Goal: Task Accomplishment & Management: Use online tool/utility

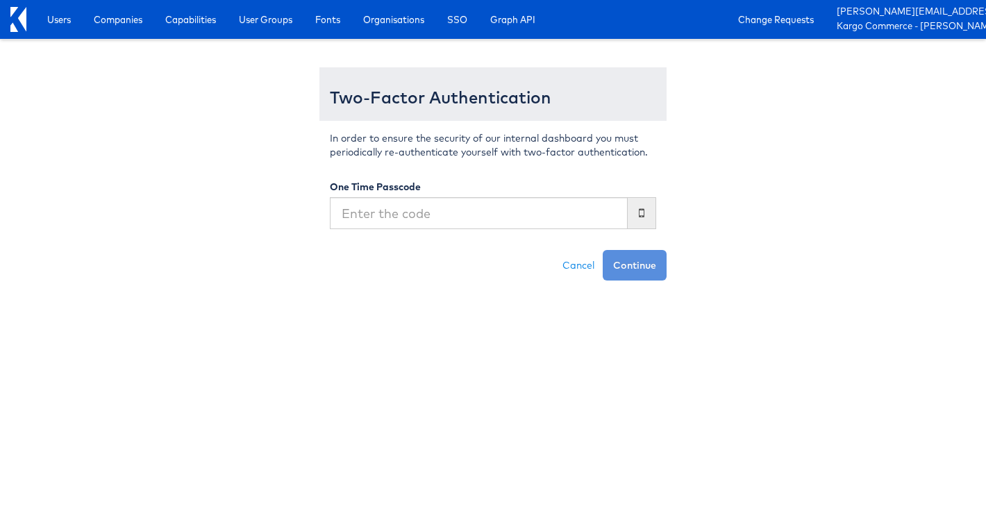
click at [446, 217] on input "text" at bounding box center [479, 213] width 298 height 32
type input "267327"
click at [603, 250] on button "Continue" at bounding box center [635, 265] width 64 height 31
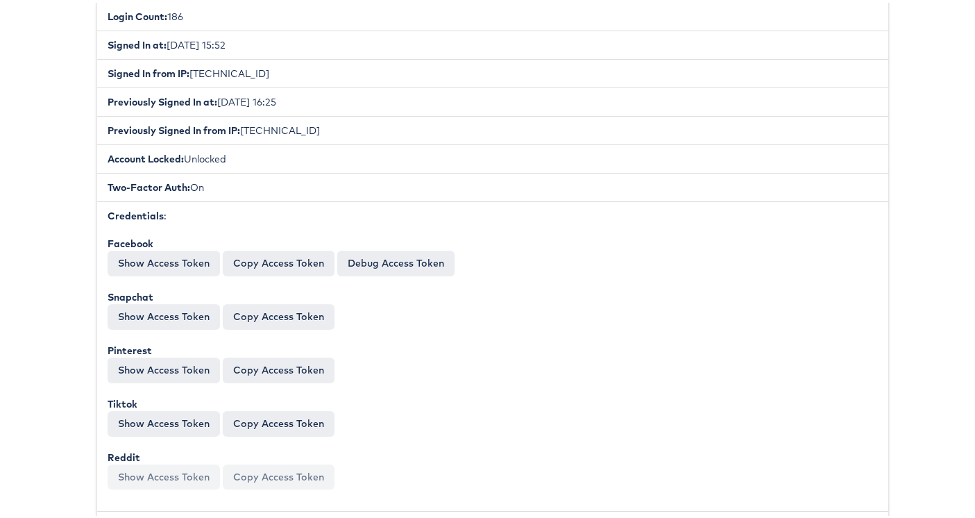
scroll to position [376, 0]
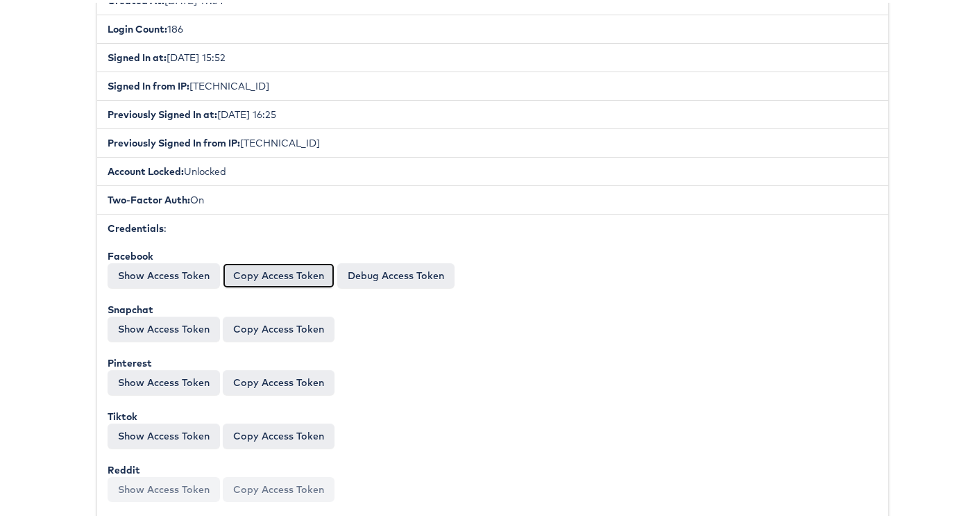
click at [238, 276] on button "Copy Access Token" at bounding box center [279, 272] width 112 height 25
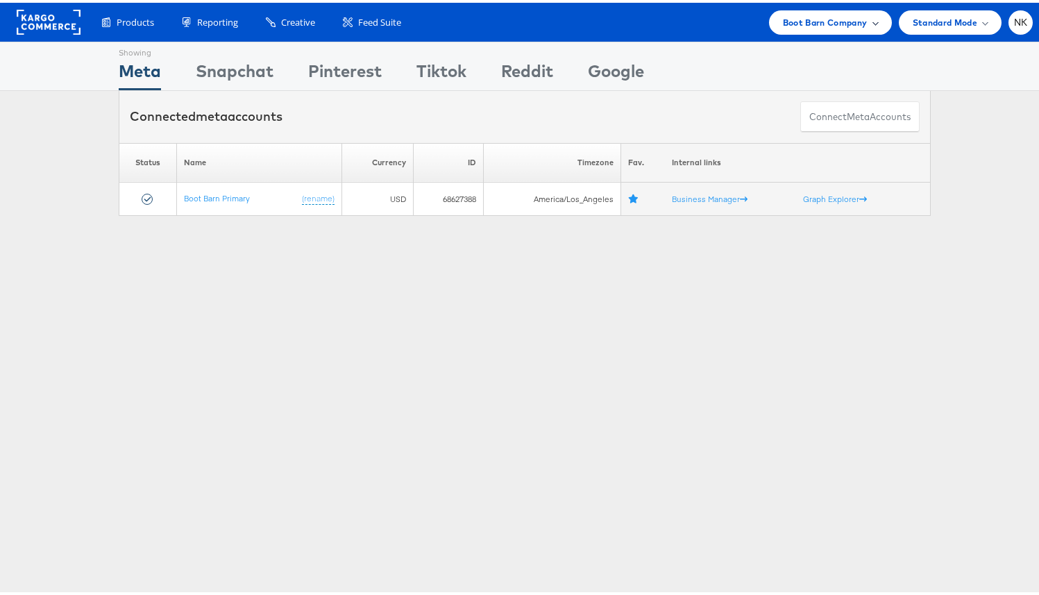
click at [783, 21] on span "Boot Barn Company" at bounding box center [825, 19] width 85 height 15
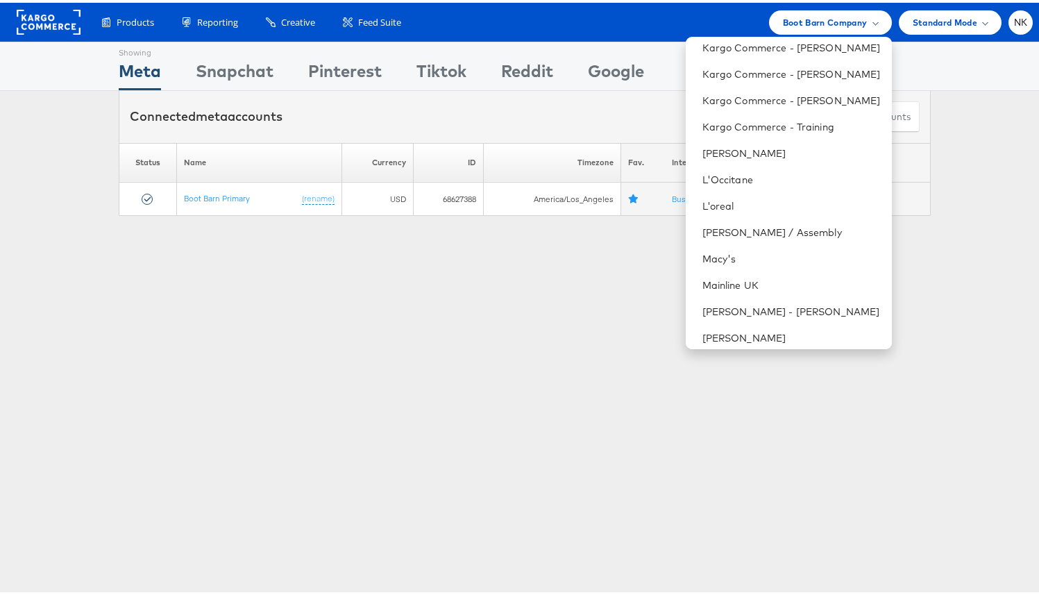
scroll to position [959, 0]
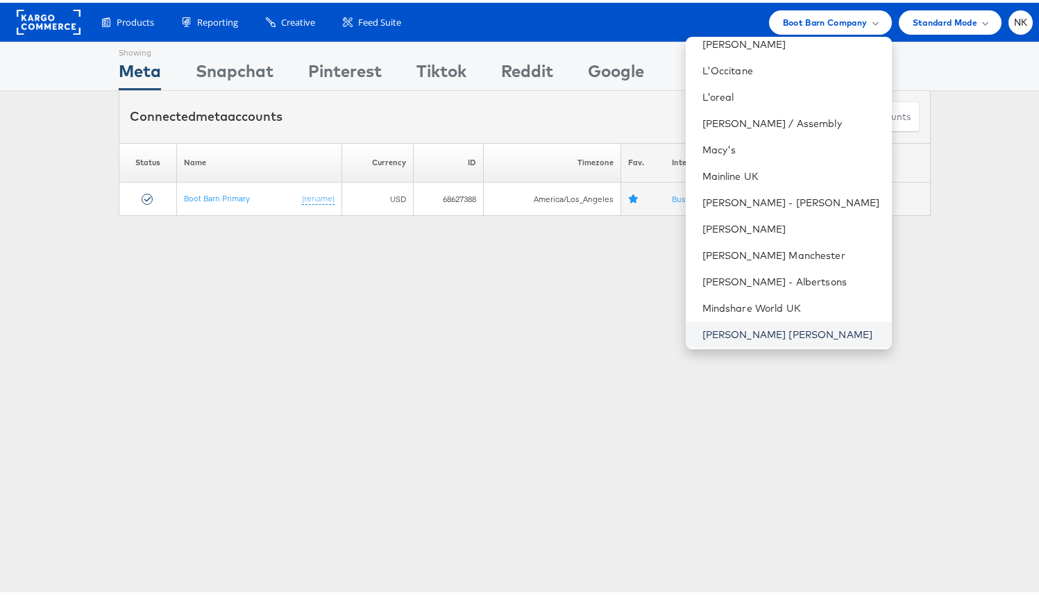
click at [762, 325] on link "[PERSON_NAME] [PERSON_NAME]" at bounding box center [792, 332] width 178 height 14
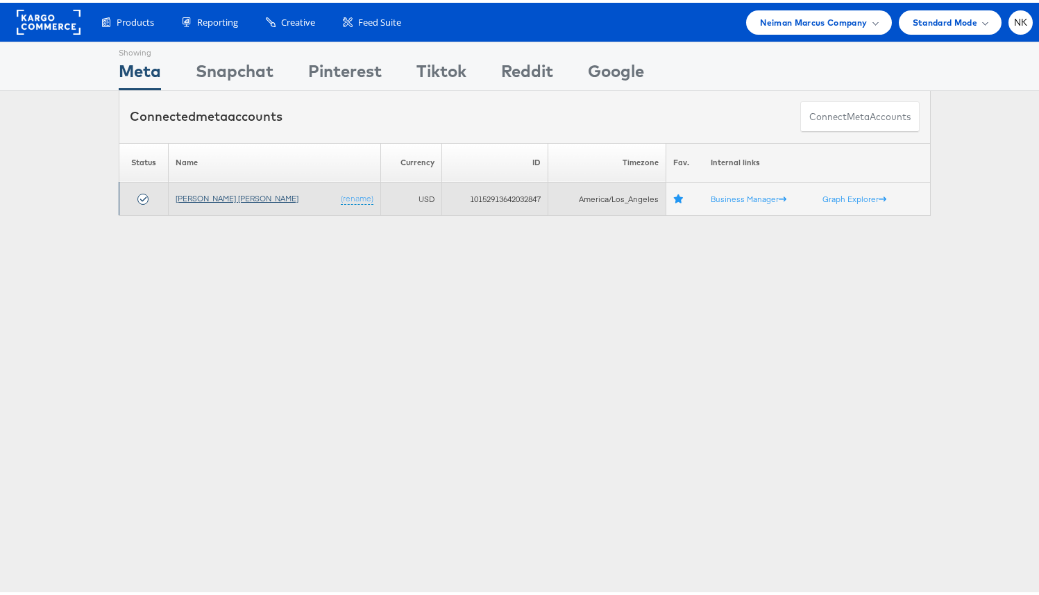
click at [212, 199] on link "[PERSON_NAME] [PERSON_NAME]" at bounding box center [237, 195] width 123 height 10
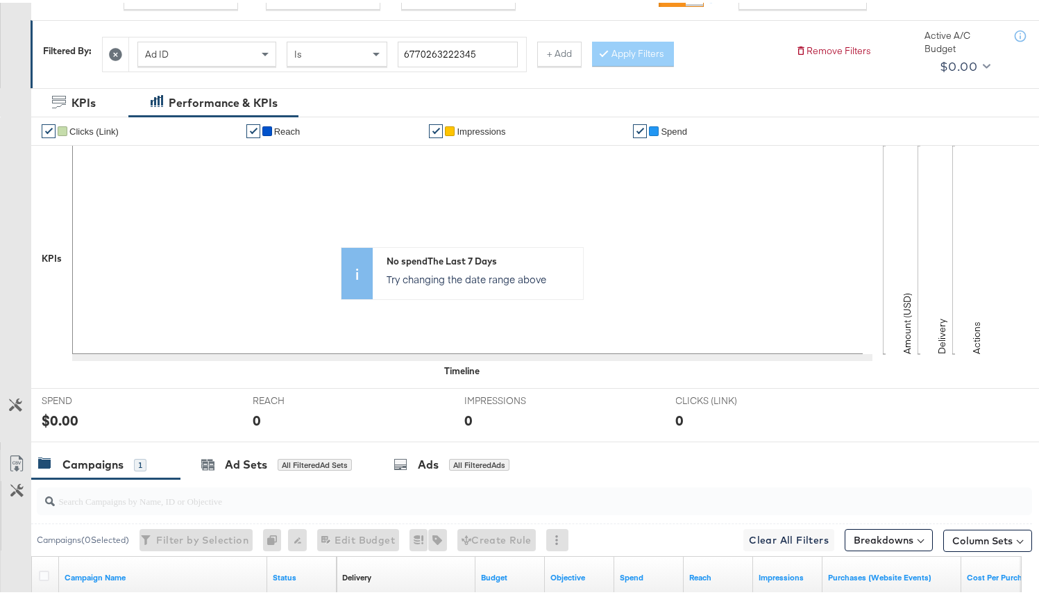
scroll to position [407, 0]
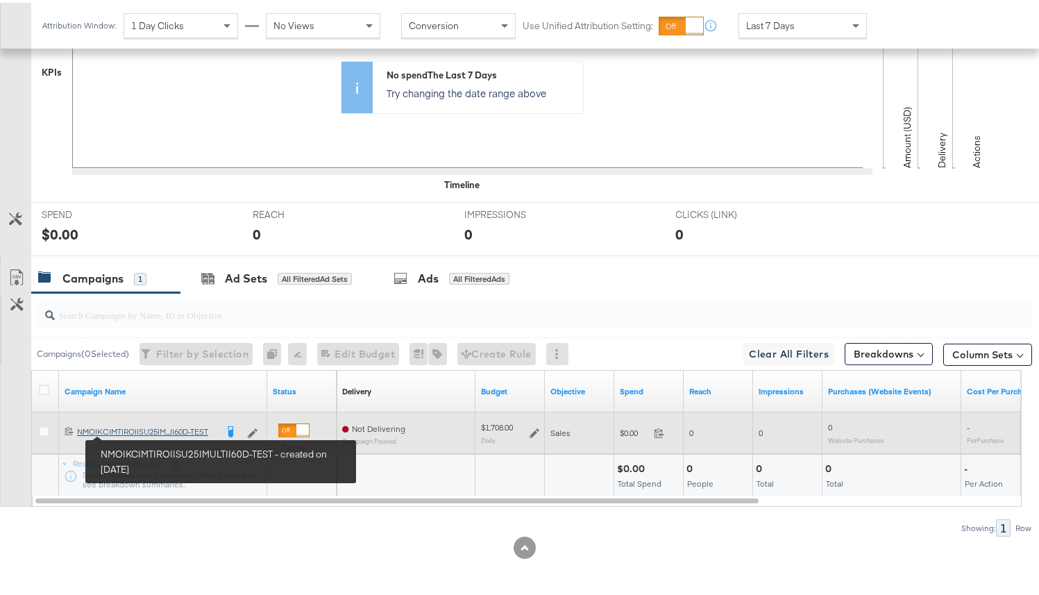
click at [137, 430] on div "NMO|KC|MT|ROI|SU25|MULTI|60D-TEST NMO|KC|MT|ROI|SU25|M...I|60D-TEST" at bounding box center [146, 428] width 139 height 11
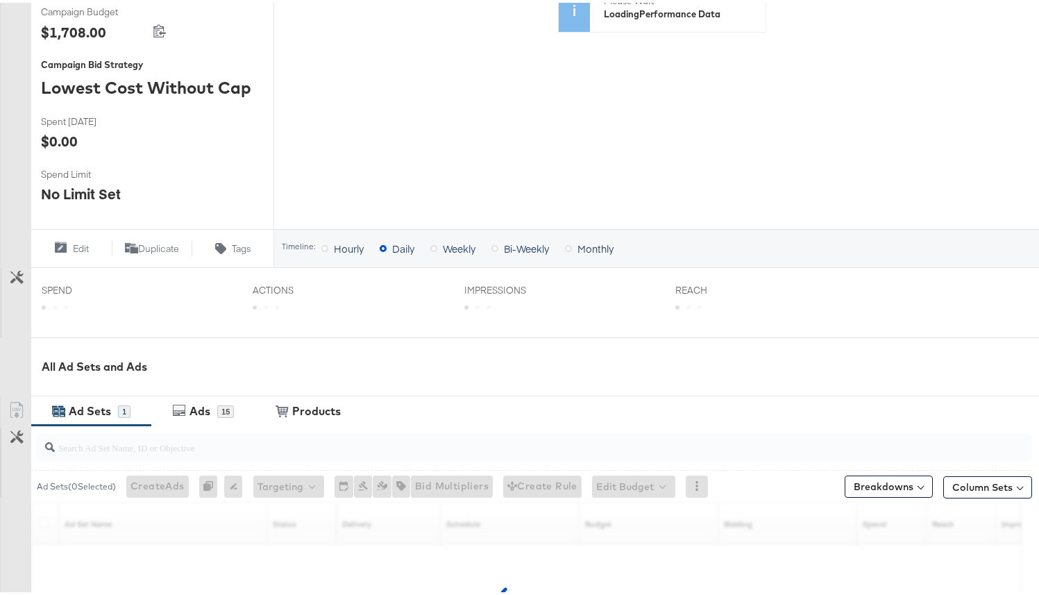
scroll to position [465, 0]
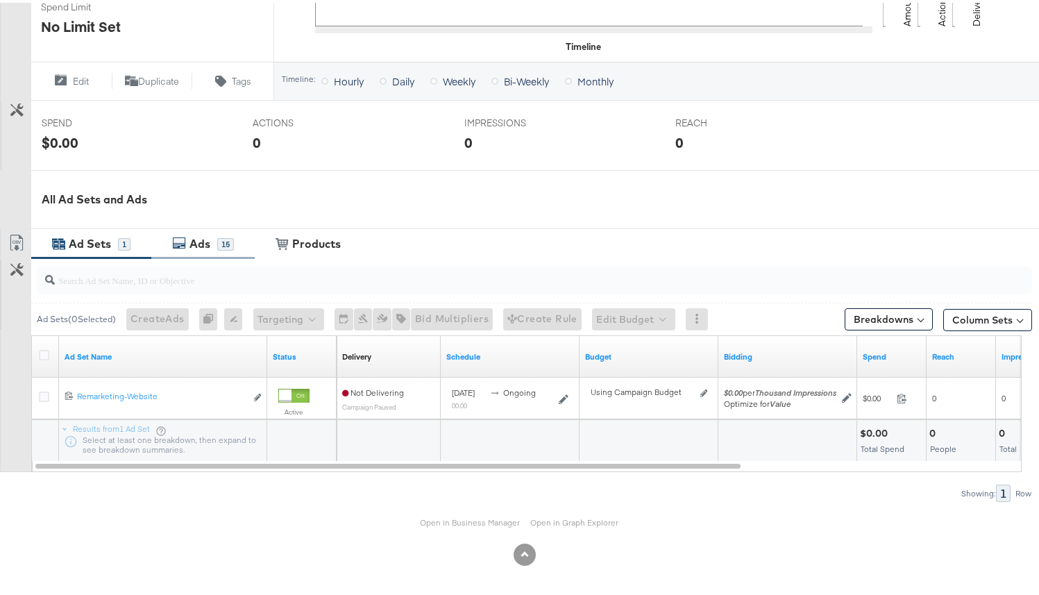
click at [210, 250] on div "Ads 15" at bounding box center [202, 241] width 103 height 30
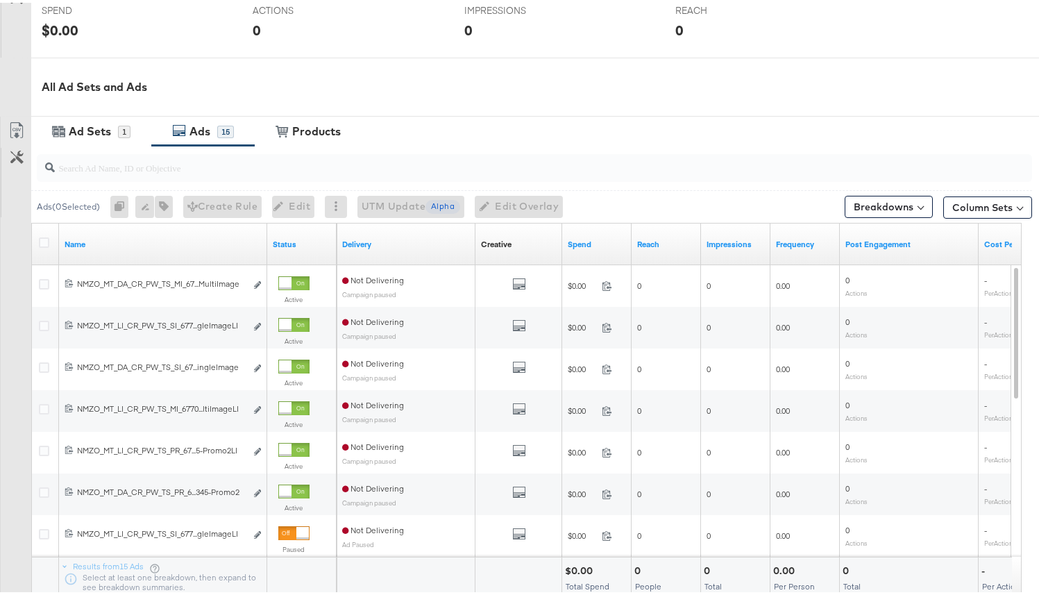
scroll to position [581, 0]
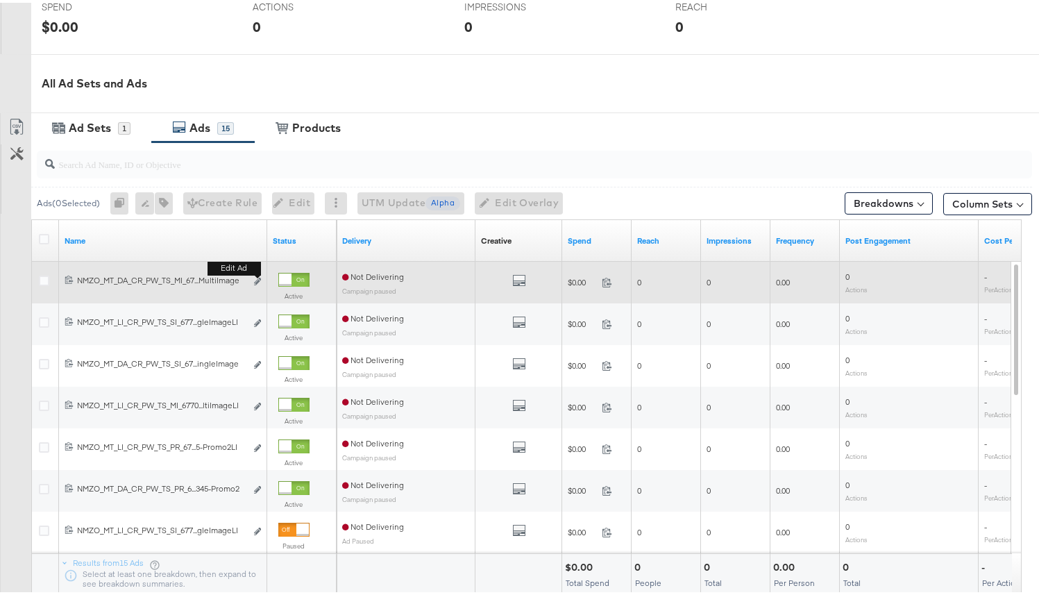
click at [258, 273] on b "Edit ad" at bounding box center [234, 265] width 53 height 15
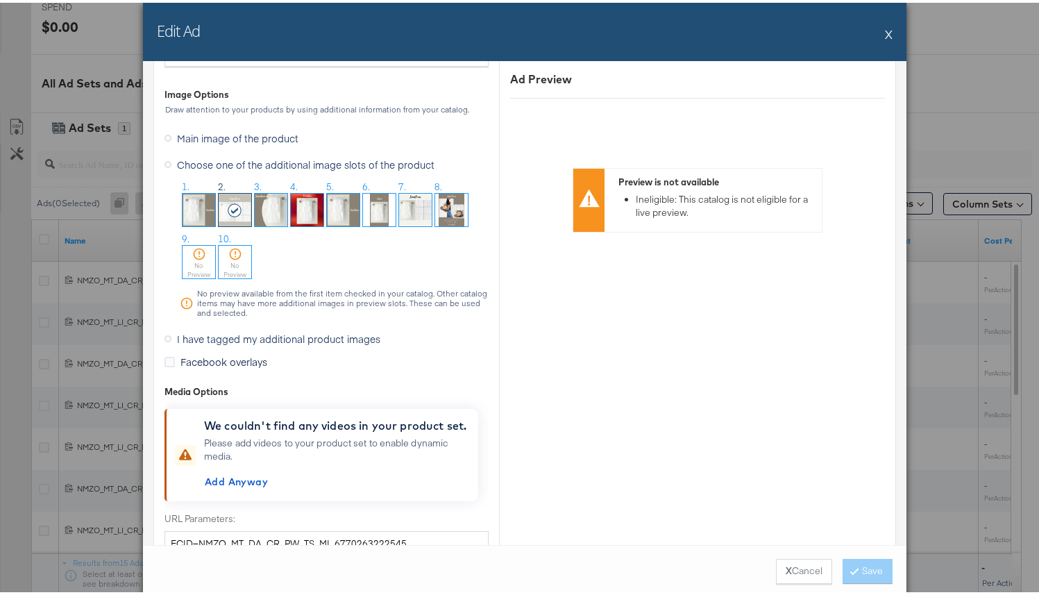
scroll to position [1417, 0]
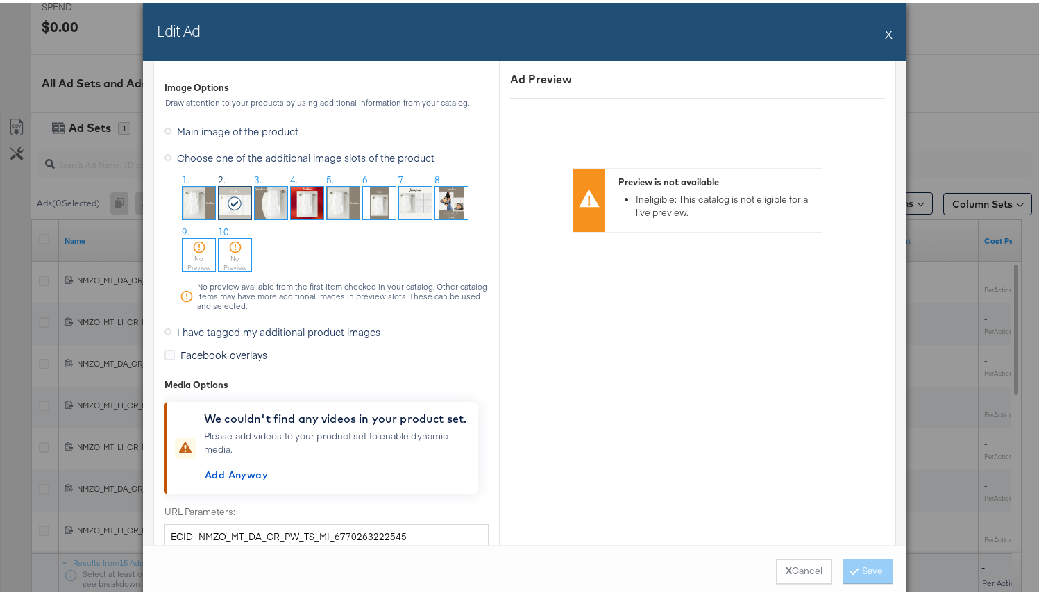
click at [885, 30] on button "X" at bounding box center [889, 31] width 8 height 28
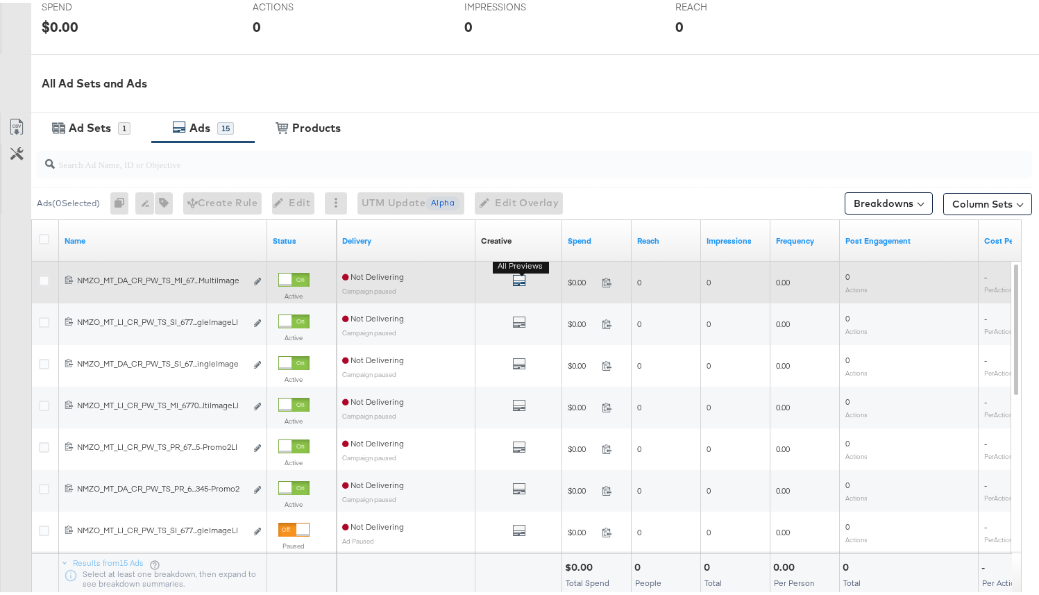
click at [513, 280] on icon "default" at bounding box center [519, 278] width 14 height 14
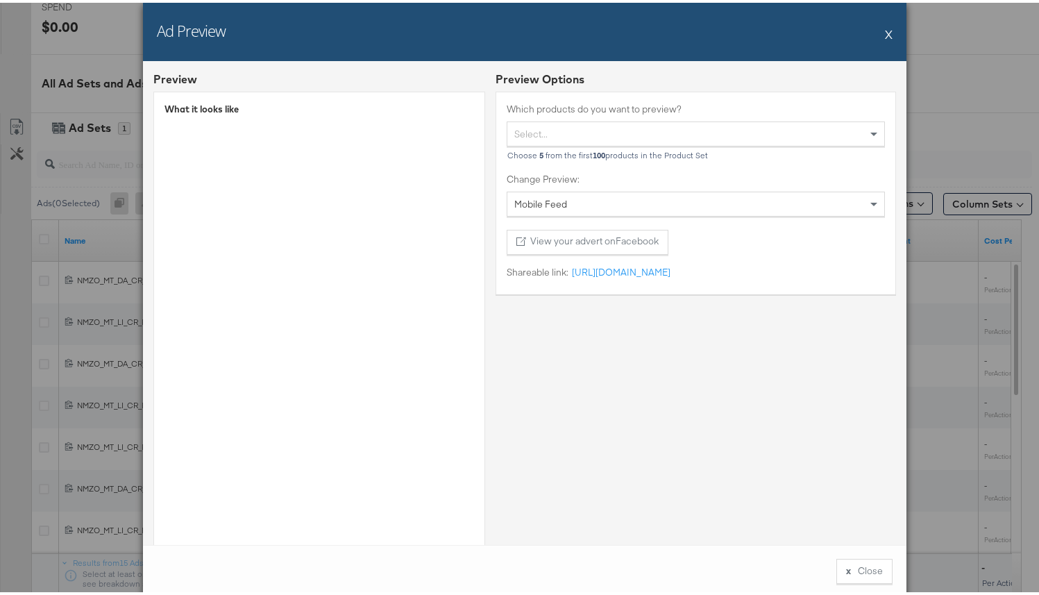
click at [889, 35] on div "Ad Preview X" at bounding box center [525, 29] width 764 height 58
click at [885, 35] on button "X" at bounding box center [889, 31] width 8 height 28
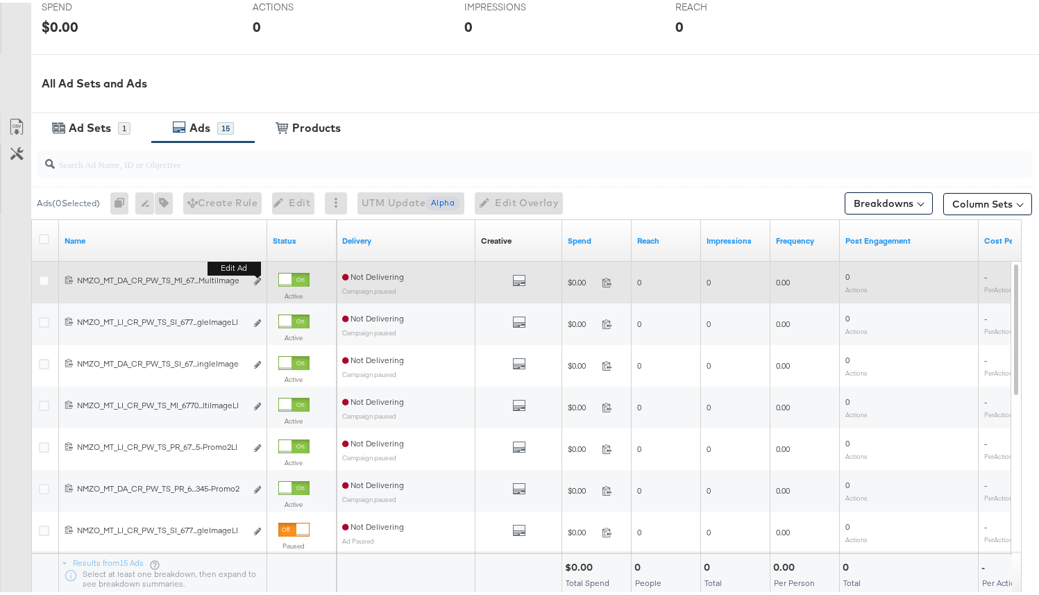
click at [257, 284] on button "Edit ad" at bounding box center [257, 279] width 8 height 15
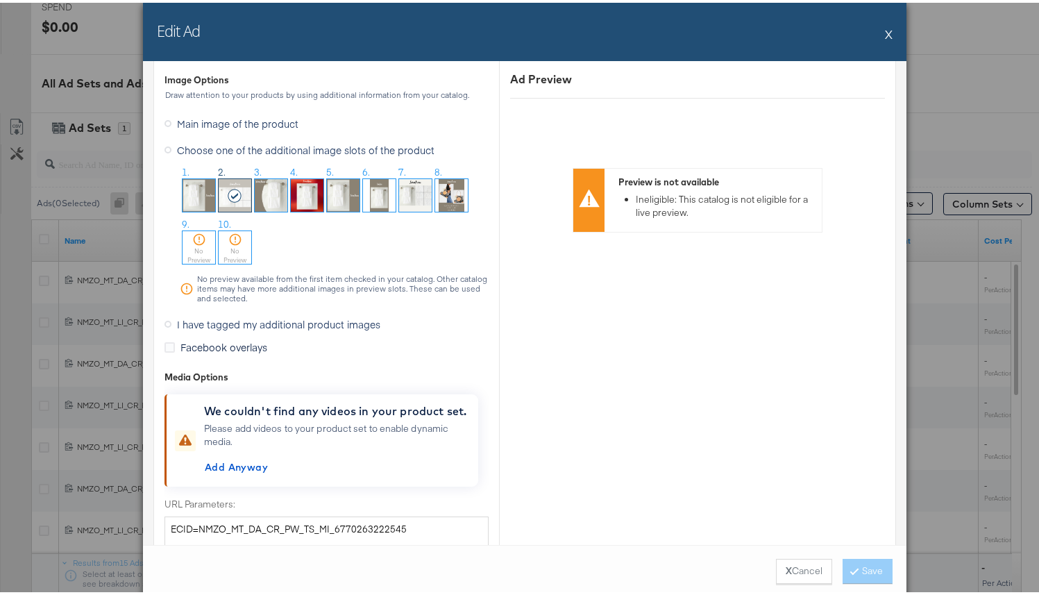
scroll to position [1424, 0]
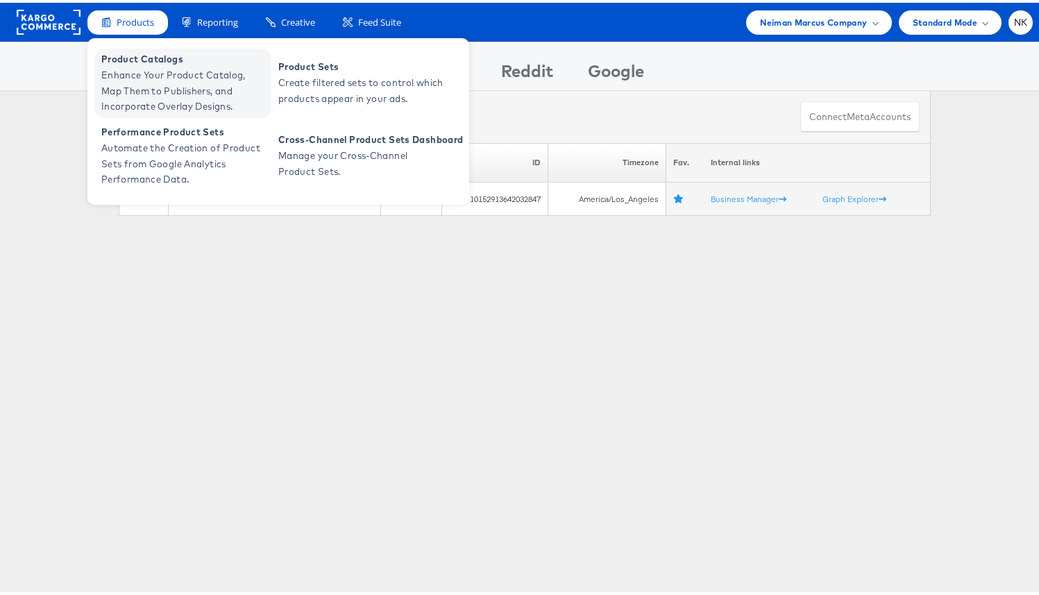
click at [156, 63] on span "Product Catalogs" at bounding box center [184, 57] width 167 height 16
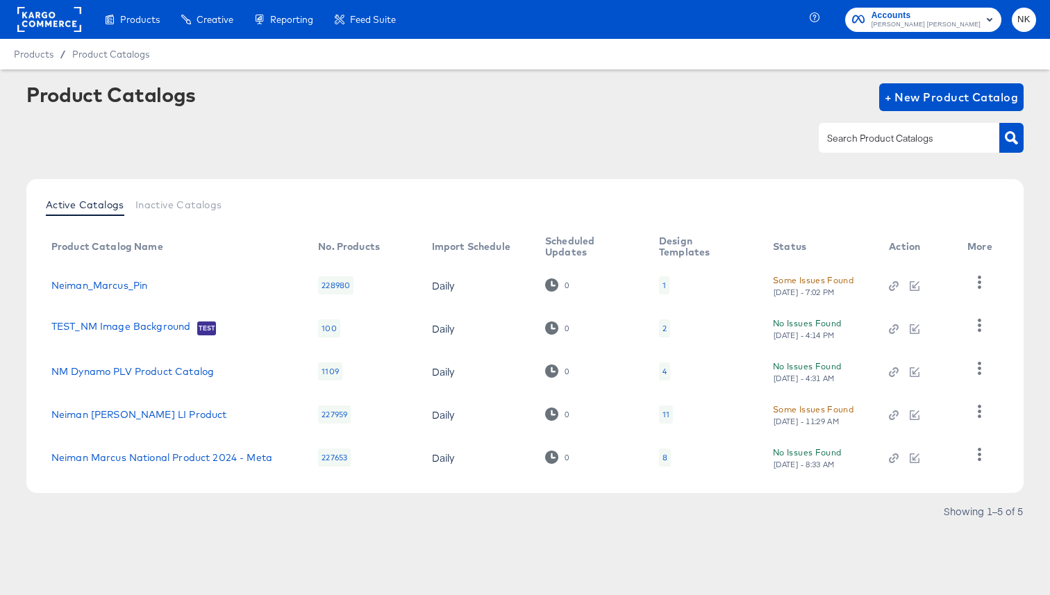
click at [279, 161] on div "Product Catalogs + New Product Catalog" at bounding box center [524, 125] width 997 height 85
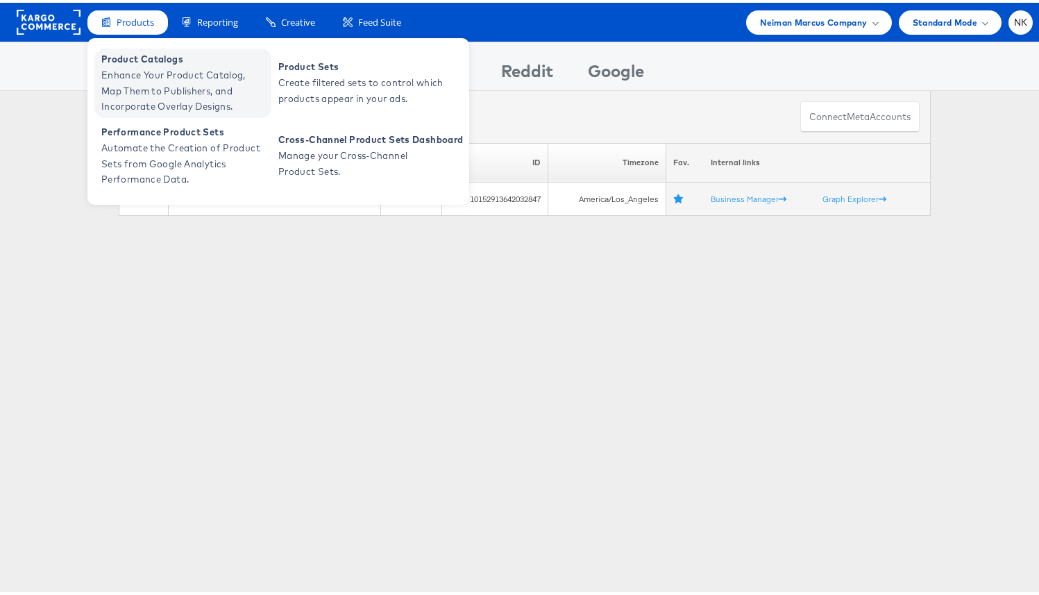
click at [144, 83] on span "Enhance Your Product Catalog, Map Them to Publishers, and Incorporate Overlay D…" at bounding box center [184, 88] width 167 height 47
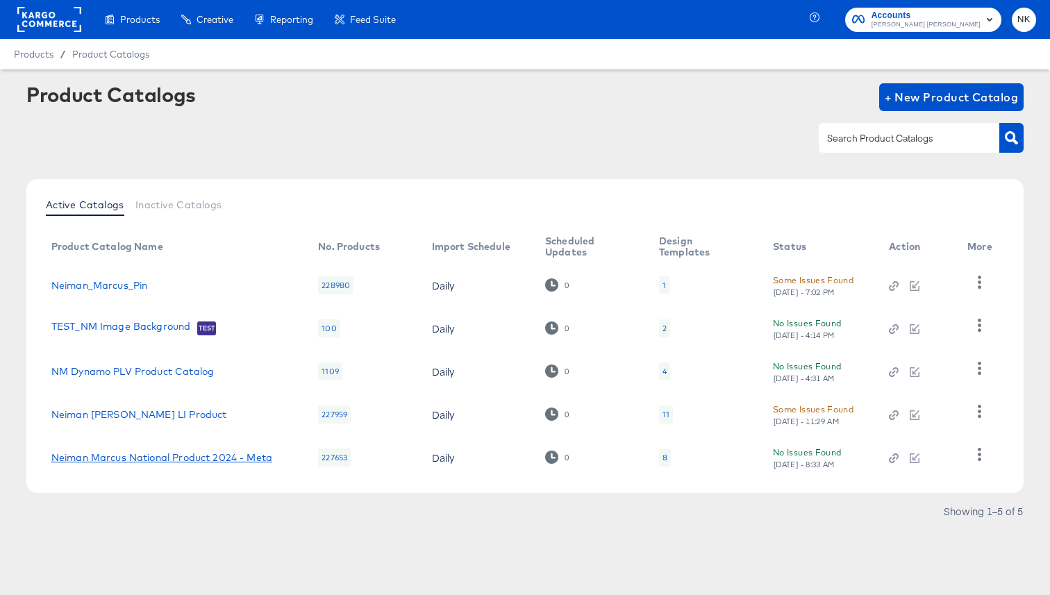
click at [158, 454] on link "Neiman Marcus National Product 2024 - Meta" at bounding box center [161, 457] width 221 height 11
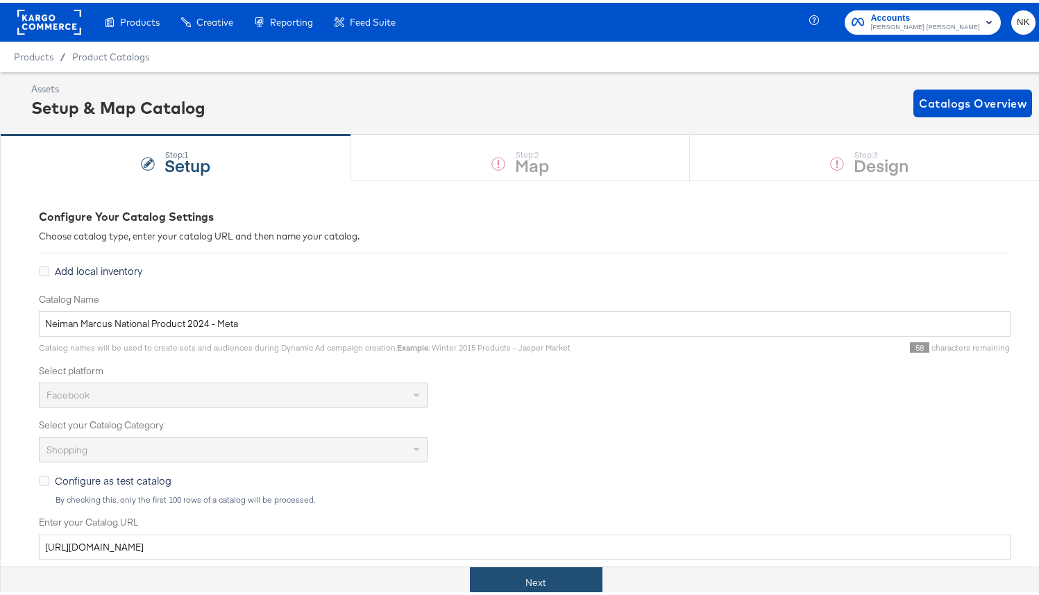
click at [506, 583] on button "Next" at bounding box center [536, 579] width 133 height 31
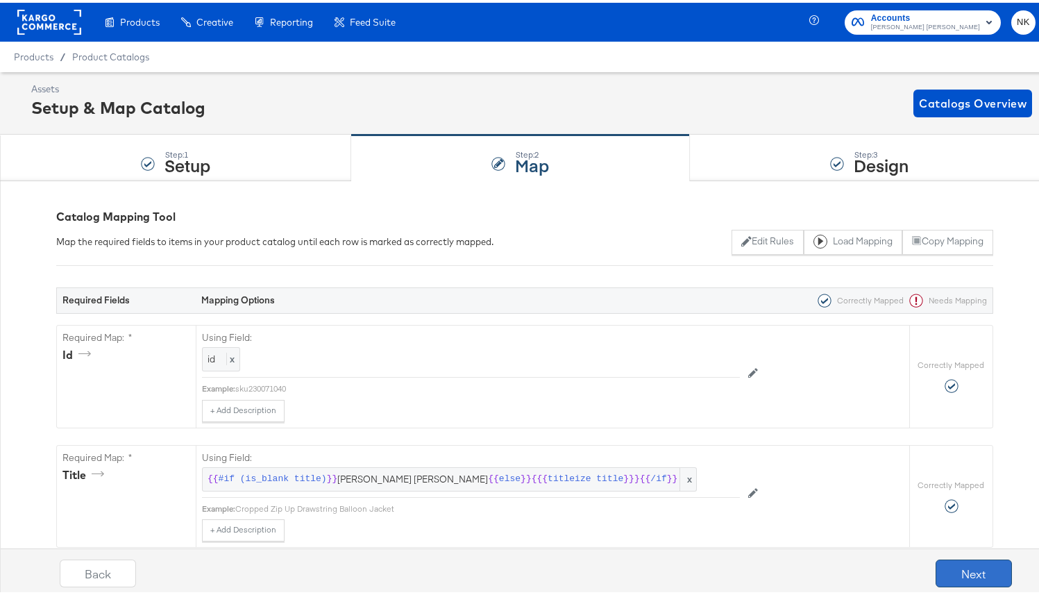
click at [984, 579] on button "Next" at bounding box center [974, 571] width 76 height 28
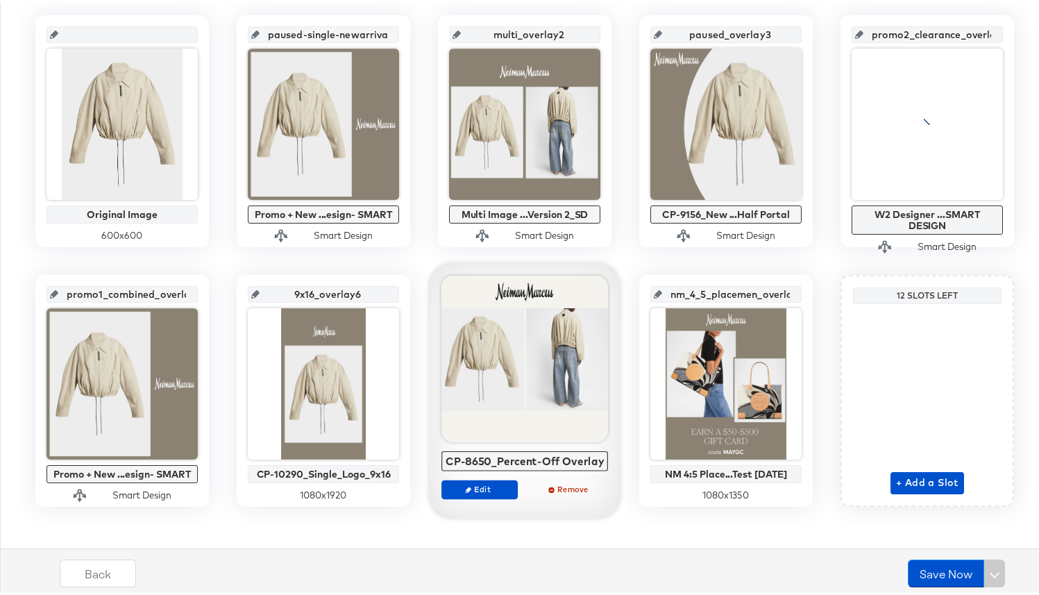
scroll to position [326, 0]
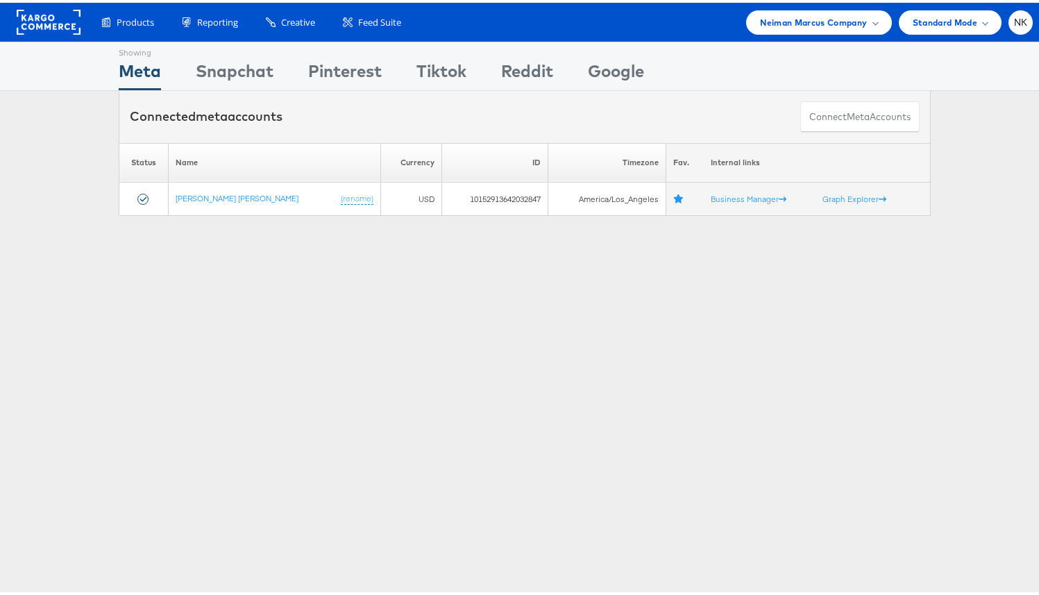
click at [224, 246] on div "Showing Meta Showing [GEOGRAPHIC_DATA] Showing Pinterest Showing Tiktok Showing…" at bounding box center [525, 386] width 1050 height 694
click at [746, 22] on div "Neiman Marcus Company" at bounding box center [818, 20] width 145 height 24
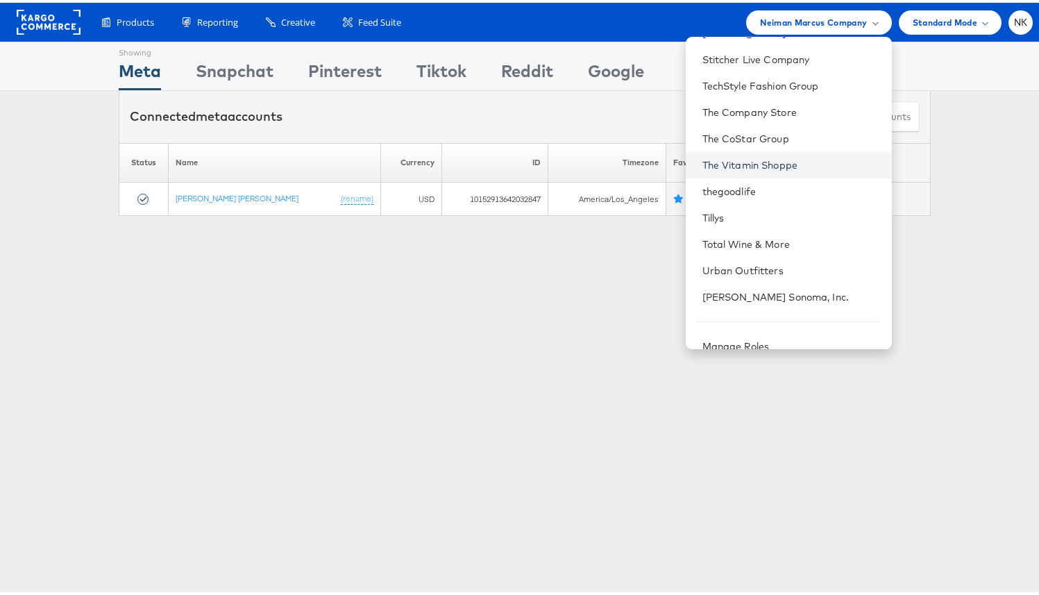
scroll to position [1461, 0]
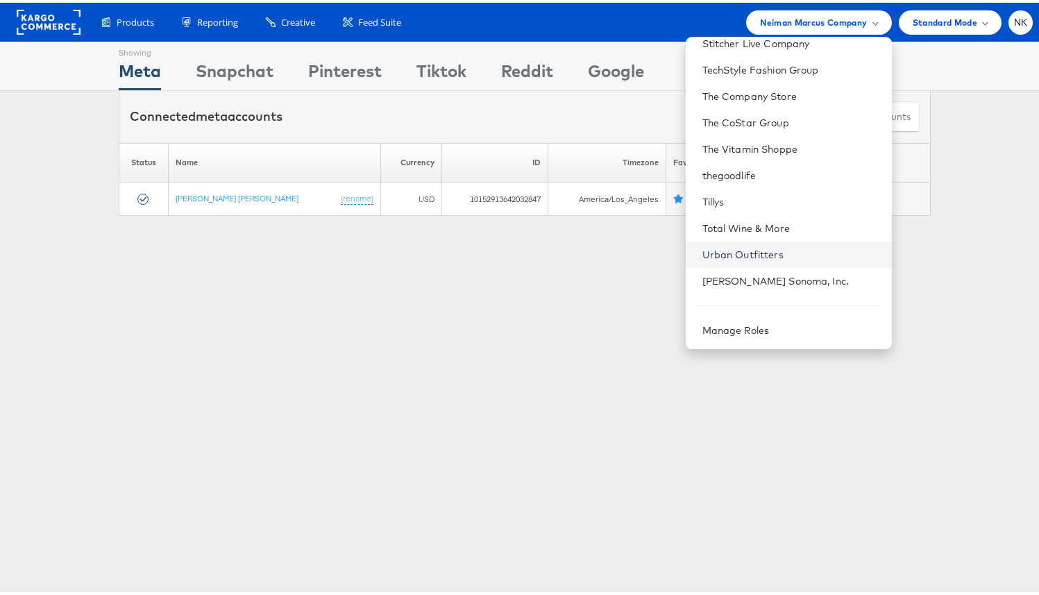
click at [748, 251] on link "Urban Outfitters" at bounding box center [792, 252] width 178 height 14
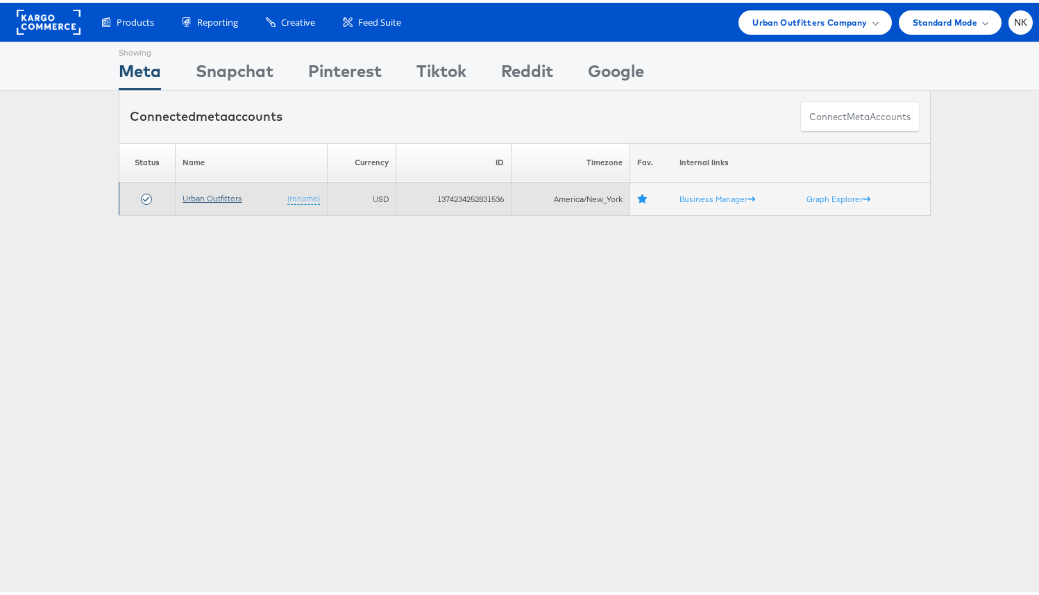
click at [210, 195] on link "Urban Outfitters" at bounding box center [213, 195] width 60 height 10
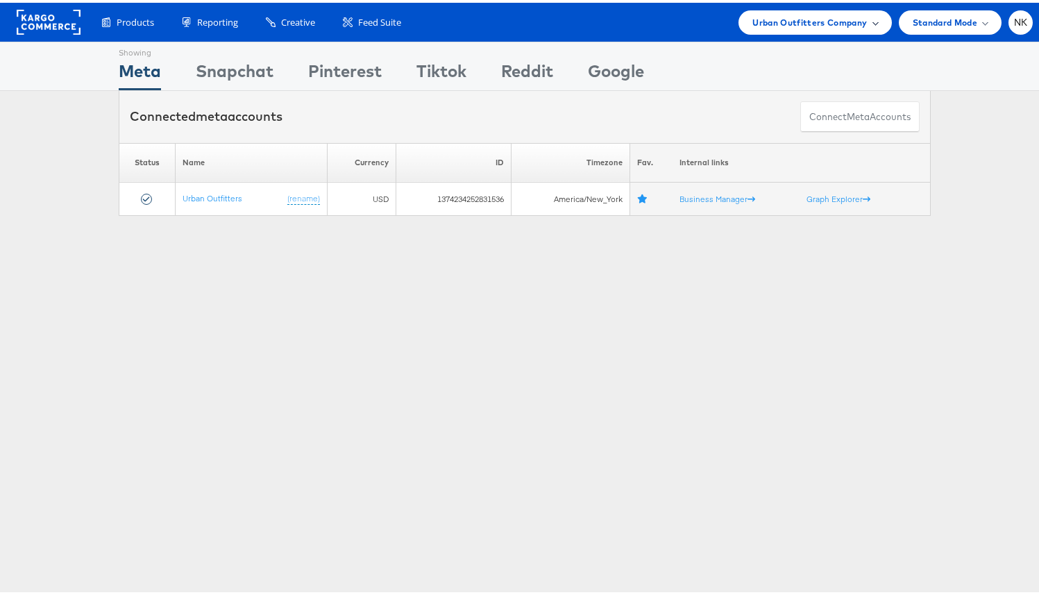
click at [784, 28] on div "Urban Outfitters Company" at bounding box center [815, 20] width 153 height 24
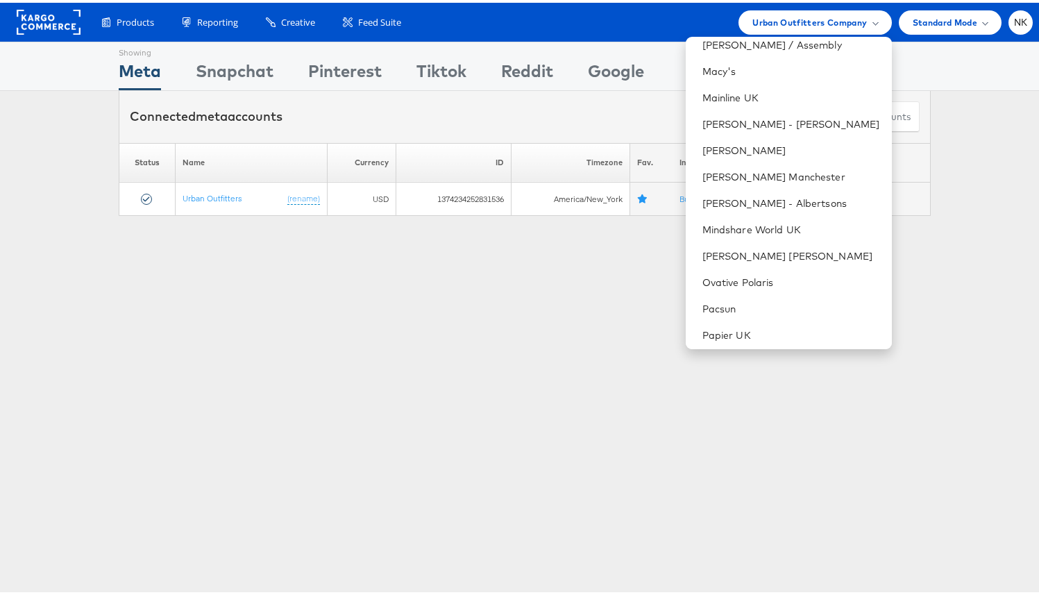
scroll to position [1077, 0]
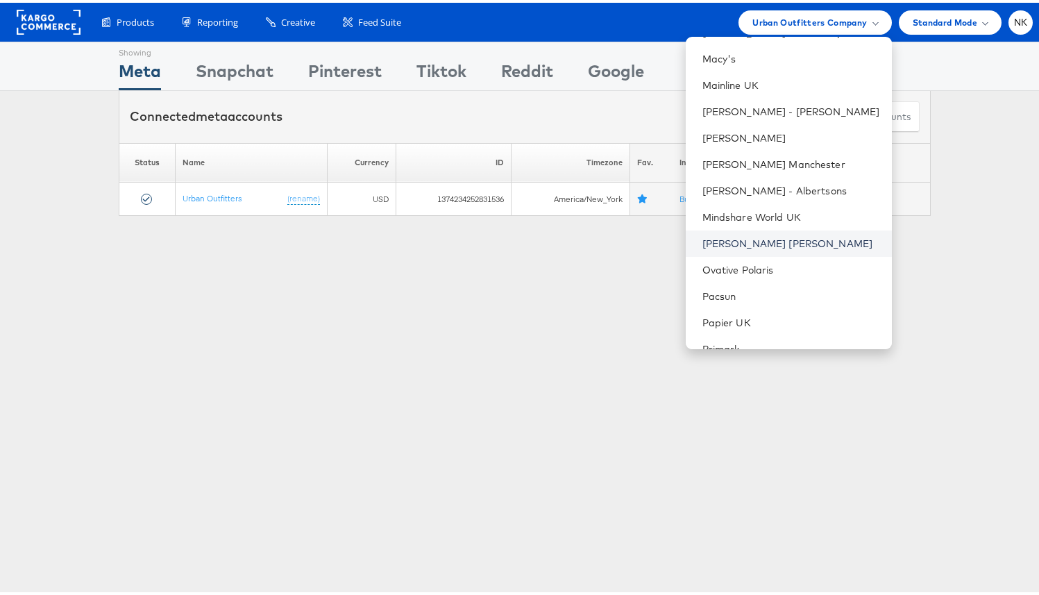
click at [721, 239] on link "[PERSON_NAME] [PERSON_NAME]" at bounding box center [792, 241] width 178 height 14
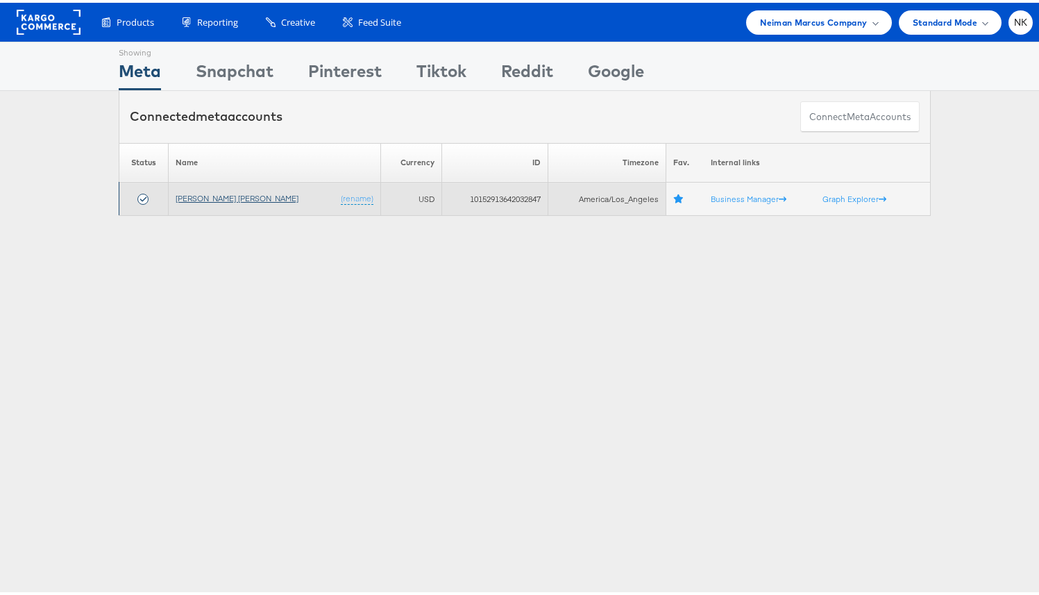
click at [183, 196] on link "[PERSON_NAME] [PERSON_NAME]" at bounding box center [237, 195] width 123 height 10
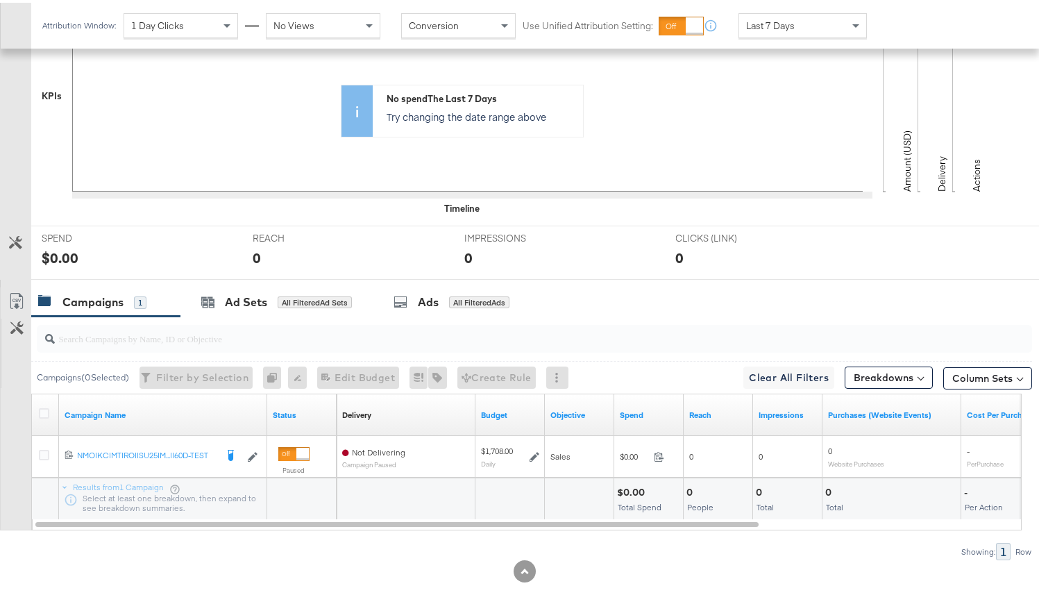
scroll to position [407, 0]
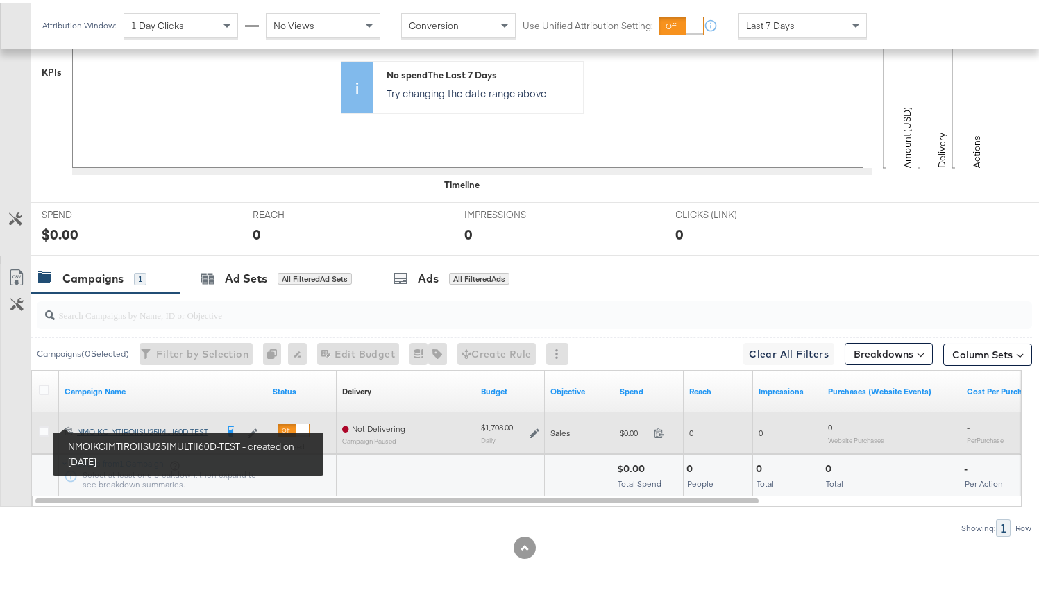
click at [105, 423] on div "NMO|KC|MT|ROI|SU25|MULTI|60D-TEST NMO|KC|MT|ROI|SU25|M...I|60D-TEST" at bounding box center [146, 428] width 139 height 11
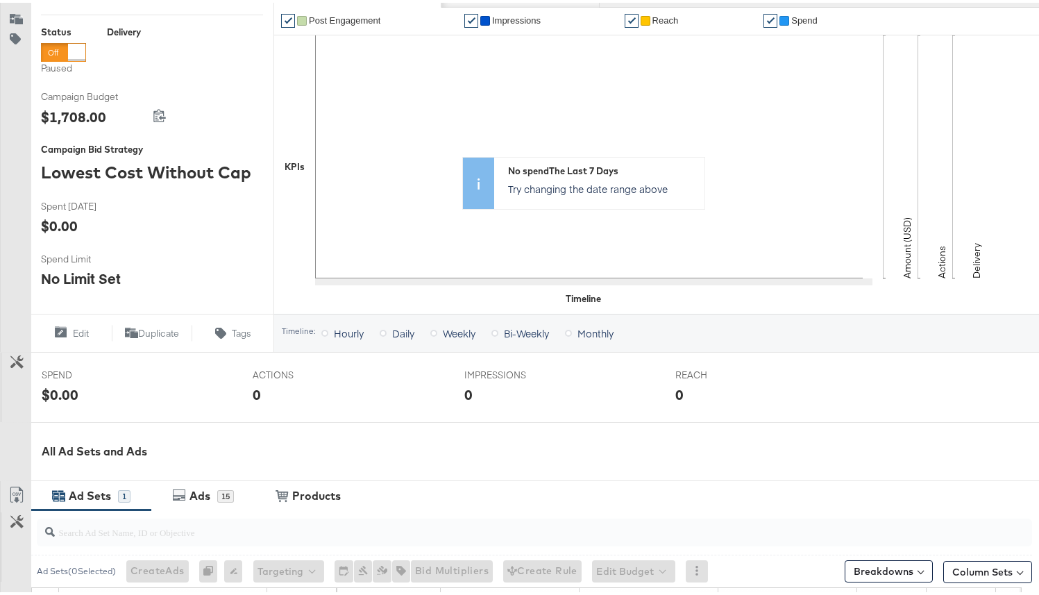
scroll to position [344, 0]
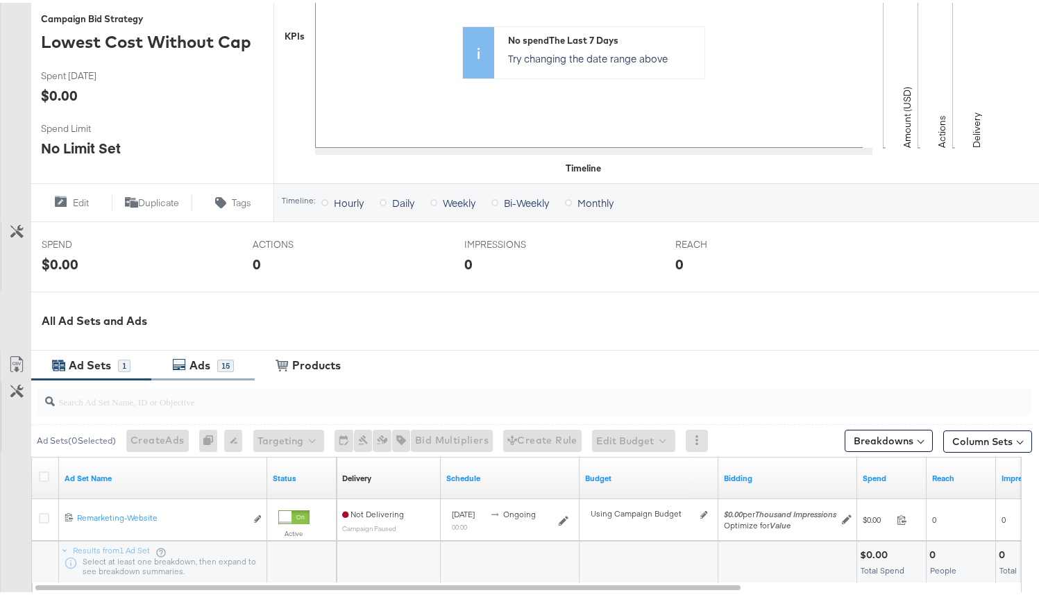
click at [216, 369] on div "Ads" at bounding box center [201, 363] width 31 height 16
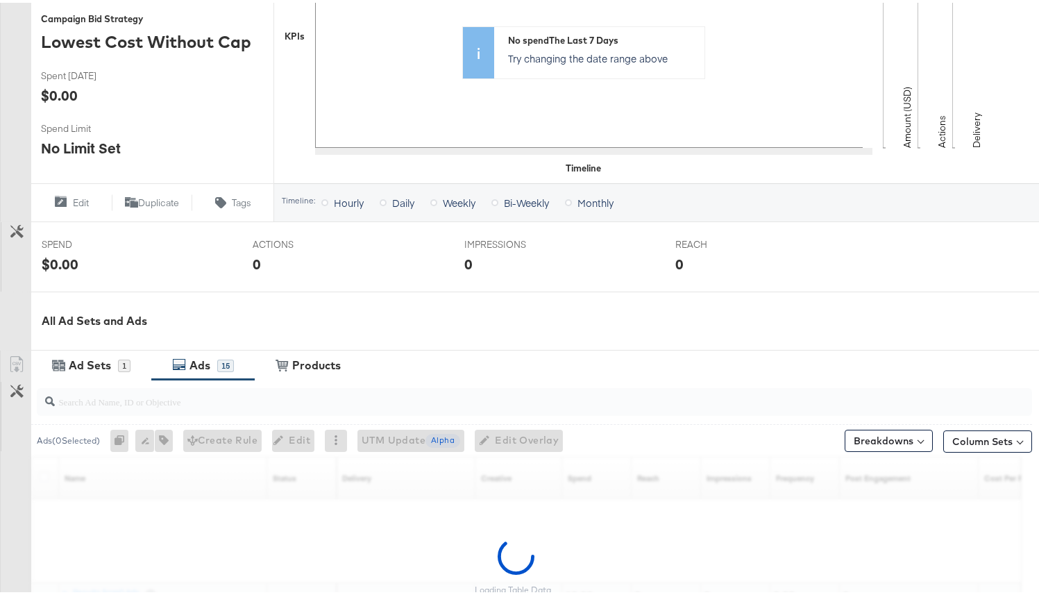
click at [158, 410] on div at bounding box center [534, 399] width 995 height 28
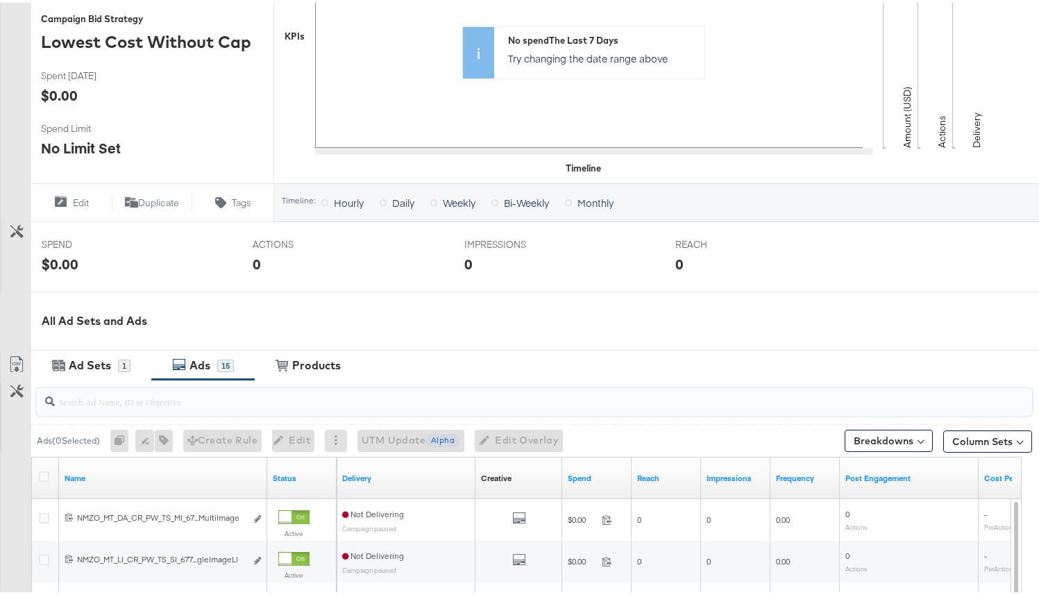
paste input "6851676385345"
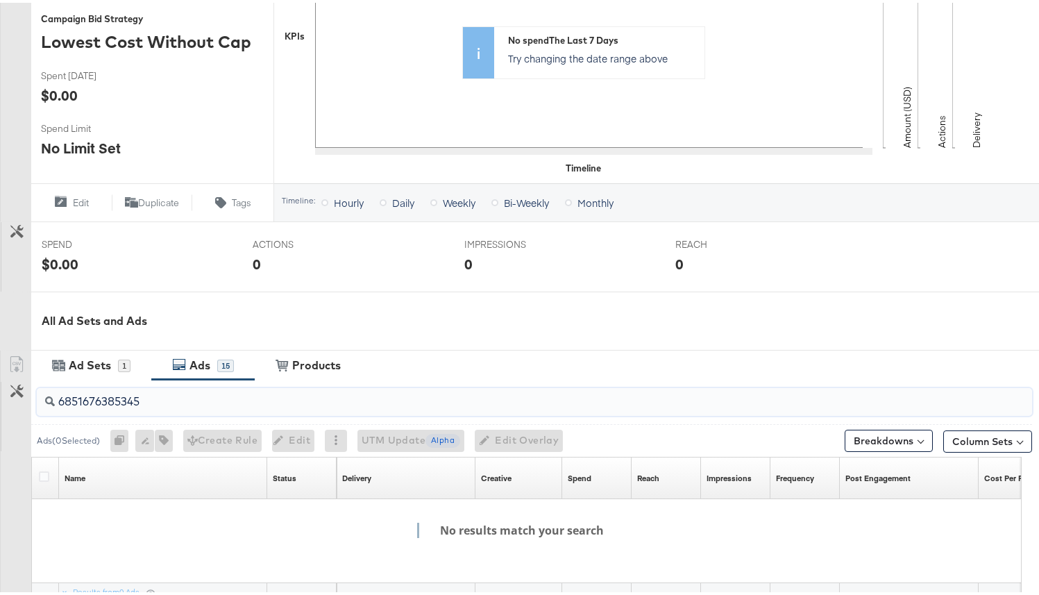
type input "6851676385345"
drag, startPoint x: 165, startPoint y: 407, endPoint x: 39, endPoint y: 403, distance: 126.4
click at [39, 403] on div "6851676385345" at bounding box center [534, 399] width 995 height 28
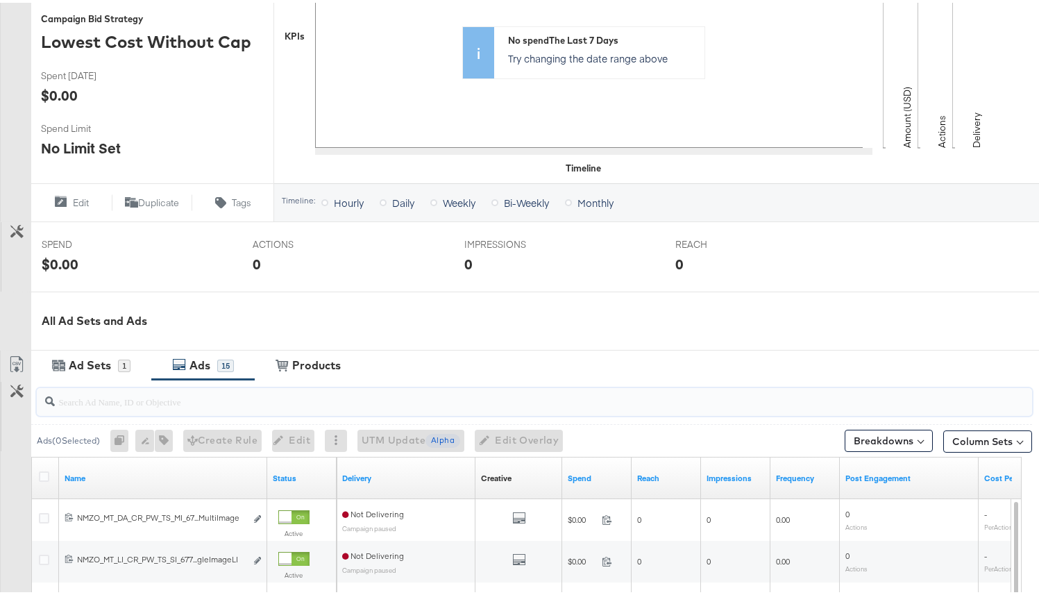
paste input "6851676385345"
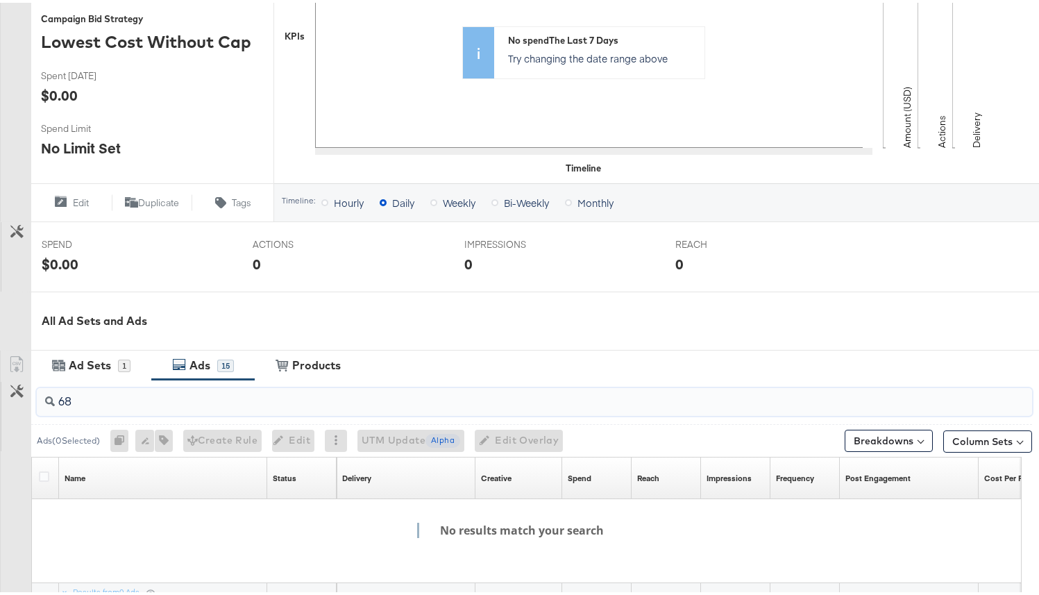
type input "6"
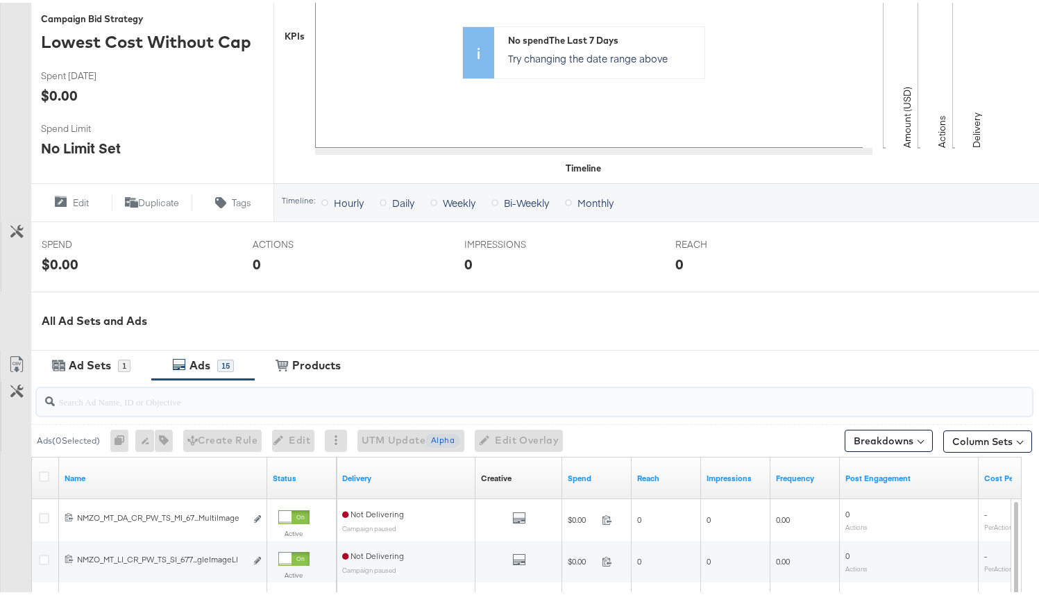
paste input "6851676385345"
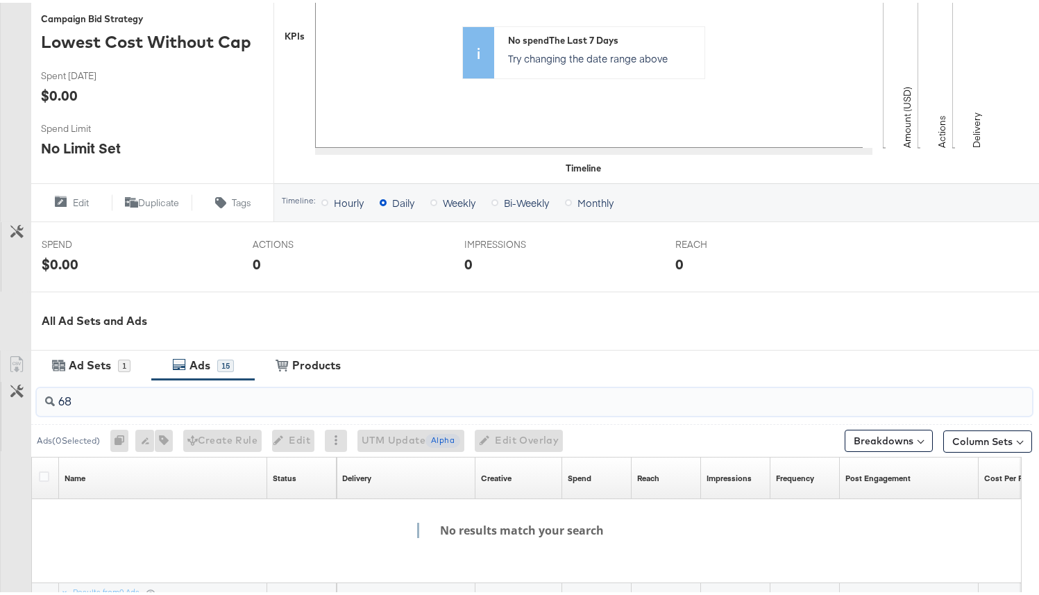
type input "6"
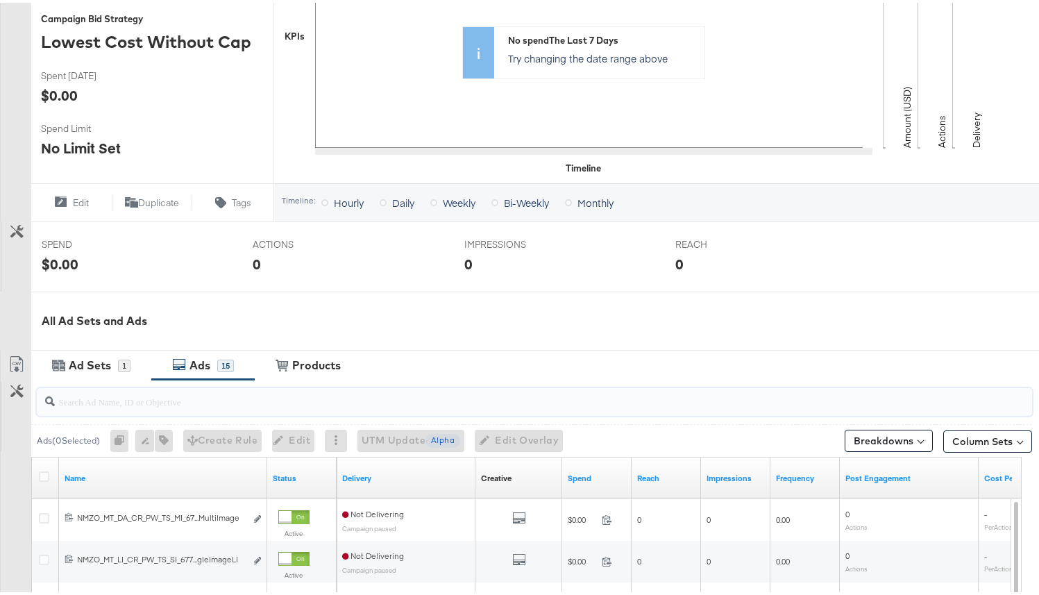
paste input "6851676385345"
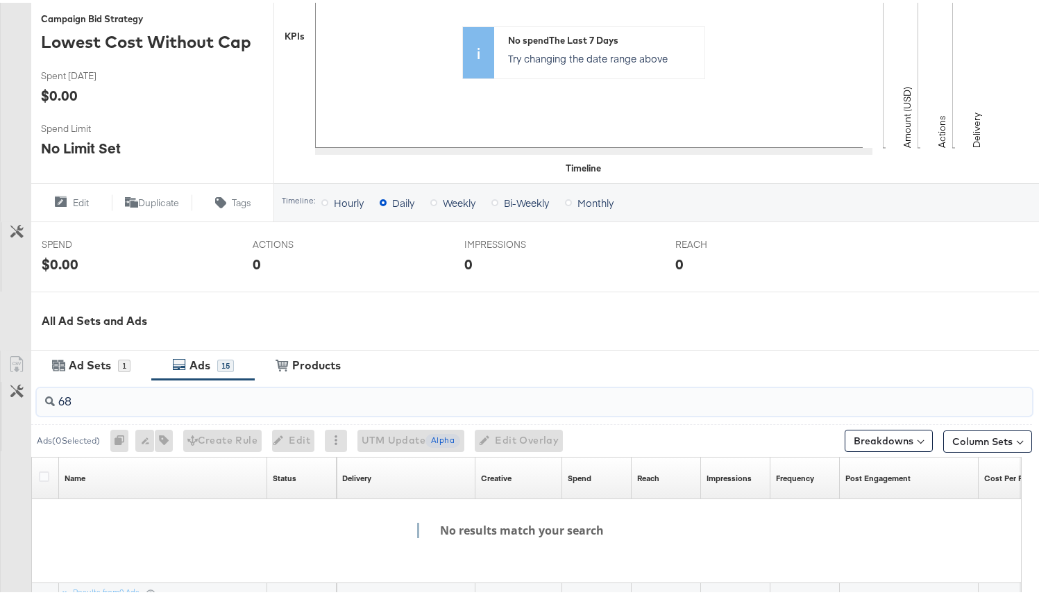
type input "6"
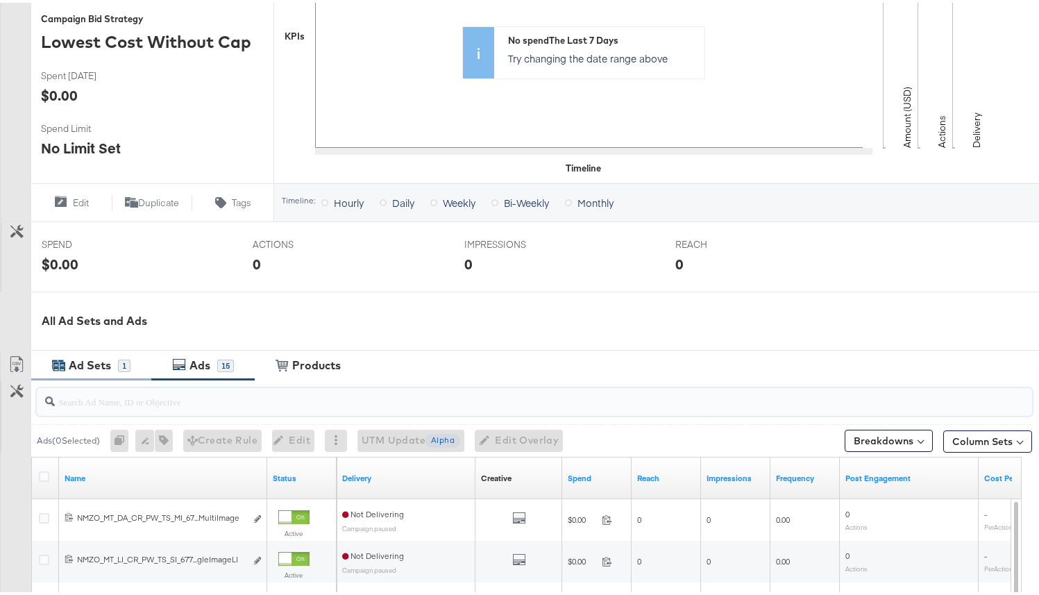
click at [78, 365] on div "Ad Sets" at bounding box center [90, 363] width 42 height 16
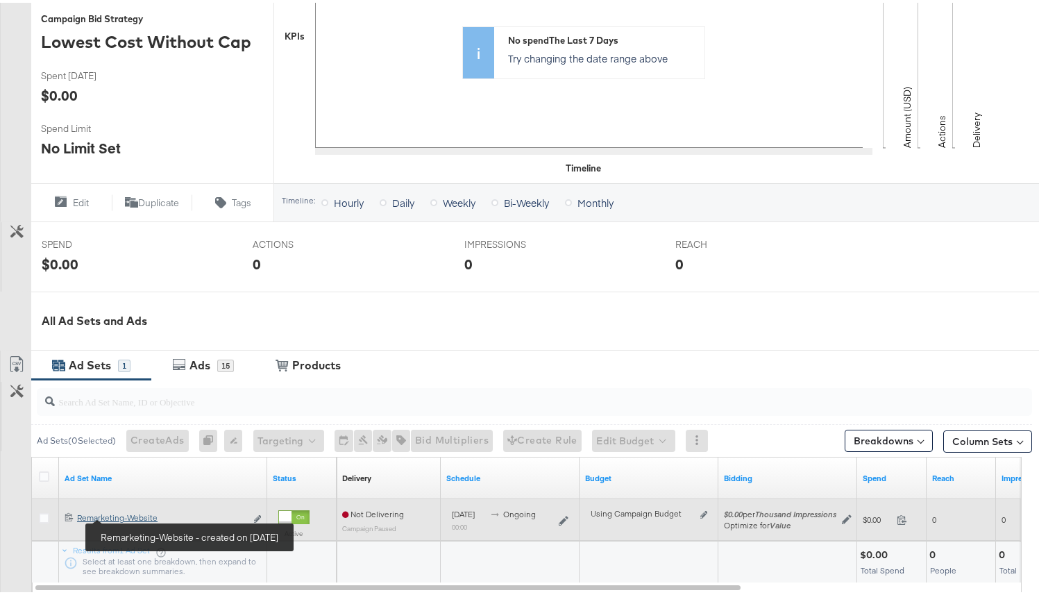
click at [123, 514] on div "Remarketing-Website Remarketing-Website" at bounding box center [161, 515] width 169 height 11
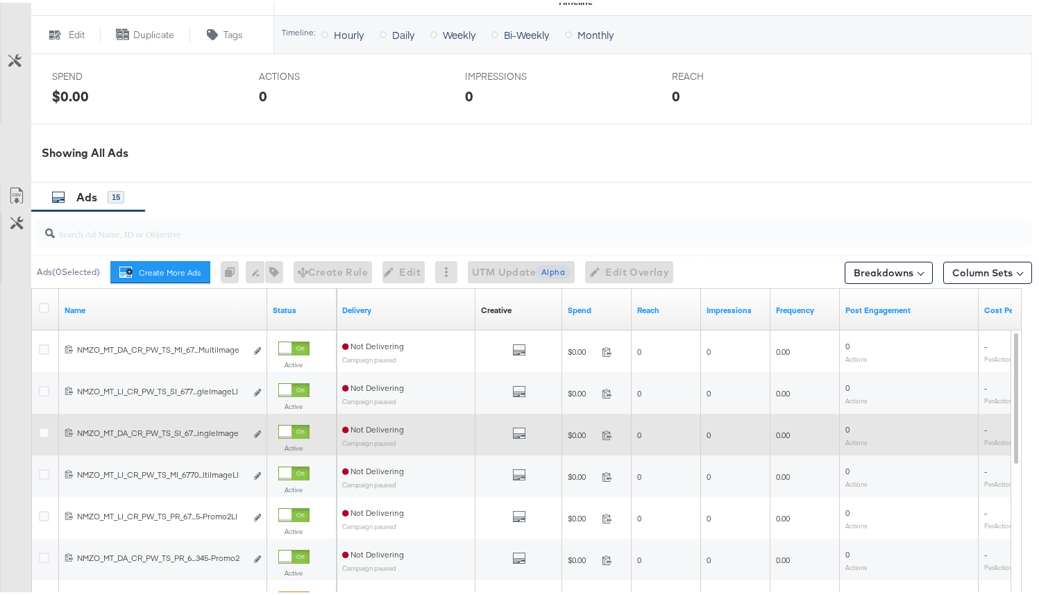
scroll to position [532, 0]
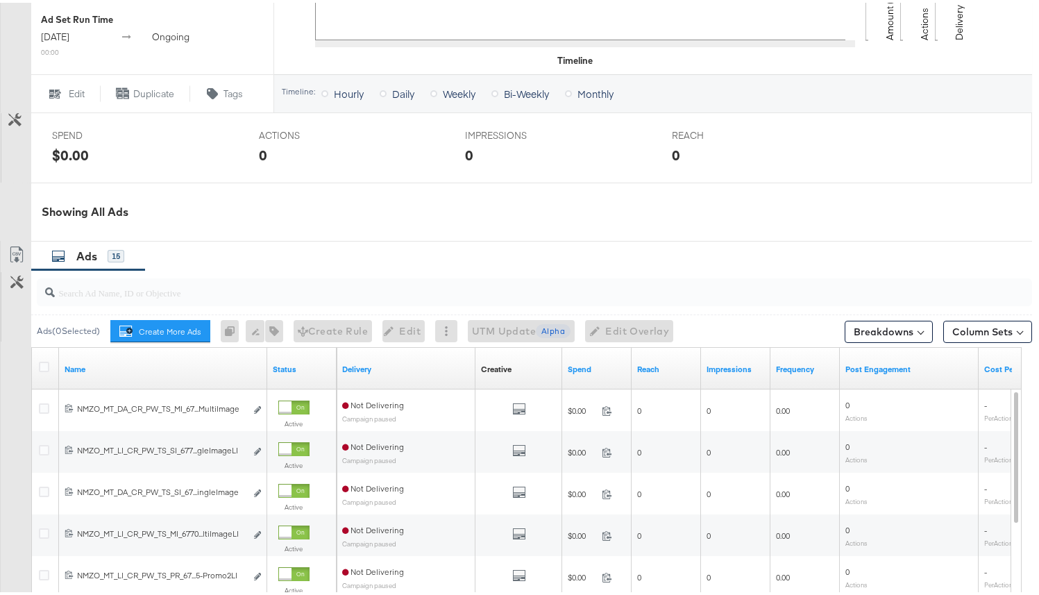
click at [253, 289] on input "search" at bounding box center [499, 284] width 889 height 27
paste input "6851676385345"
type input "6851676385345"
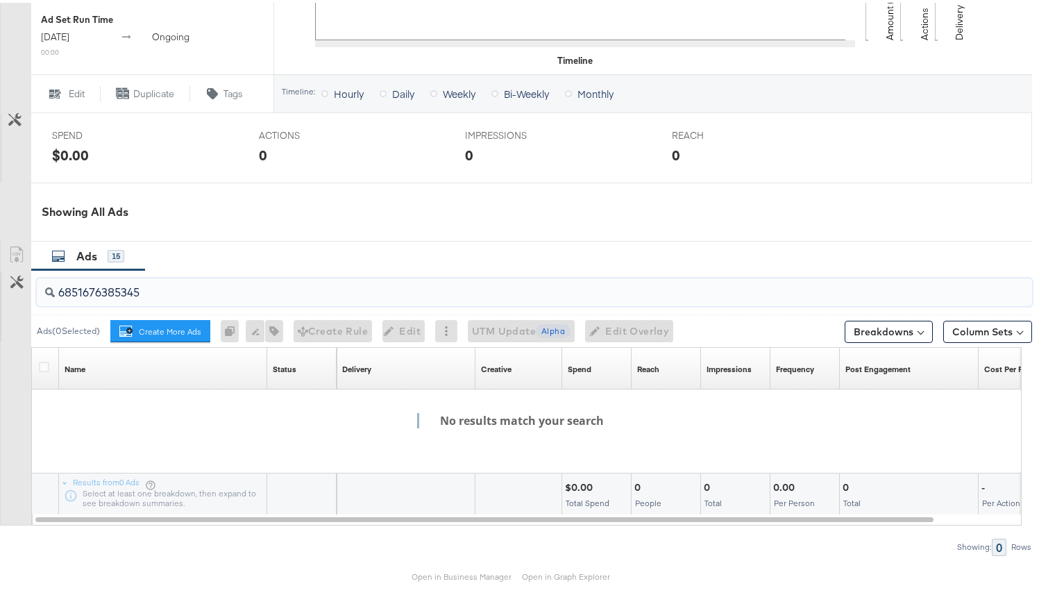
drag, startPoint x: 253, startPoint y: 289, endPoint x: 28, endPoint y: 294, distance: 225.0
click at [28, 294] on div "6851676385345 Ads ( 0 Selected) Create More Ads Create more ads for this ad set…" at bounding box center [516, 409] width 1032 height 285
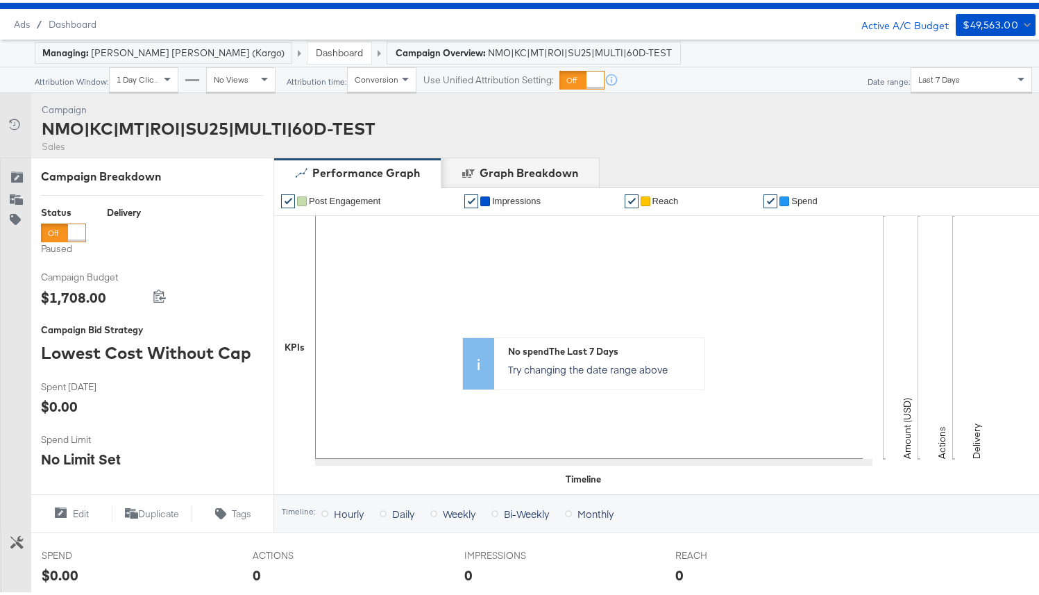
scroll to position [465, 0]
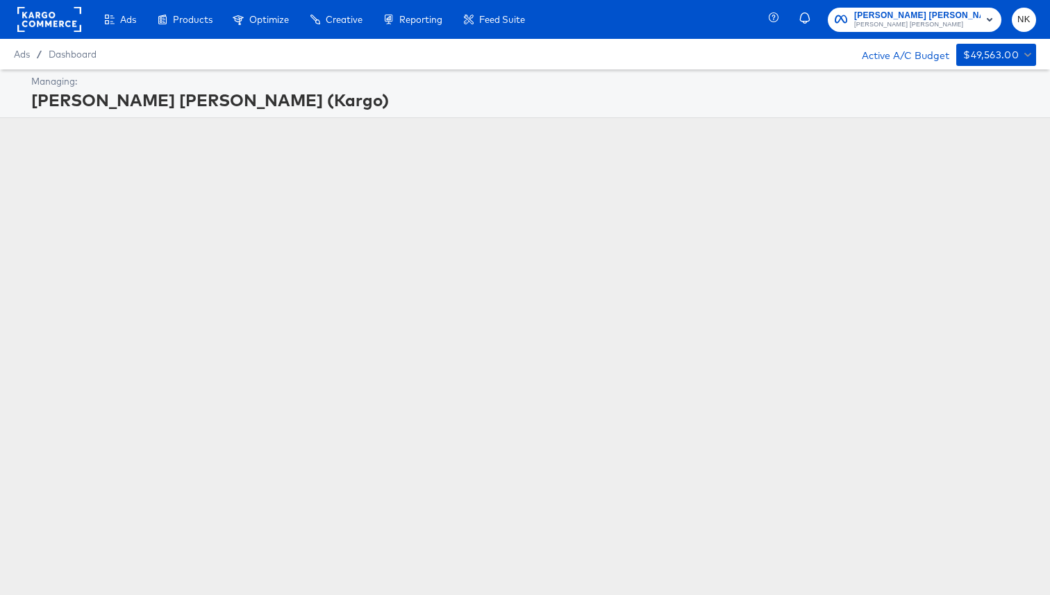
click at [51, 22] on rect at bounding box center [49, 19] width 64 height 25
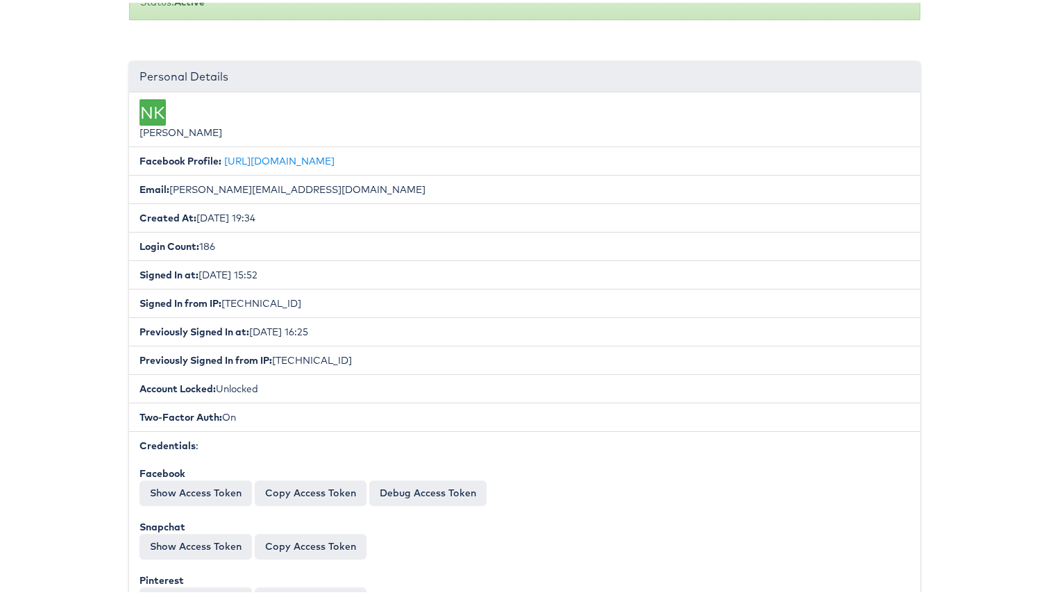
scroll to position [274, 0]
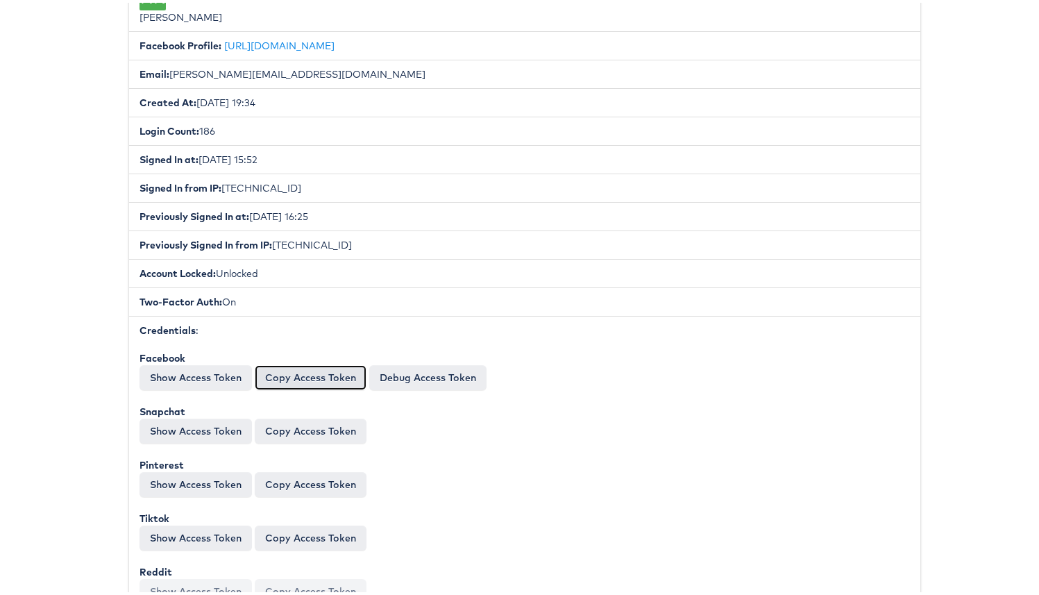
click at [275, 376] on button "Copy Access Token" at bounding box center [311, 374] width 112 height 25
click at [311, 385] on button "Copy Access Token" at bounding box center [311, 374] width 112 height 25
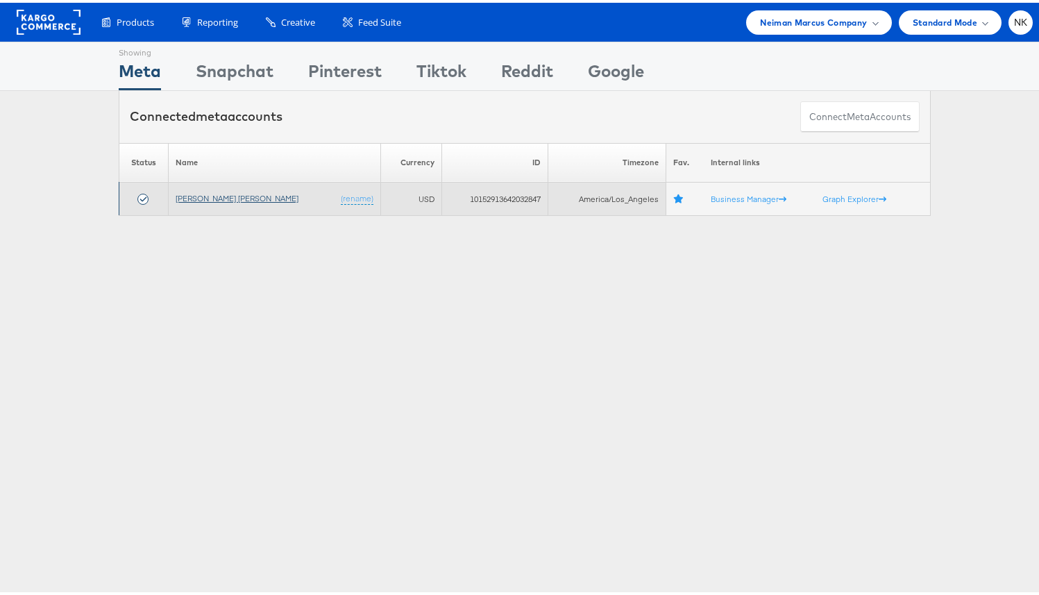
click at [178, 192] on link "[PERSON_NAME] [PERSON_NAME]" at bounding box center [237, 195] width 123 height 10
click at [229, 197] on link "[PERSON_NAME] [PERSON_NAME]" at bounding box center [237, 195] width 123 height 10
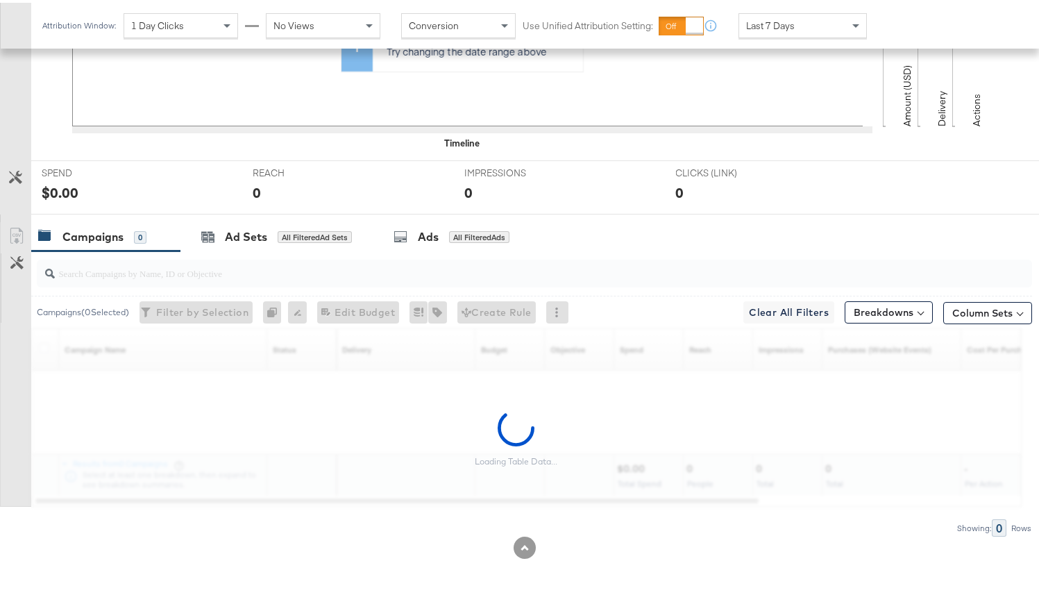
scroll to position [407, 0]
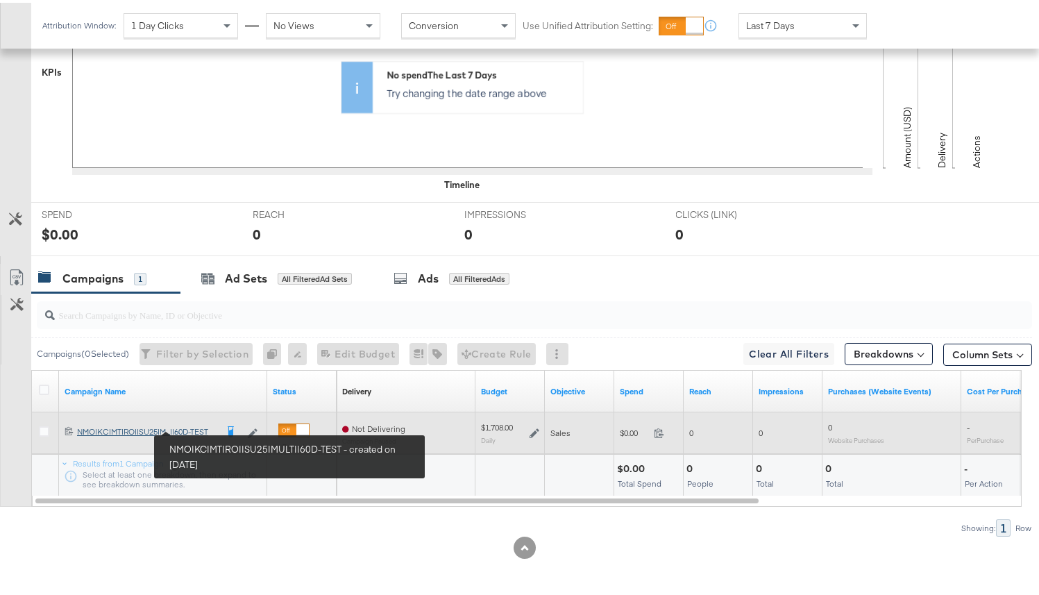
click at [206, 426] on div "NMO|KC|MT|ROI|SU25|MULTI|60D-TEST NMO|KC|MT|ROI|SU25|M...I|60D-TEST" at bounding box center [146, 428] width 139 height 11
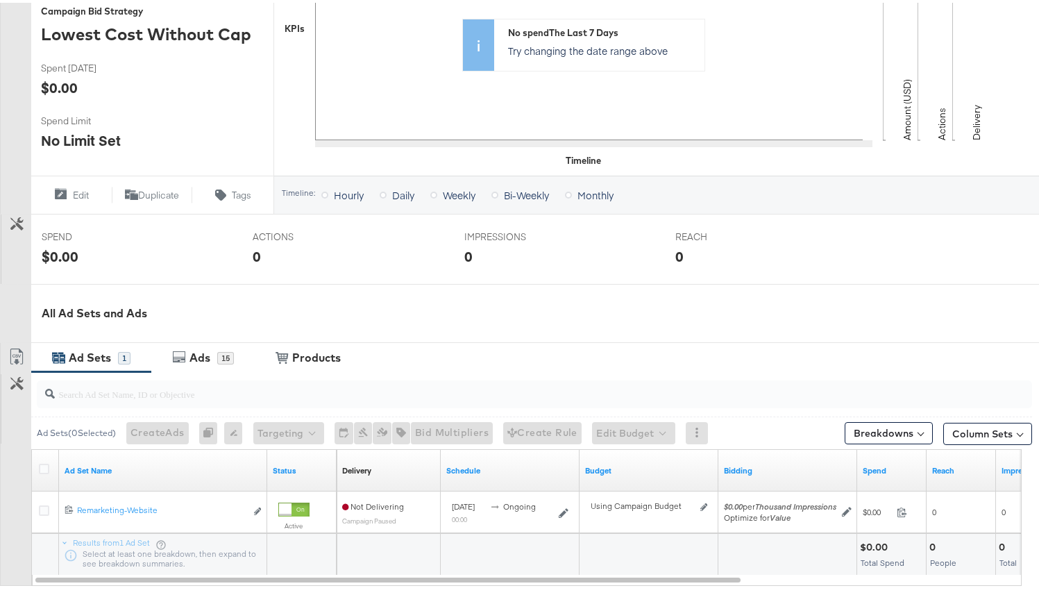
scroll to position [341, 0]
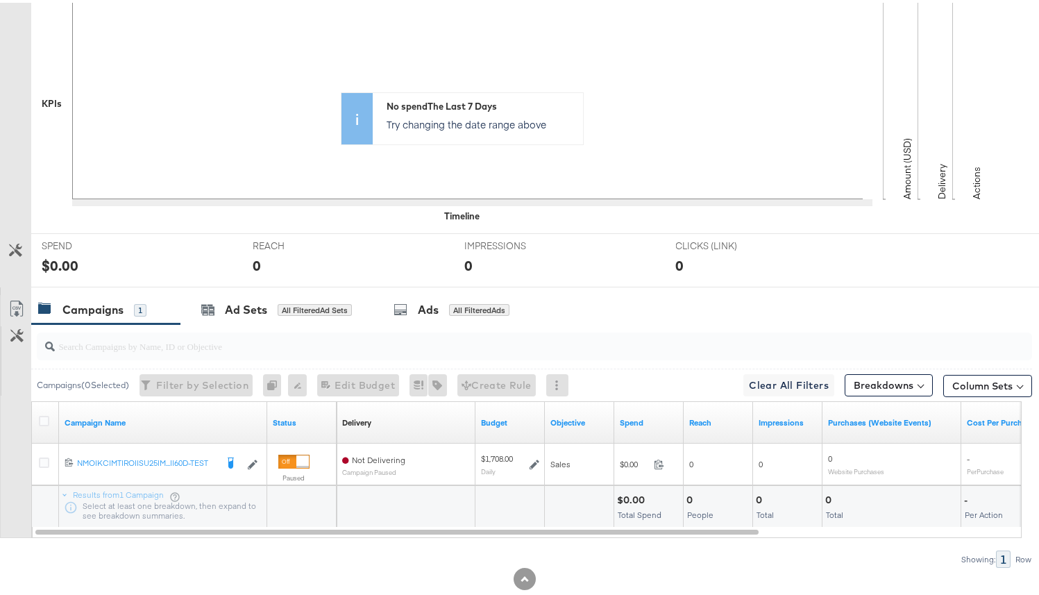
scroll to position [407, 0]
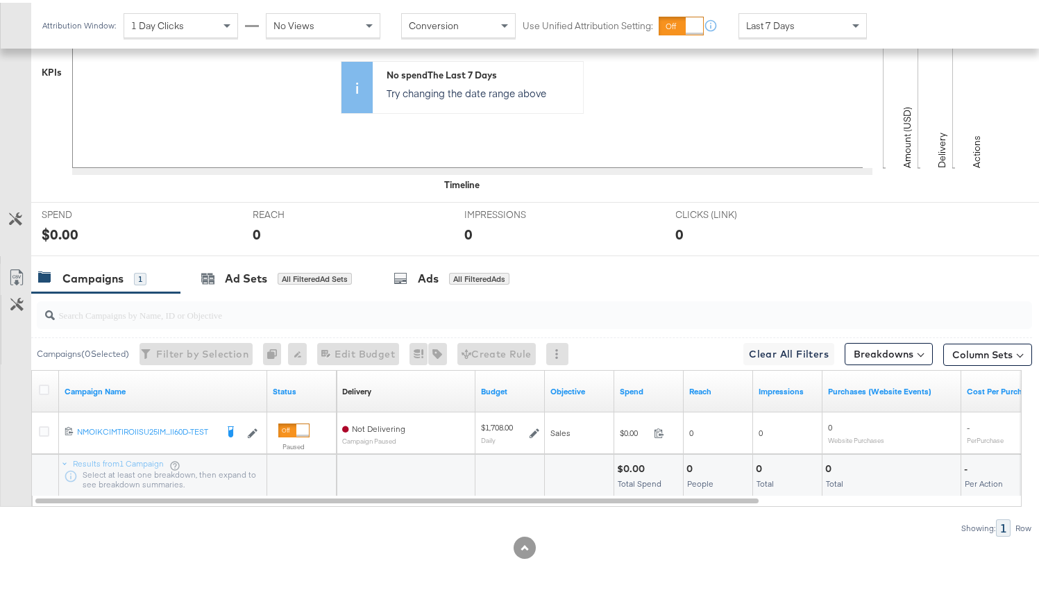
click at [239, 292] on div at bounding box center [531, 312] width 1001 height 44
click at [248, 280] on div "Ad Sets" at bounding box center [246, 276] width 42 height 16
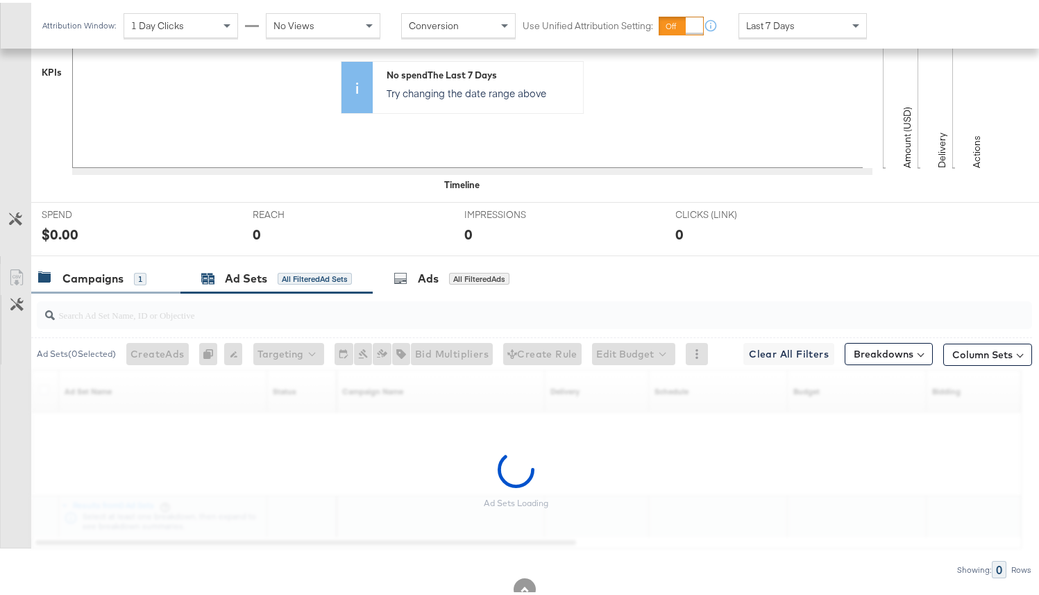
click at [100, 285] on div "Campaigns 1" at bounding box center [105, 276] width 149 height 30
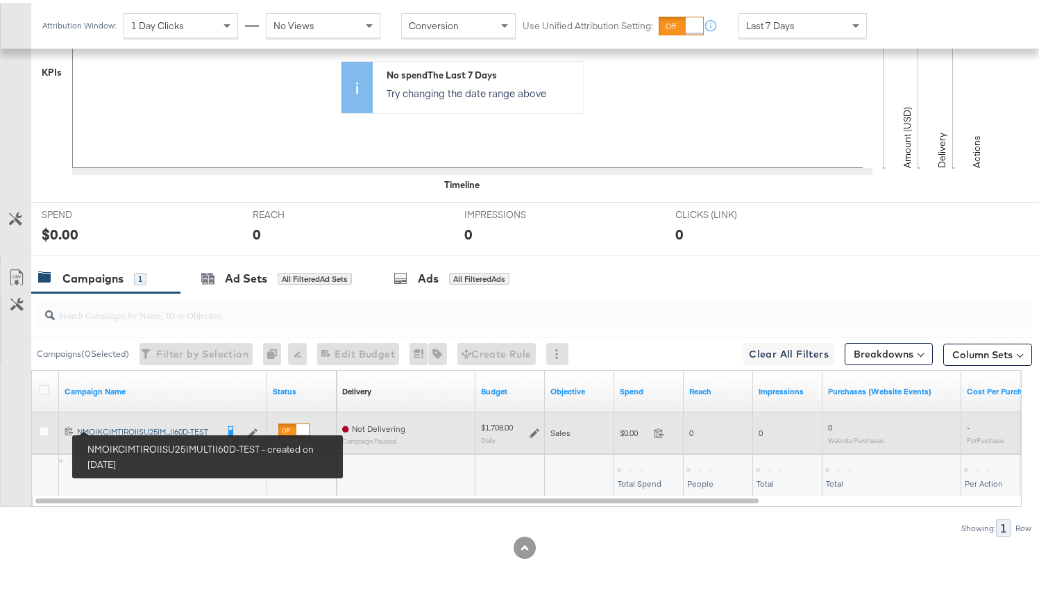
click at [124, 427] on div "NMO|KC|MT|ROI|SU25|MULTI|60D-TEST NMO|KC|MT|ROI|SU25|M...I|60D-TEST" at bounding box center [146, 428] width 139 height 11
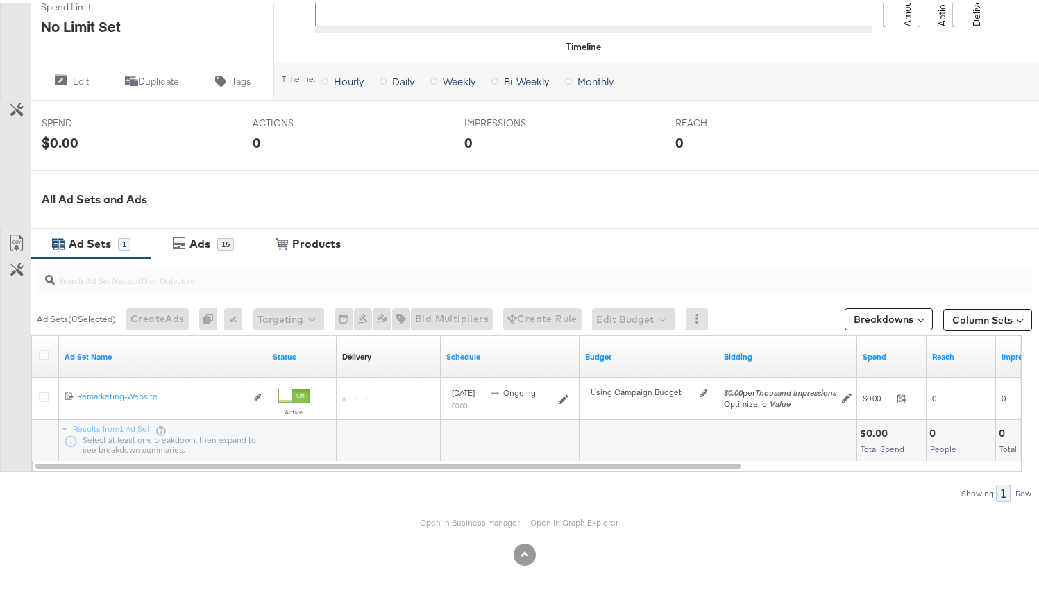
scroll to position [465, 0]
click at [447, 521] on link "Open in Business Manager" at bounding box center [471, 519] width 100 height 10
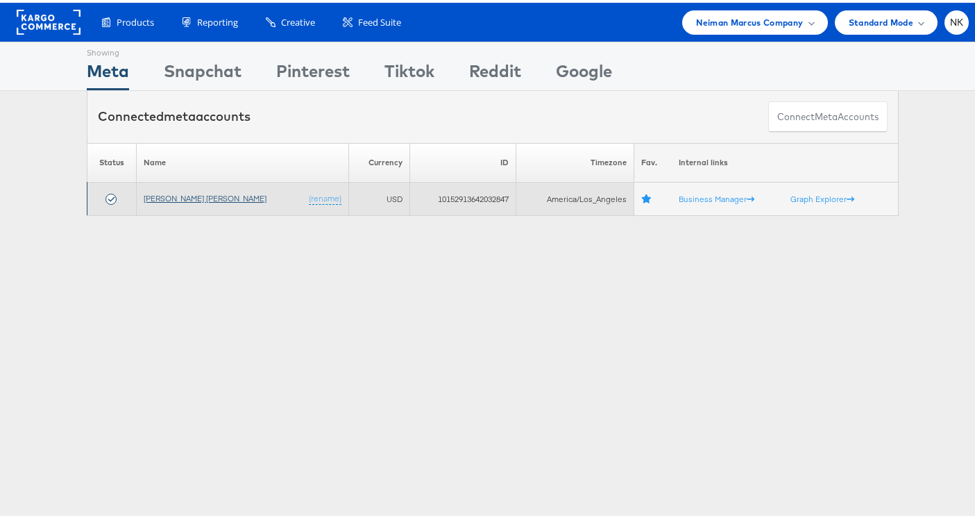
click at [187, 200] on link "[PERSON_NAME] [PERSON_NAME]" at bounding box center [205, 195] width 123 height 10
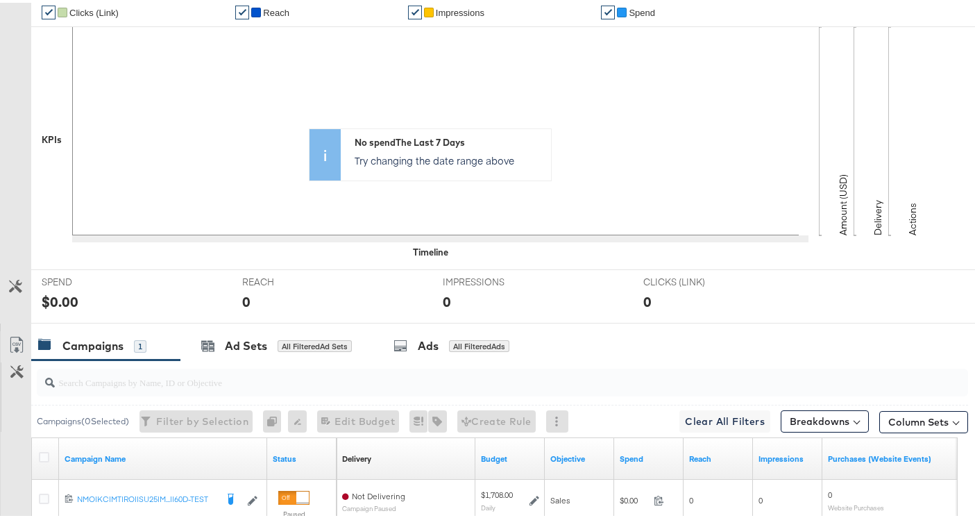
scroll to position [484, 0]
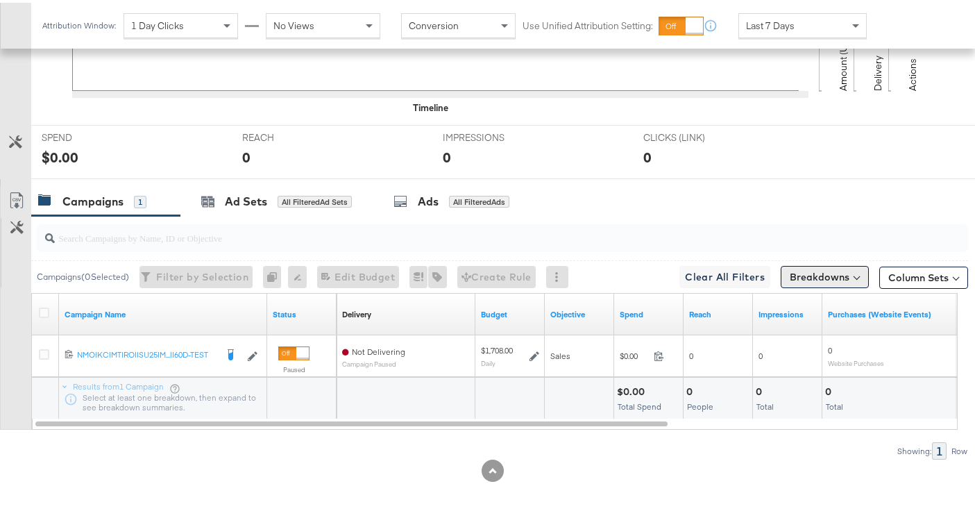
click at [808, 272] on button "Breakdowns" at bounding box center [825, 274] width 88 height 22
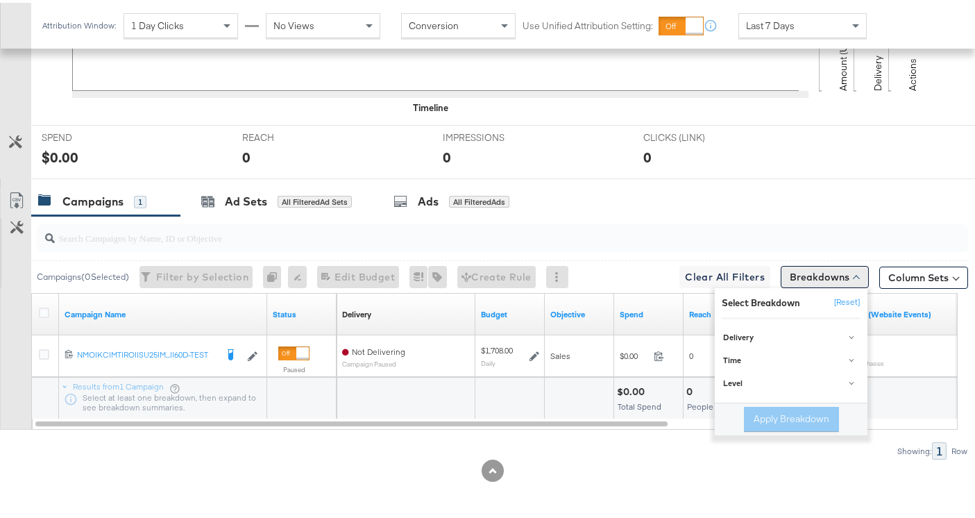
click at [836, 278] on button "Breakdowns" at bounding box center [825, 274] width 88 height 22
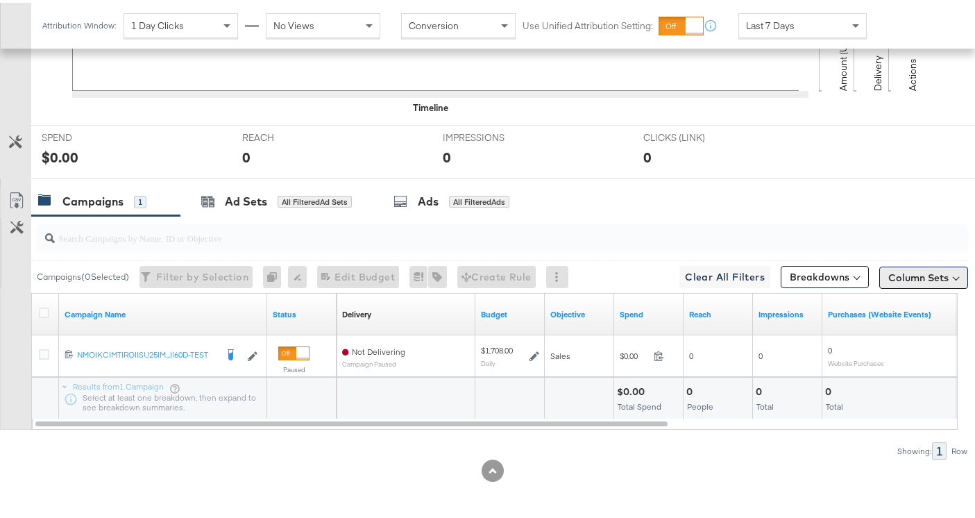
click at [880, 278] on button "Column Sets" at bounding box center [924, 275] width 89 height 22
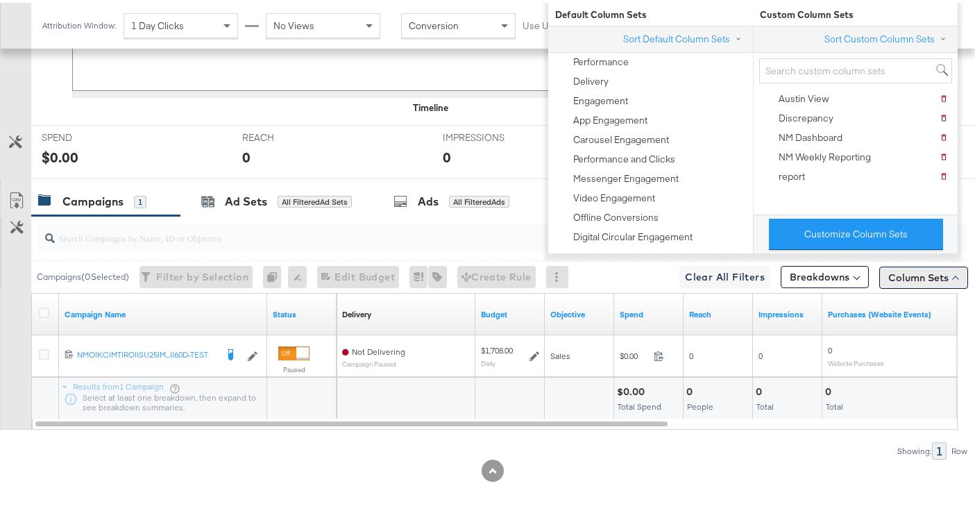
click at [880, 278] on button "Column Sets" at bounding box center [924, 275] width 89 height 22
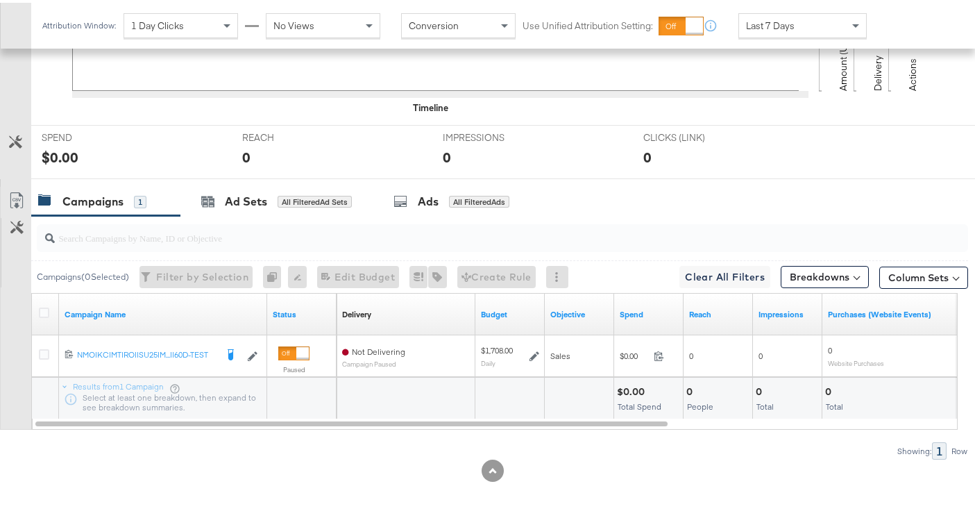
click at [323, 238] on input "search" at bounding box center [470, 229] width 831 height 27
click at [47, 309] on icon at bounding box center [44, 310] width 10 height 10
click at [0, 0] on input "checkbox" at bounding box center [0, 0] width 0 height 0
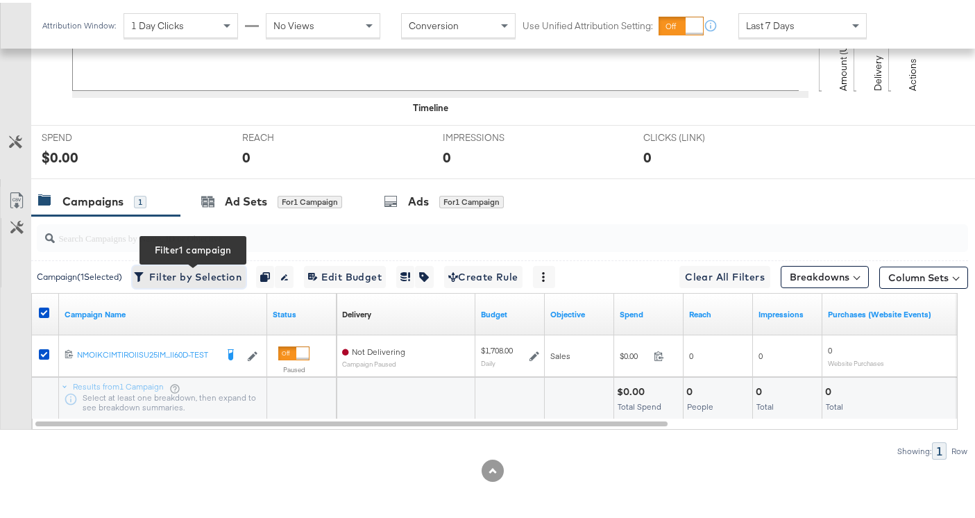
click at [242, 280] on span "Filter by Selection Filter 1 campaign" at bounding box center [189, 274] width 105 height 17
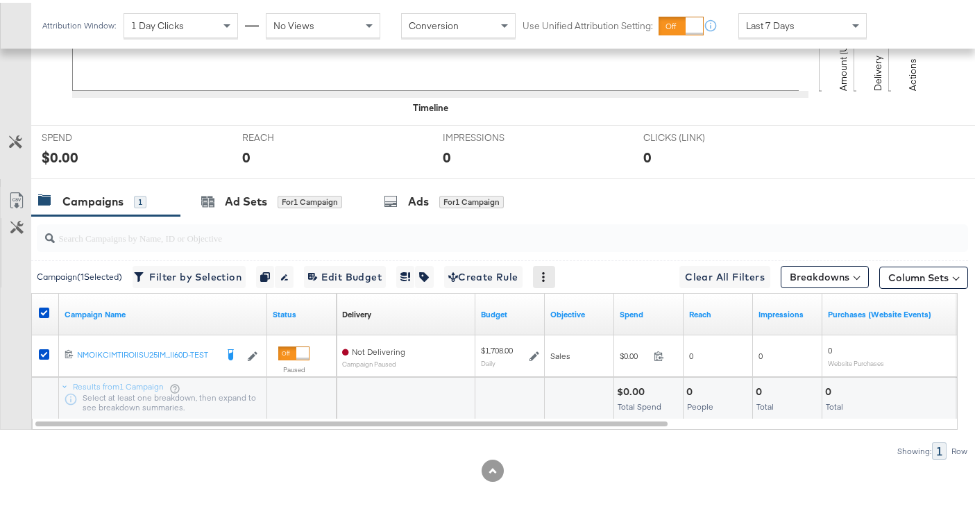
click at [547, 268] on div at bounding box center [544, 274] width 22 height 22
click at [548, 274] on icon at bounding box center [544, 274] width 10 height 10
click at [811, 273] on button "Breakdowns" at bounding box center [825, 274] width 88 height 22
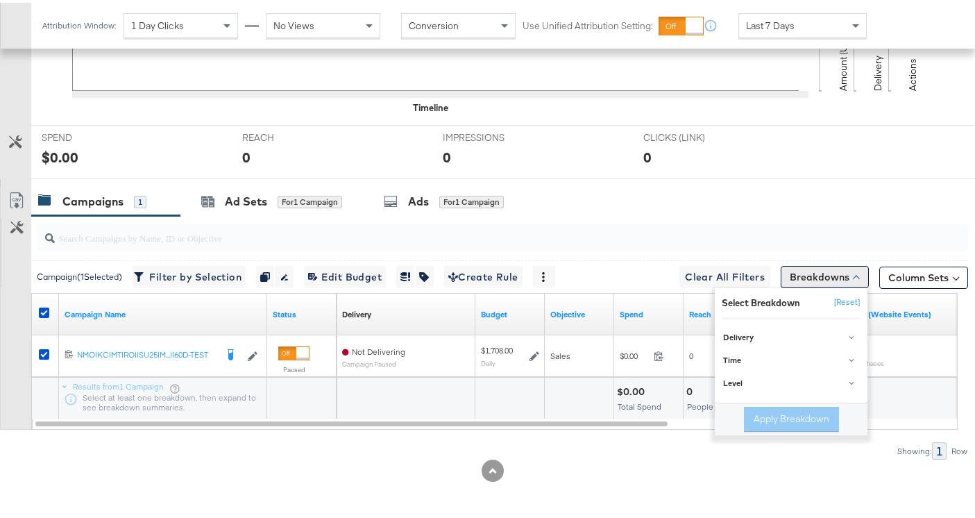
click at [811, 273] on button "Breakdowns" at bounding box center [825, 274] width 88 height 22
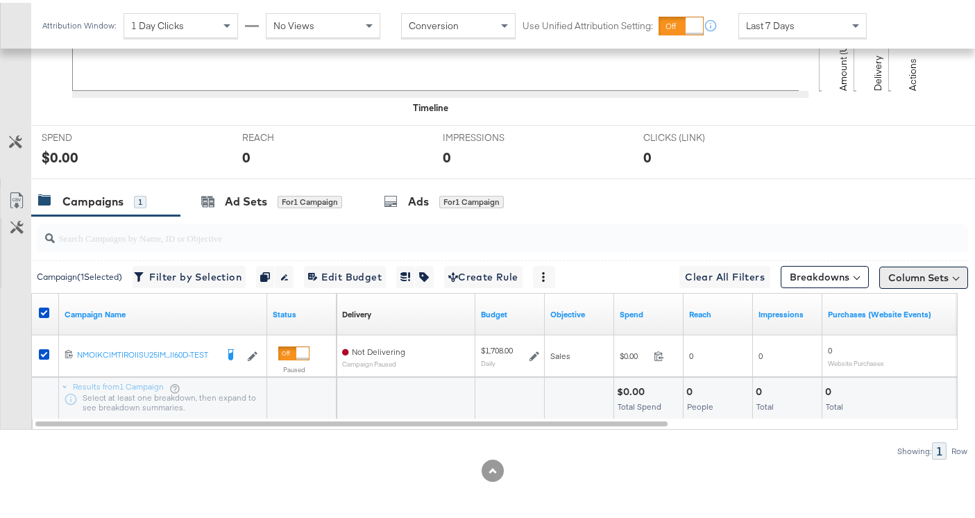
click at [916, 272] on button "Column Sets" at bounding box center [924, 275] width 89 height 22
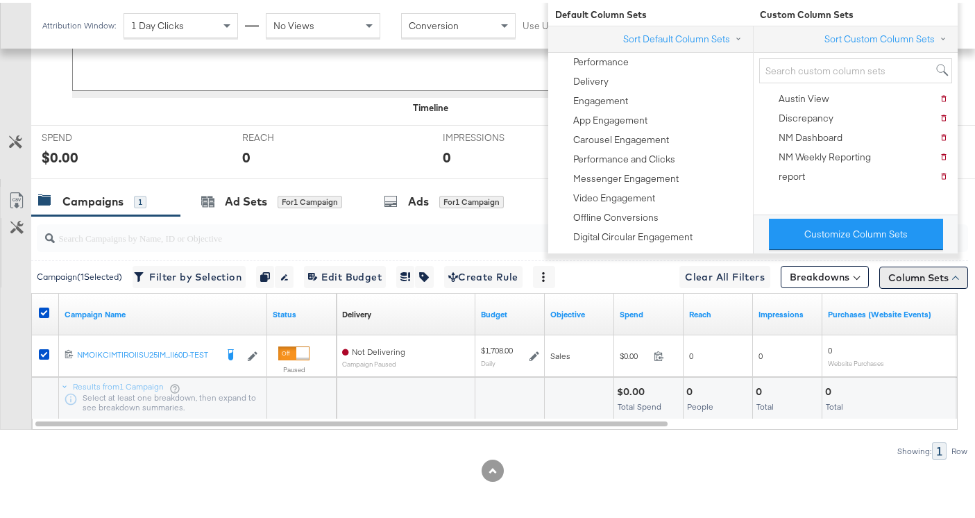
click at [916, 272] on button "Column Sets" at bounding box center [924, 275] width 89 height 22
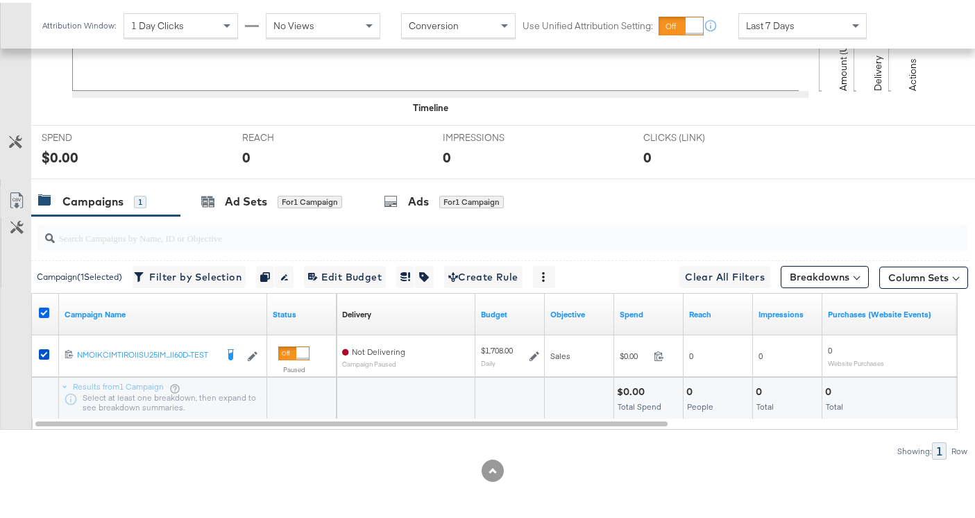
click at [46, 309] on icon at bounding box center [44, 310] width 10 height 10
click at [0, 0] on input "checkbox" at bounding box center [0, 0] width 0 height 0
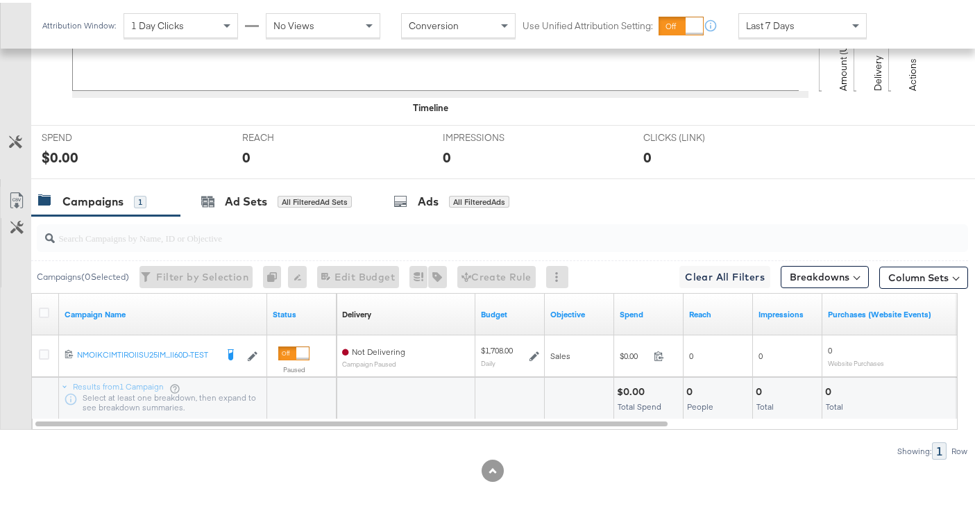
click at [229, 246] on div at bounding box center [503, 235] width 932 height 28
click at [804, 278] on button "Breakdowns" at bounding box center [825, 274] width 88 height 22
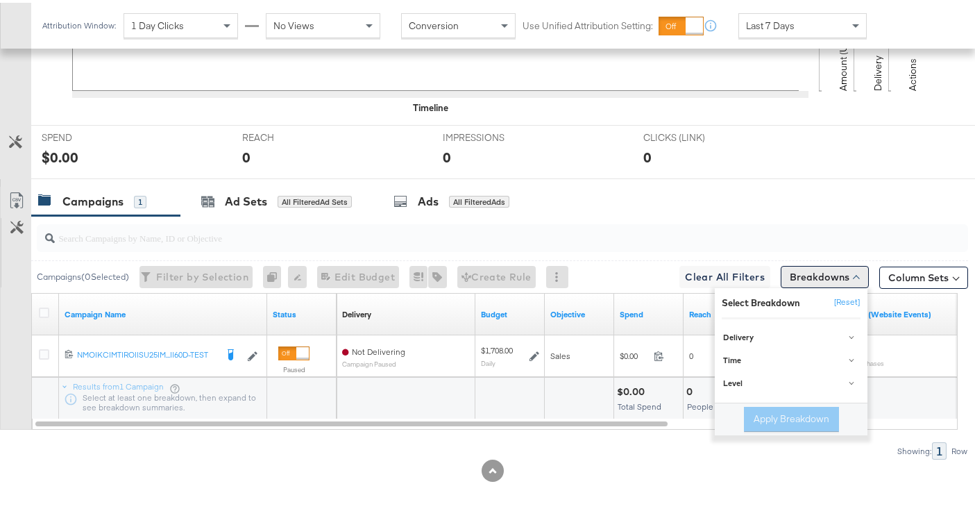
click at [804, 278] on button "Breakdowns" at bounding box center [825, 274] width 88 height 22
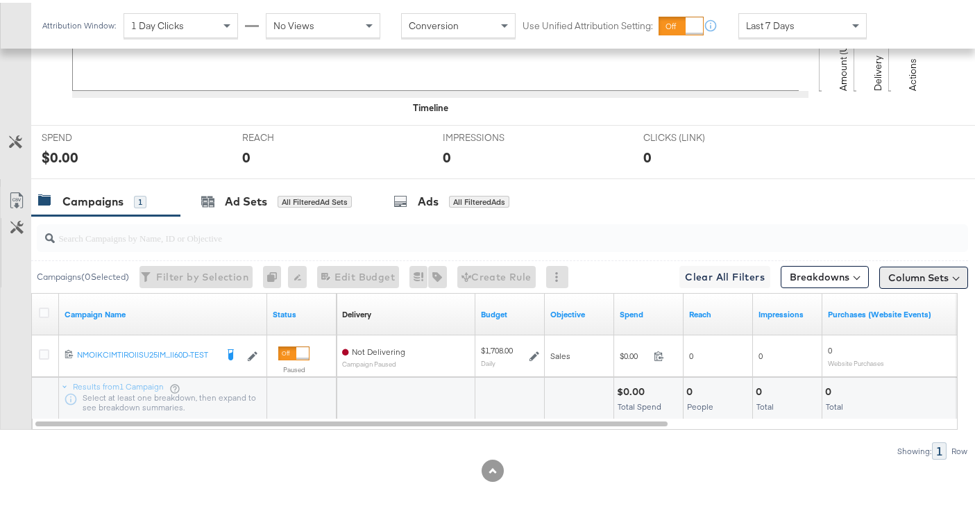
click at [880, 279] on button "Column Sets" at bounding box center [924, 275] width 89 height 22
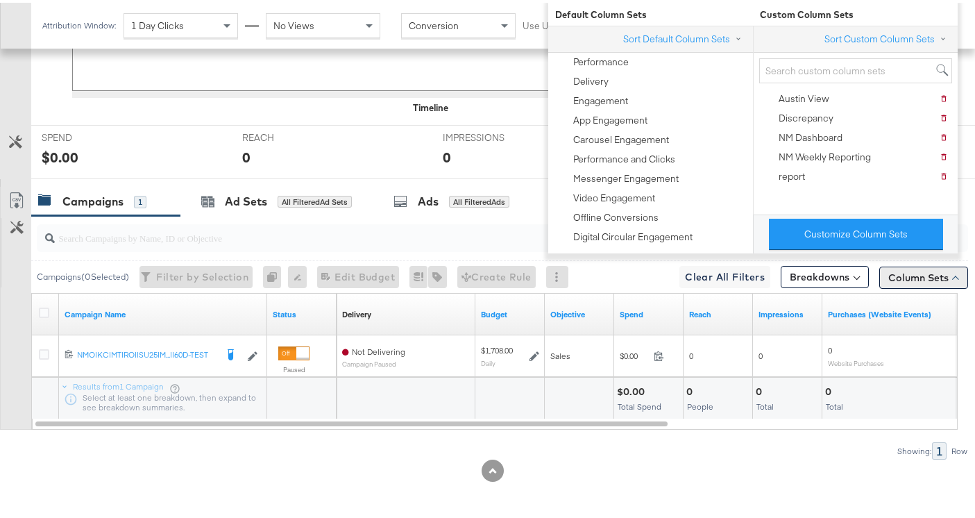
click at [880, 279] on button "Column Sets" at bounding box center [924, 275] width 89 height 22
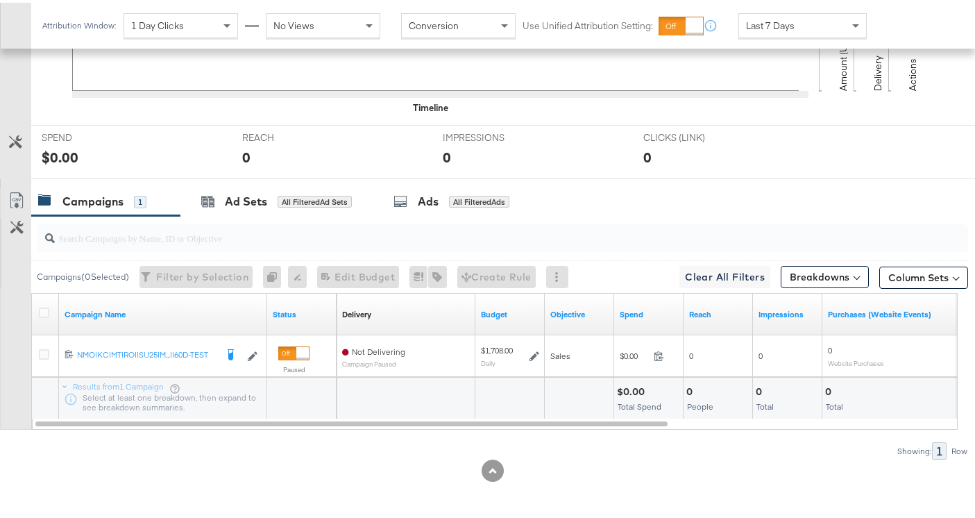
click at [207, 237] on input "search" at bounding box center [470, 229] width 831 height 27
click at [43, 311] on icon at bounding box center [44, 310] width 10 height 10
click at [0, 0] on input "checkbox" at bounding box center [0, 0] width 0 height 0
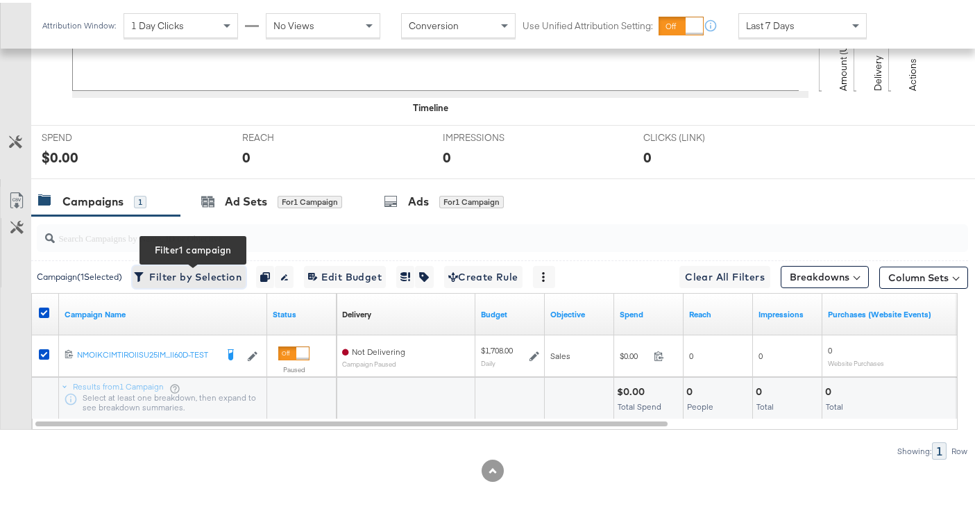
click at [173, 284] on button "Filter by Selection Filter 1 campaign" at bounding box center [189, 274] width 113 height 22
click at [187, 278] on span "Filter by Selection Filter 1 campaign" at bounding box center [189, 274] width 105 height 17
click at [144, 272] on icon "button" at bounding box center [139, 274] width 10 height 10
click at [233, 276] on span "Filter by Selection Filter 1 campaign" at bounding box center [189, 274] width 105 height 17
click at [215, 274] on span "Filter by Selection Filter 1 campaign" at bounding box center [189, 274] width 105 height 17
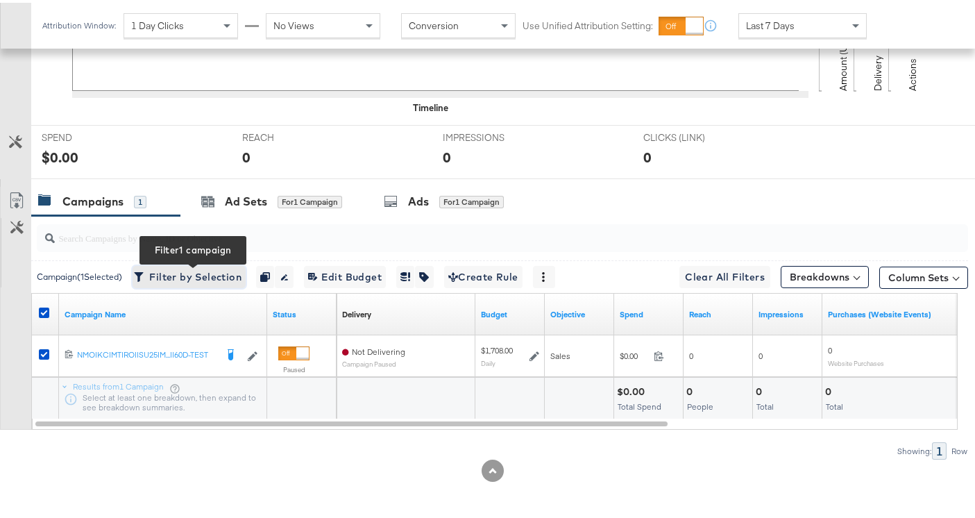
click at [194, 282] on span "Filter by Selection Filter 1 campaign" at bounding box center [189, 274] width 105 height 17
click at [177, 274] on span "Filter by Selection Filter 1 campaign" at bounding box center [189, 274] width 105 height 17
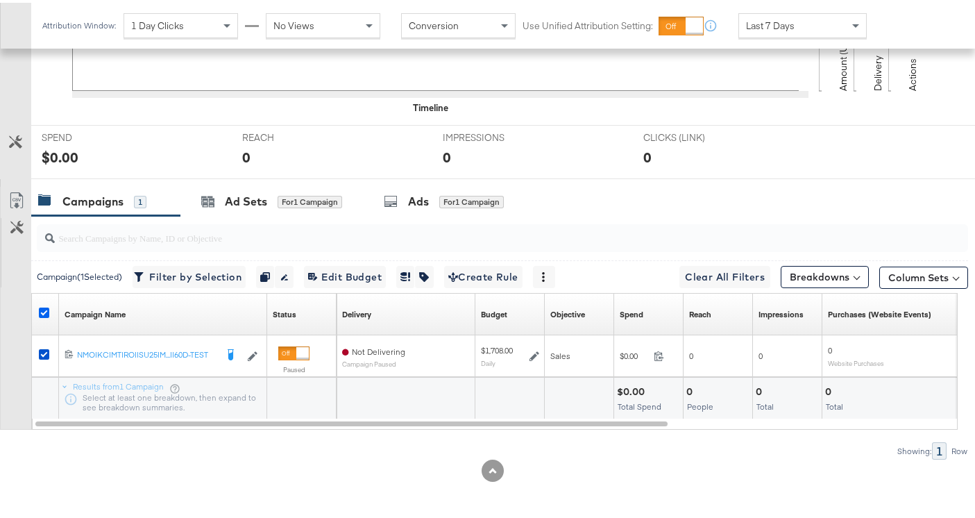
click at [39, 305] on icon at bounding box center [44, 310] width 10 height 10
click at [0, 0] on input "checkbox" at bounding box center [0, 0] width 0 height 0
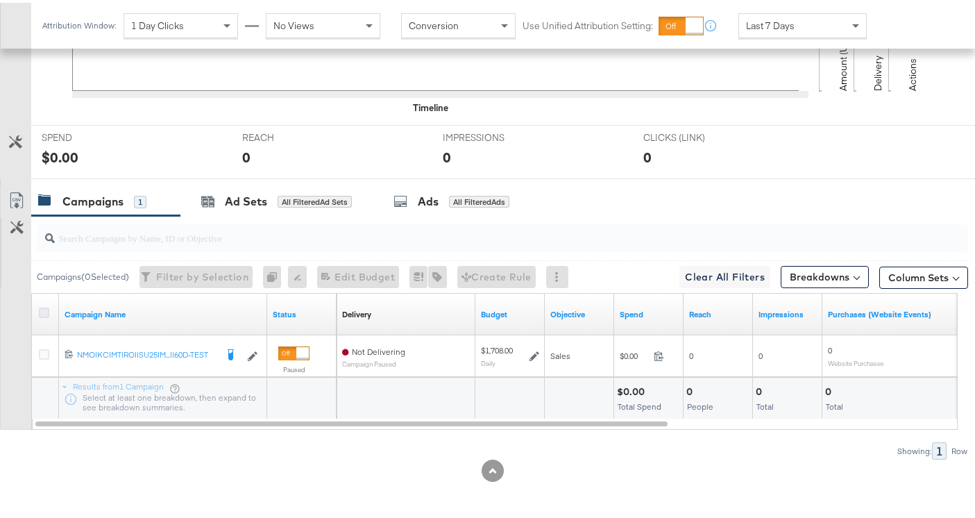
click at [39, 305] on icon at bounding box center [44, 310] width 10 height 10
click at [0, 0] on input "checkbox" at bounding box center [0, 0] width 0 height 0
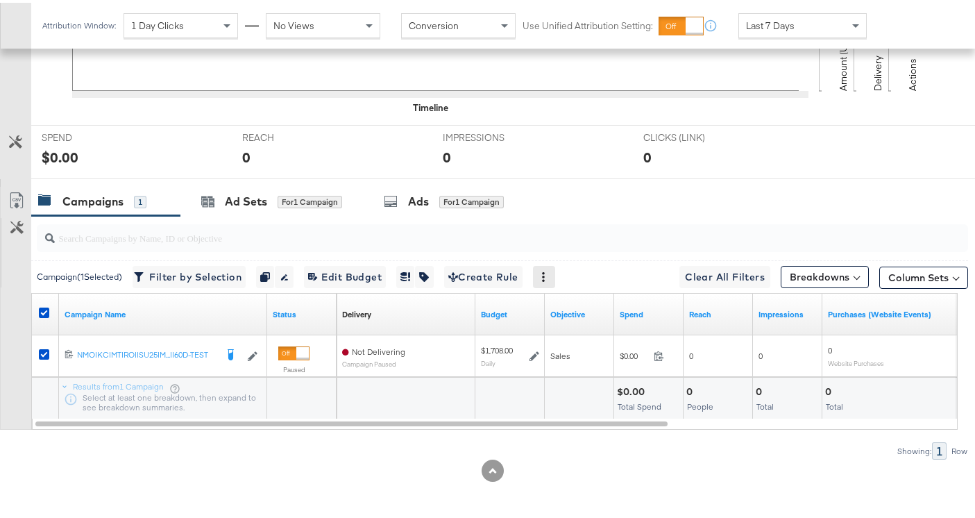
click at [546, 270] on icon at bounding box center [544, 274] width 3 height 10
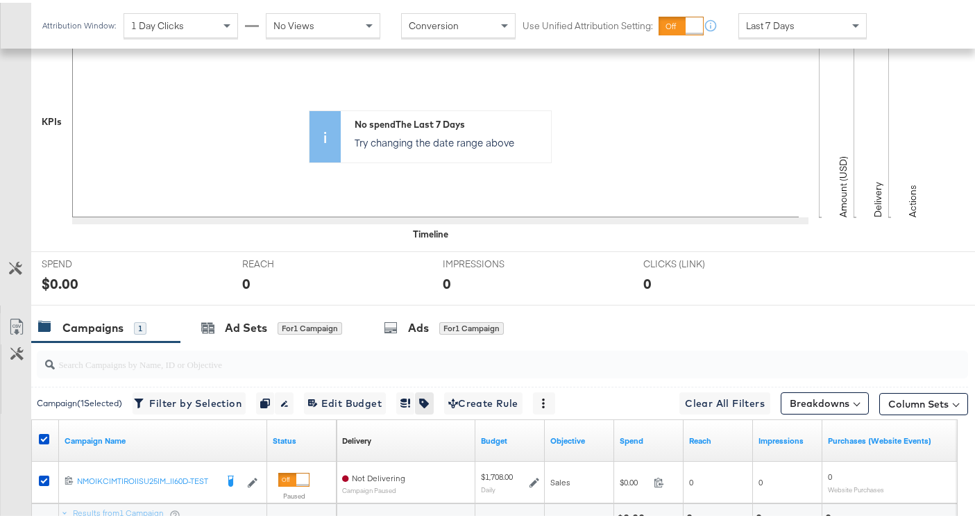
scroll to position [344, 0]
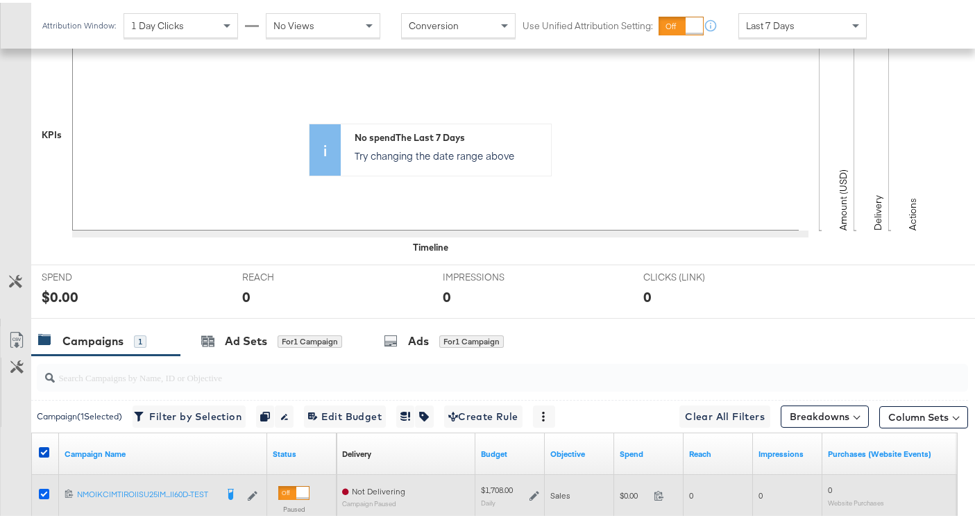
click at [46, 489] on icon at bounding box center [44, 491] width 10 height 10
click at [0, 0] on input "checkbox" at bounding box center [0, 0] width 0 height 0
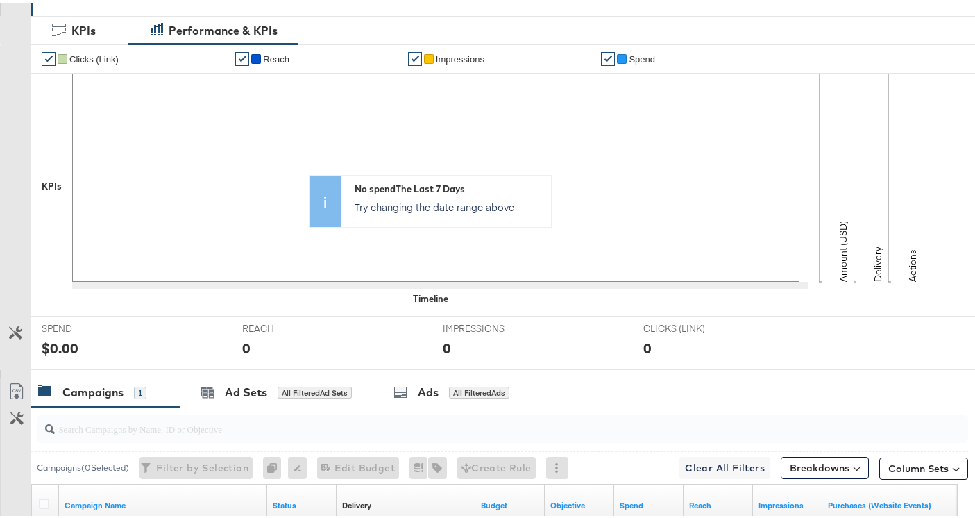
scroll to position [484, 0]
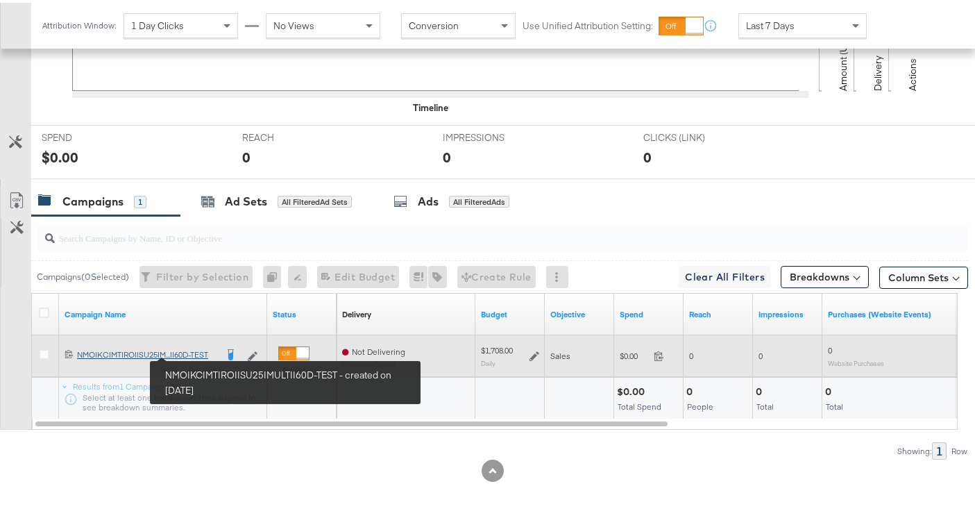
click at [202, 352] on div "NMO|KC|MT|ROI|SU25|MULTI|60D-TEST NMO|KC|MT|ROI|SU25|M...I|60D-TEST" at bounding box center [146, 351] width 139 height 11
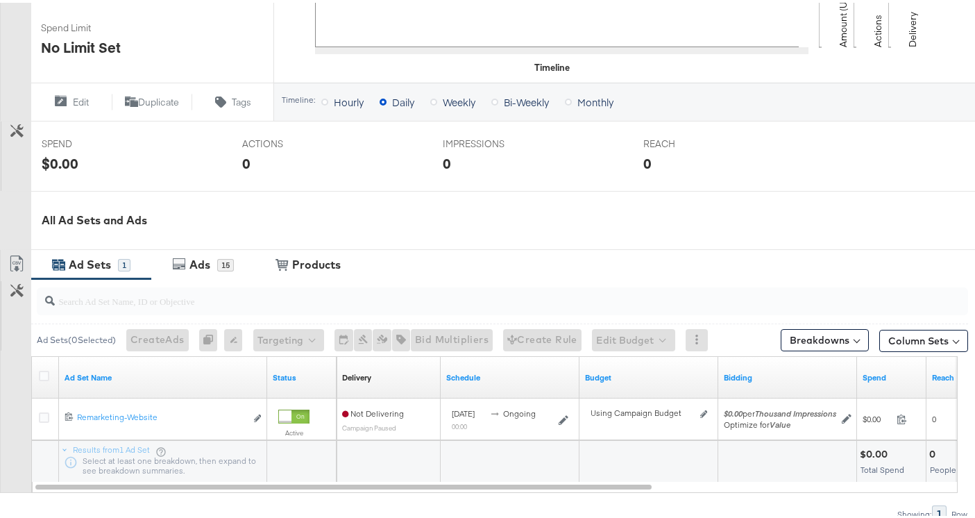
scroll to position [542, 0]
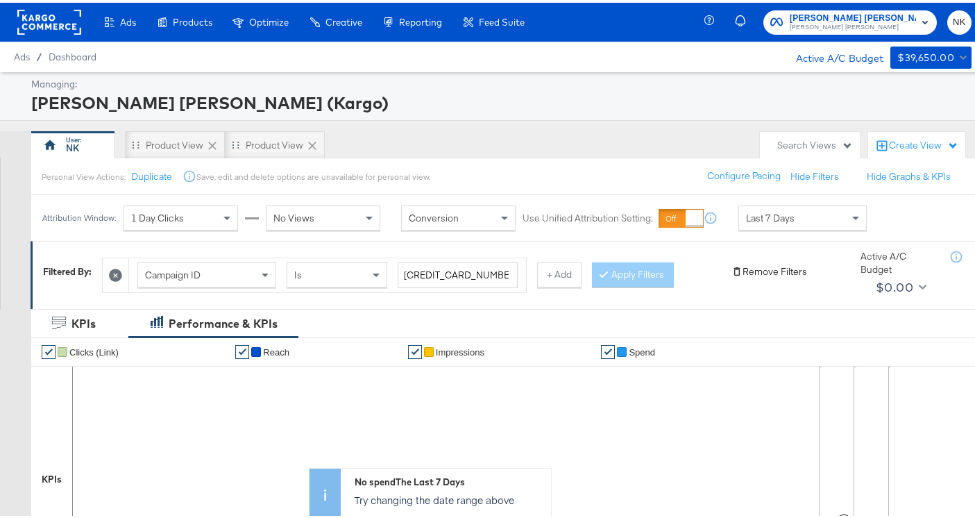
click at [769, 264] on button "Remove Filters" at bounding box center [770, 268] width 76 height 13
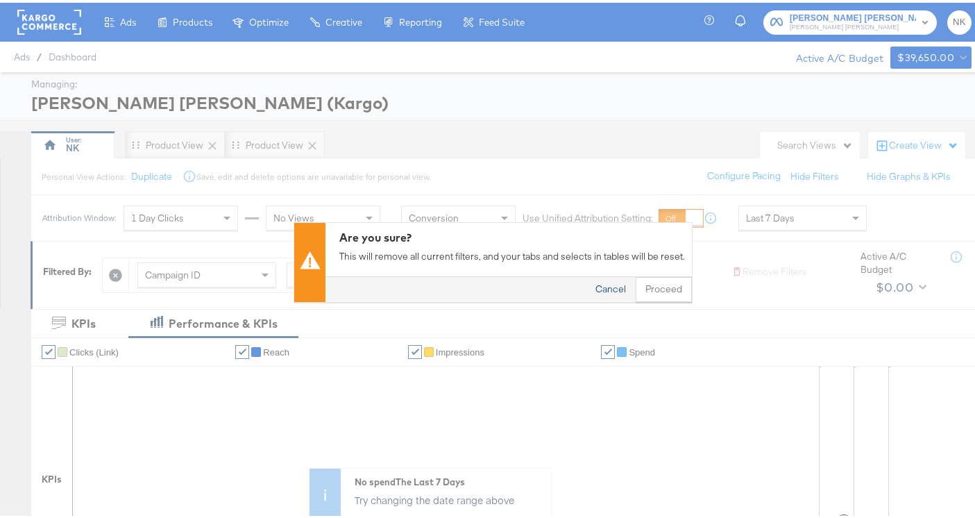
click at [601, 289] on button "Cancel" at bounding box center [611, 286] width 50 height 25
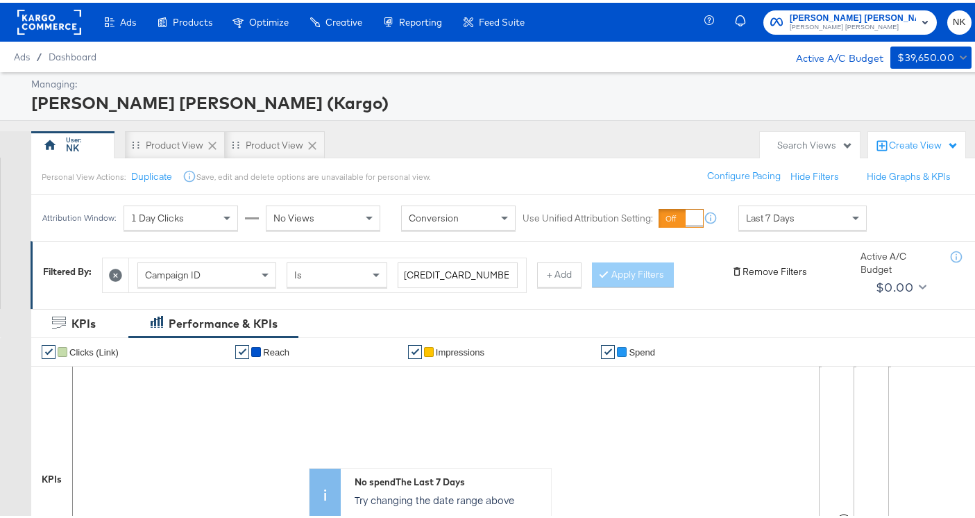
click at [743, 271] on button "Remove Filters" at bounding box center [770, 268] width 76 height 13
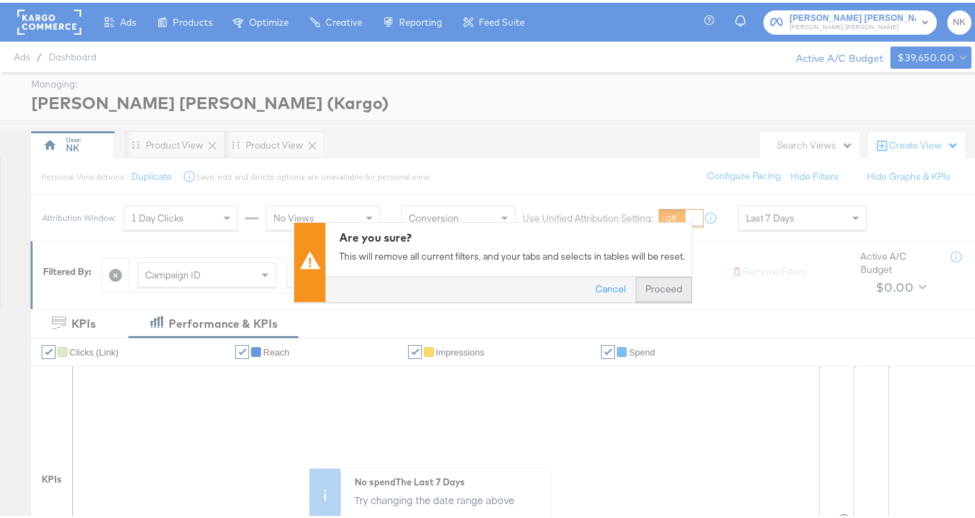
click at [655, 284] on button "Proceed" at bounding box center [664, 286] width 56 height 25
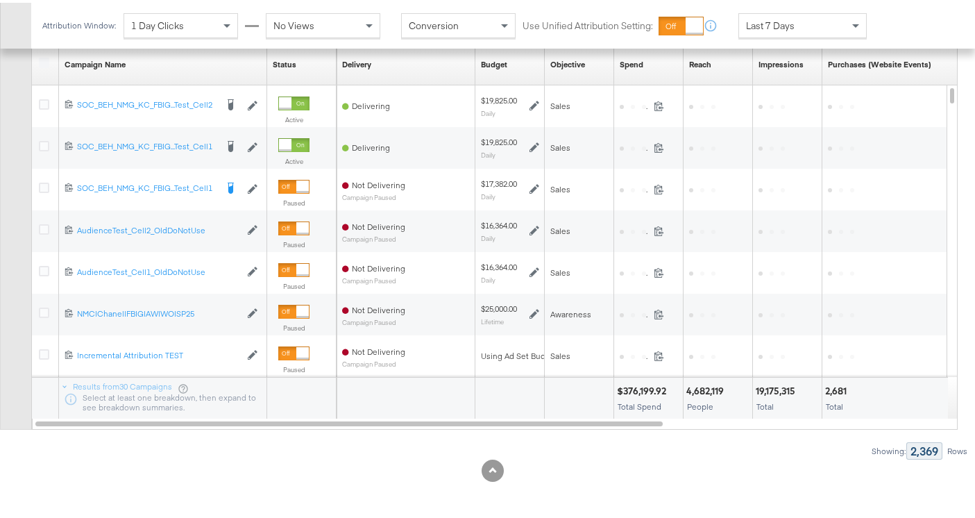
scroll to position [702, 0]
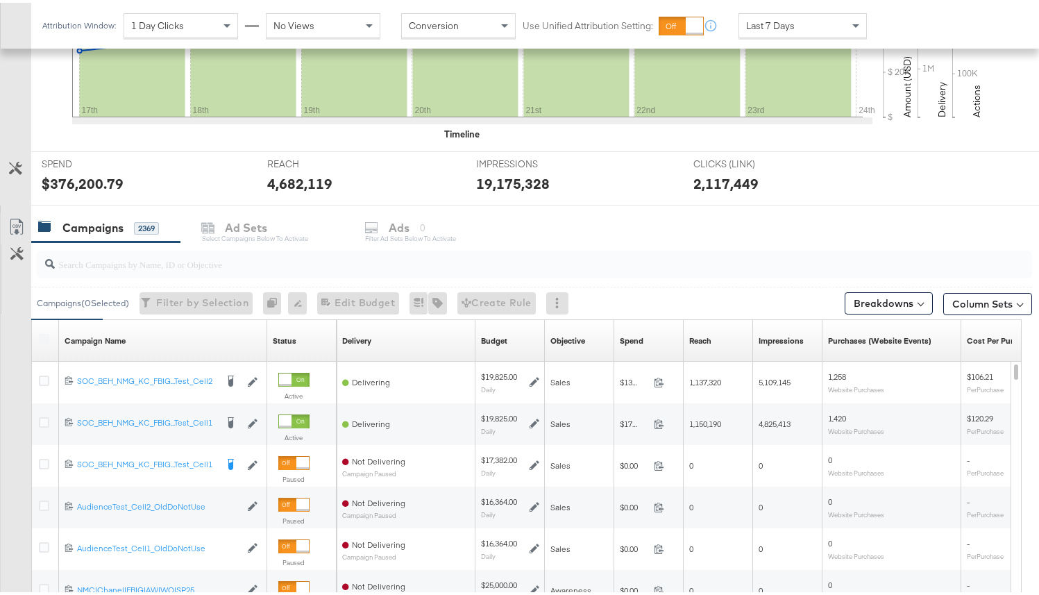
scroll to position [485, 0]
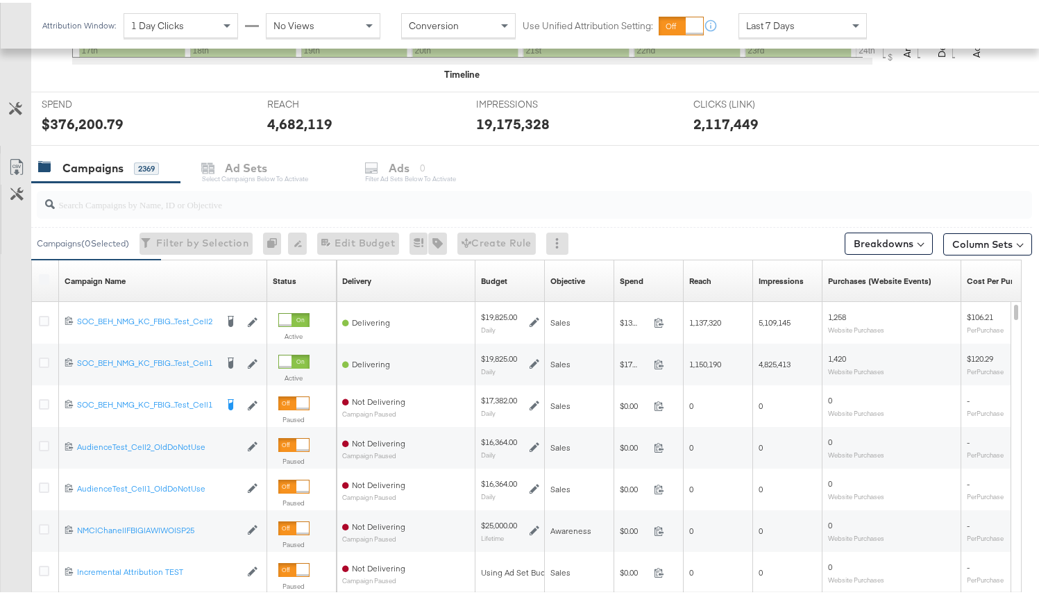
click at [47, 278] on label at bounding box center [44, 276] width 10 height 10
click at [198, 210] on div at bounding box center [534, 202] width 995 height 28
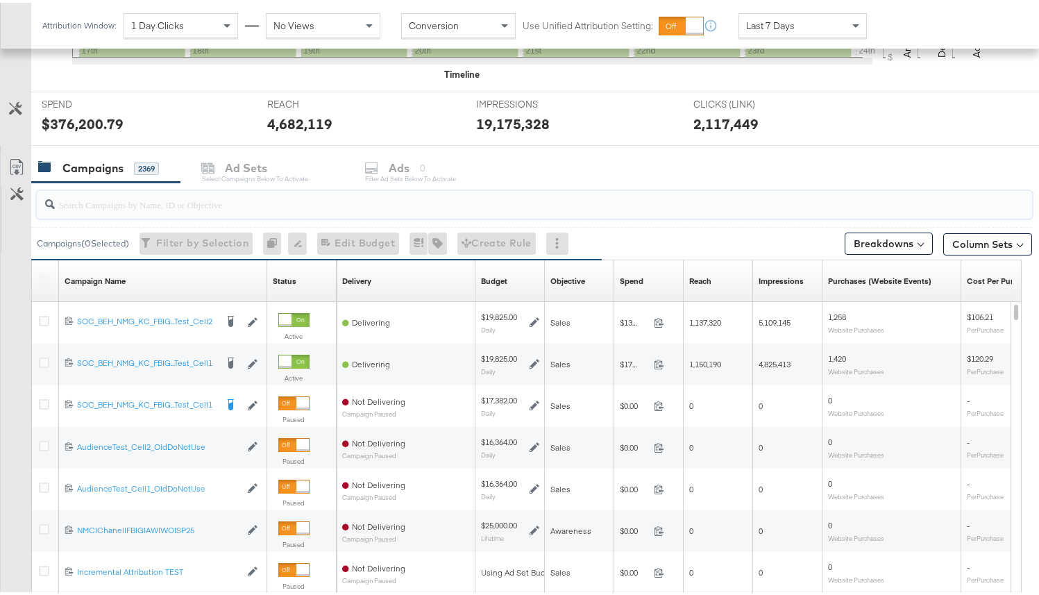
click at [48, 278] on label at bounding box center [44, 276] width 10 height 10
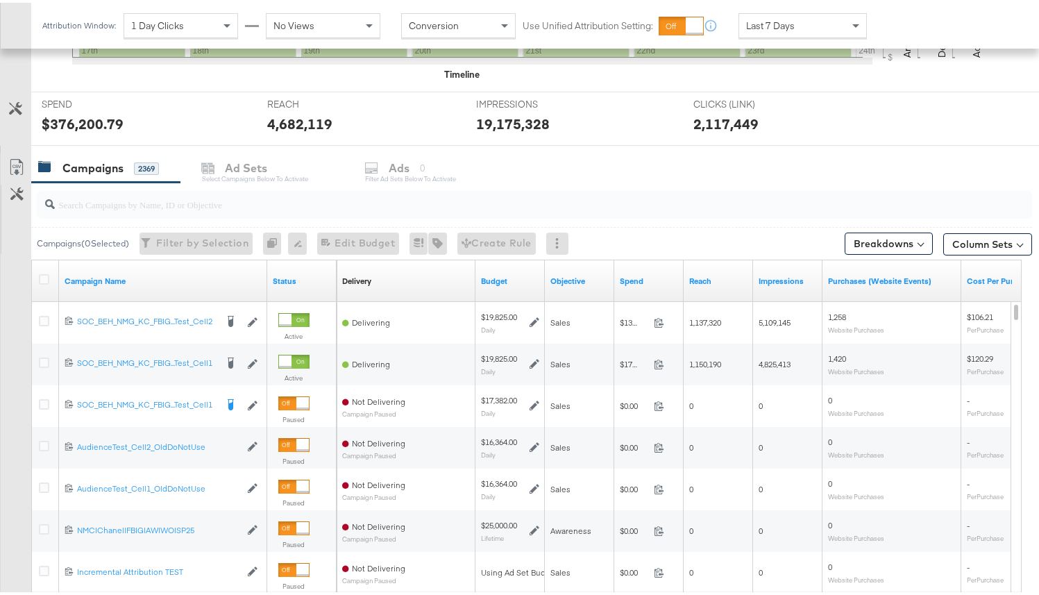
click at [341, 197] on input "search" at bounding box center [499, 196] width 889 height 27
paste input "6804346569945"
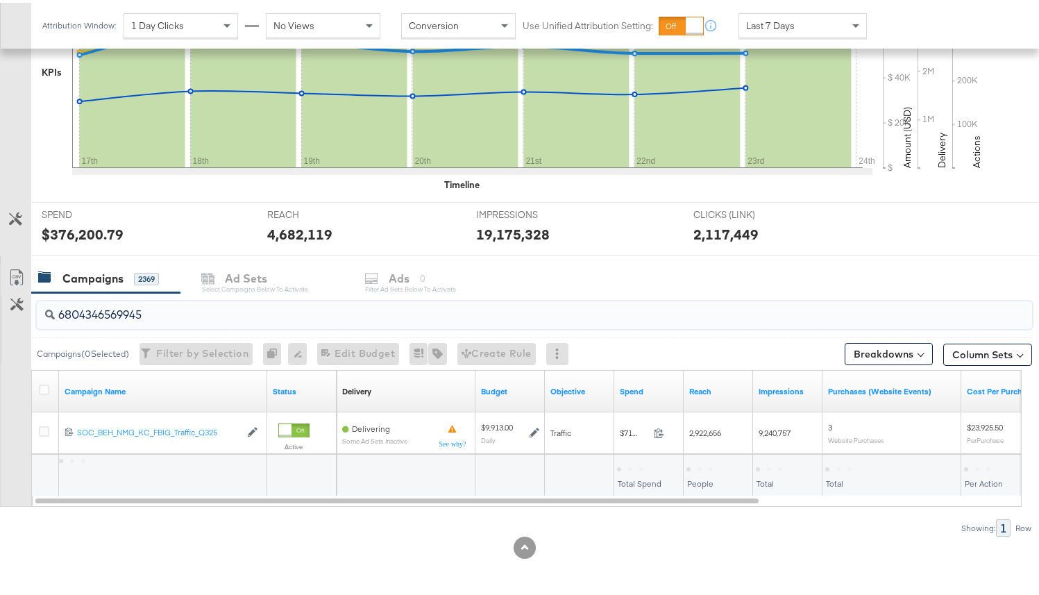
scroll to position [375, 0]
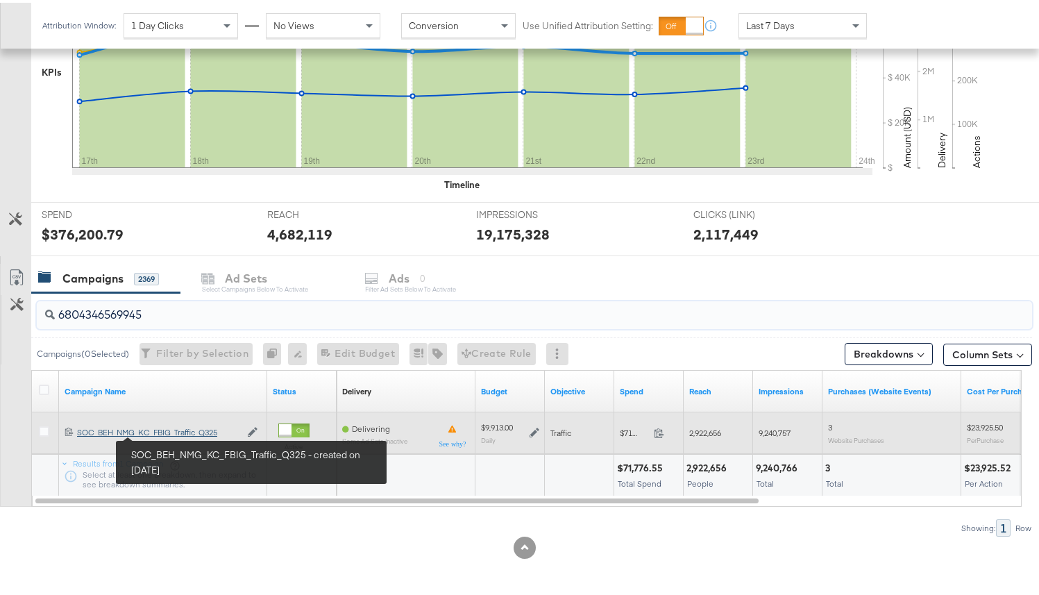
type input "6804346569945"
click at [168, 432] on div "SOC_BEH_NMG_KC_FBIG_Traffic_Q325 SOC_BEH_NMG_KC_FBIG_Traffic_Q325" at bounding box center [158, 429] width 163 height 11
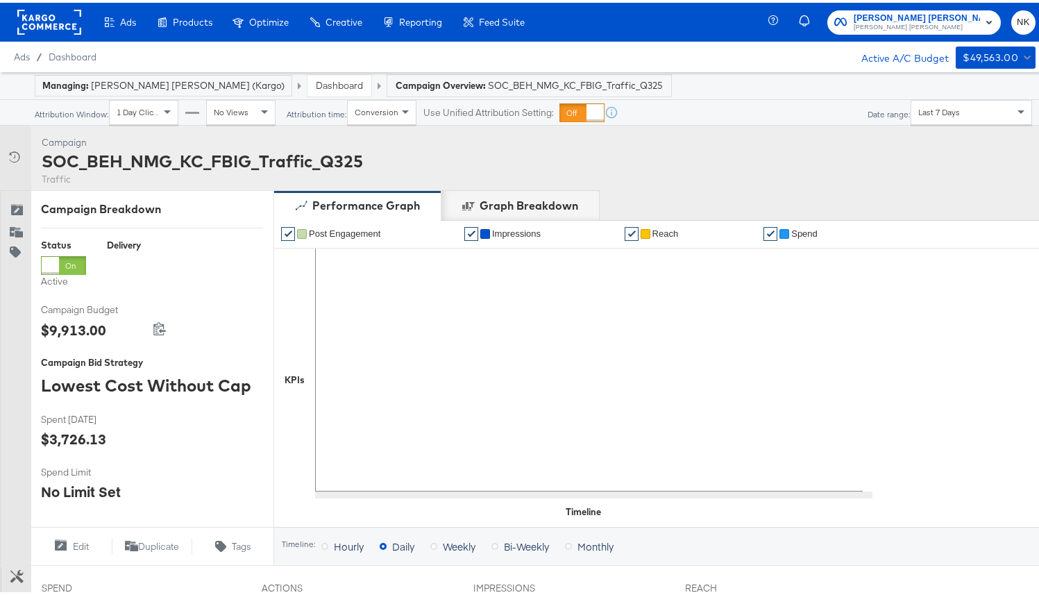
scroll to position [548, 0]
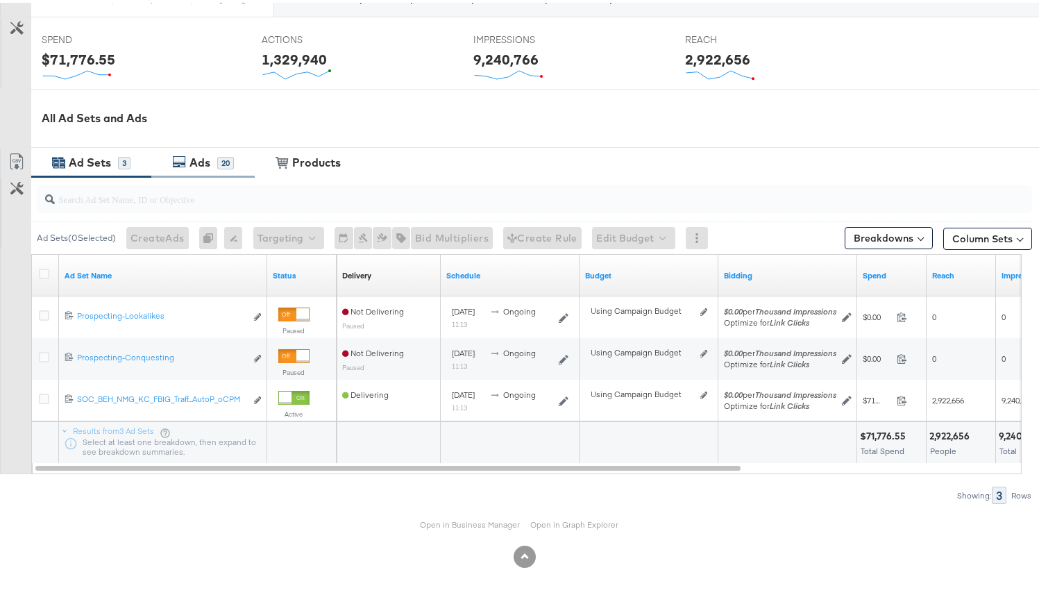
click at [197, 155] on div "Ads" at bounding box center [200, 160] width 21 height 16
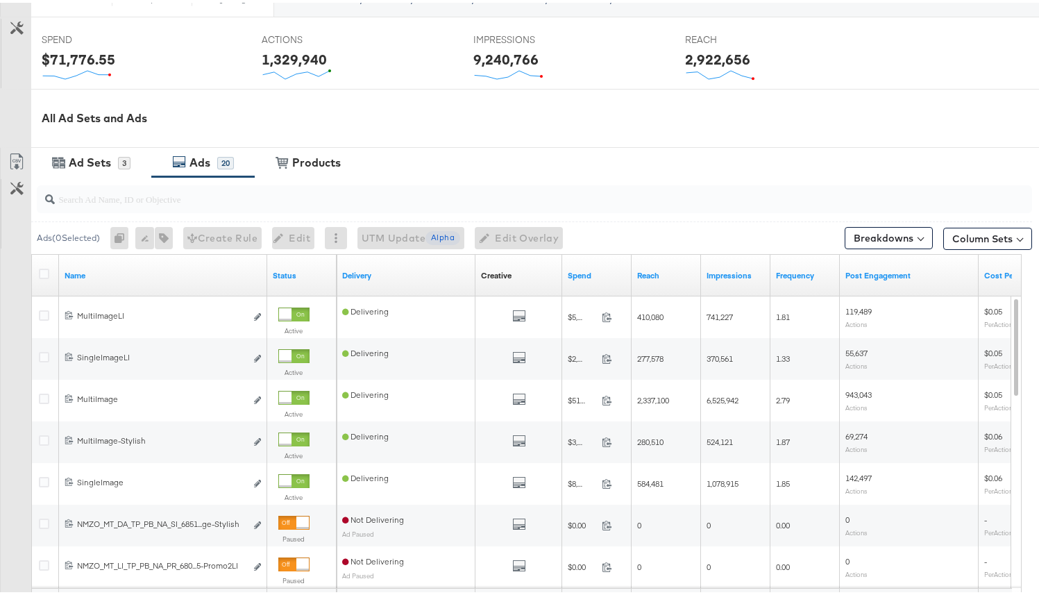
click at [182, 201] on input "search" at bounding box center [499, 190] width 889 height 27
paste input "6804346569945"
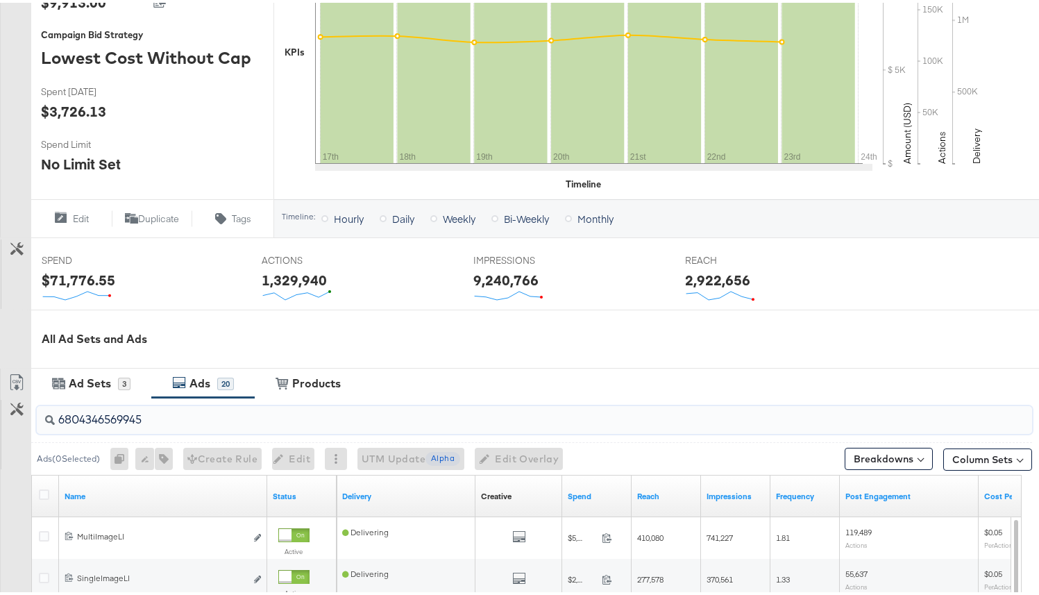
scroll to position [335, 0]
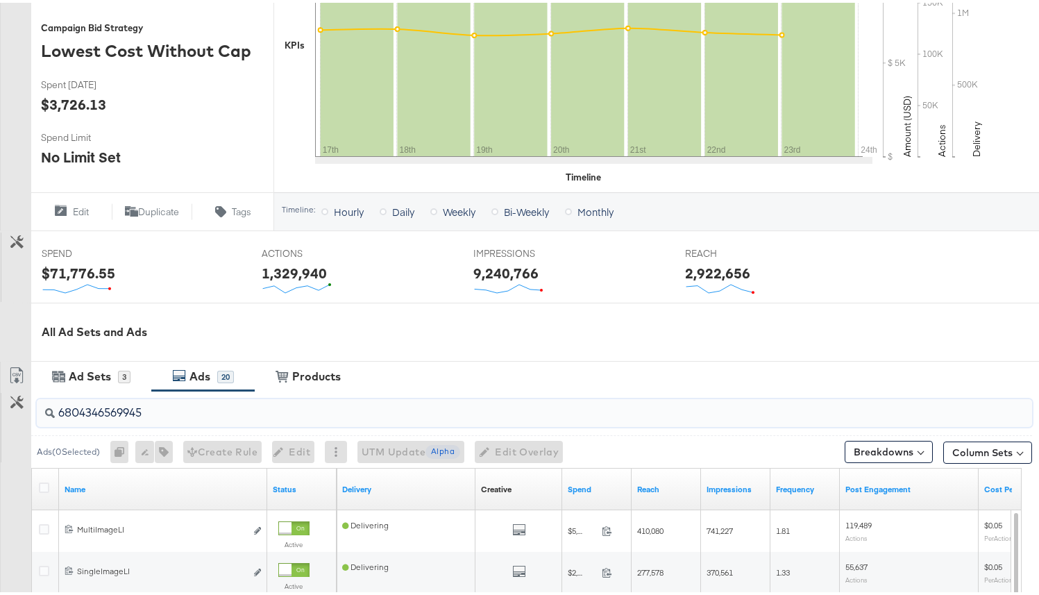
click at [191, 403] on input "6804346569945" at bounding box center [499, 404] width 889 height 27
type input "6804346569945"
click at [194, 411] on input "6804346569945" at bounding box center [499, 404] width 889 height 27
click at [194, 406] on input "6804346569945" at bounding box center [499, 404] width 889 height 27
drag, startPoint x: 137, startPoint y: 401, endPoint x: 0, endPoint y: 367, distance: 141.6
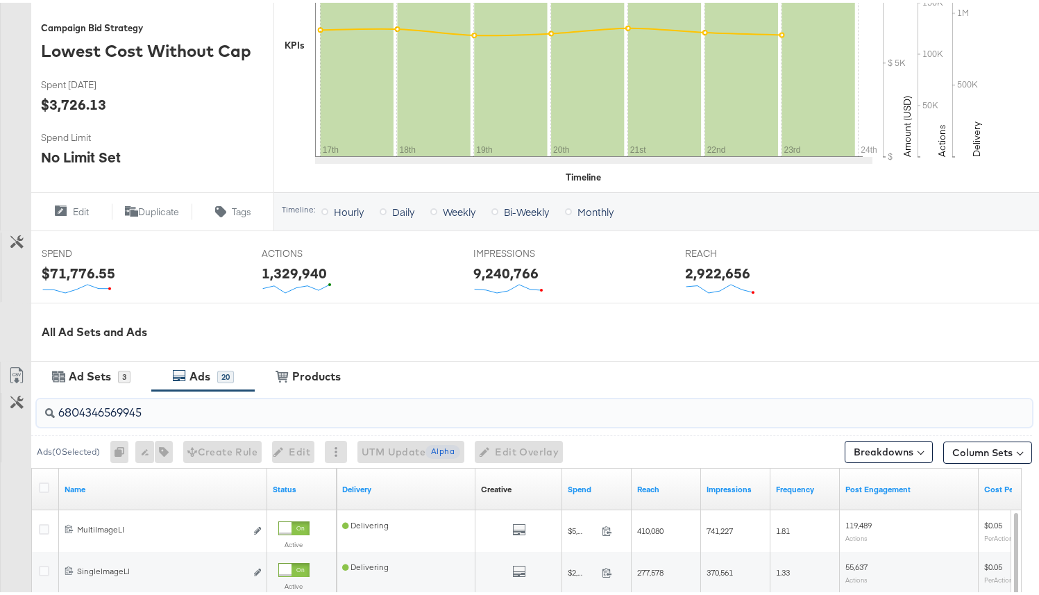
paste input "6804346569945"
type input "6804346569945"
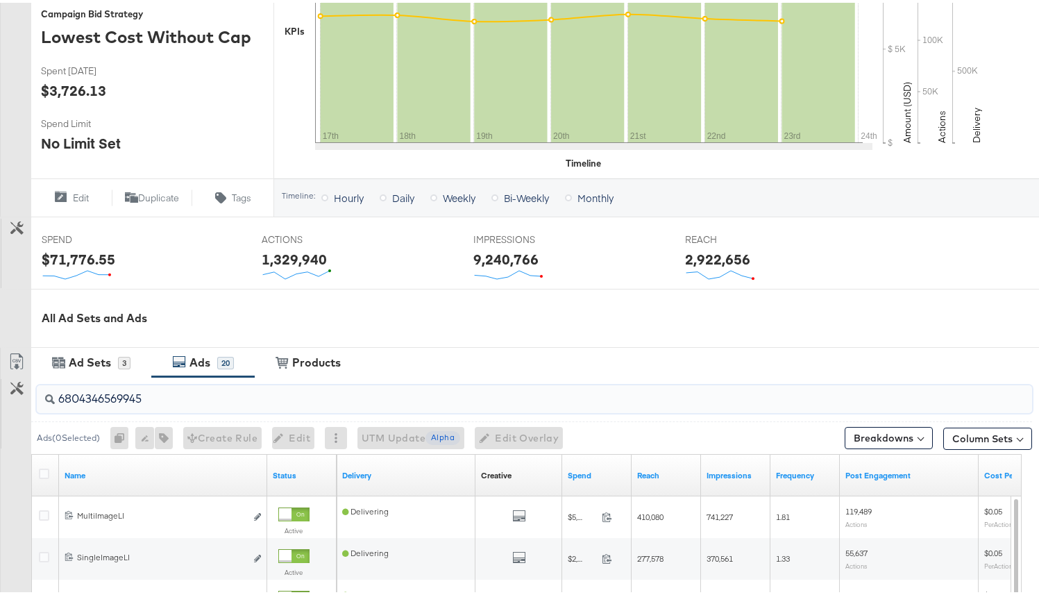
scroll to position [352, 0]
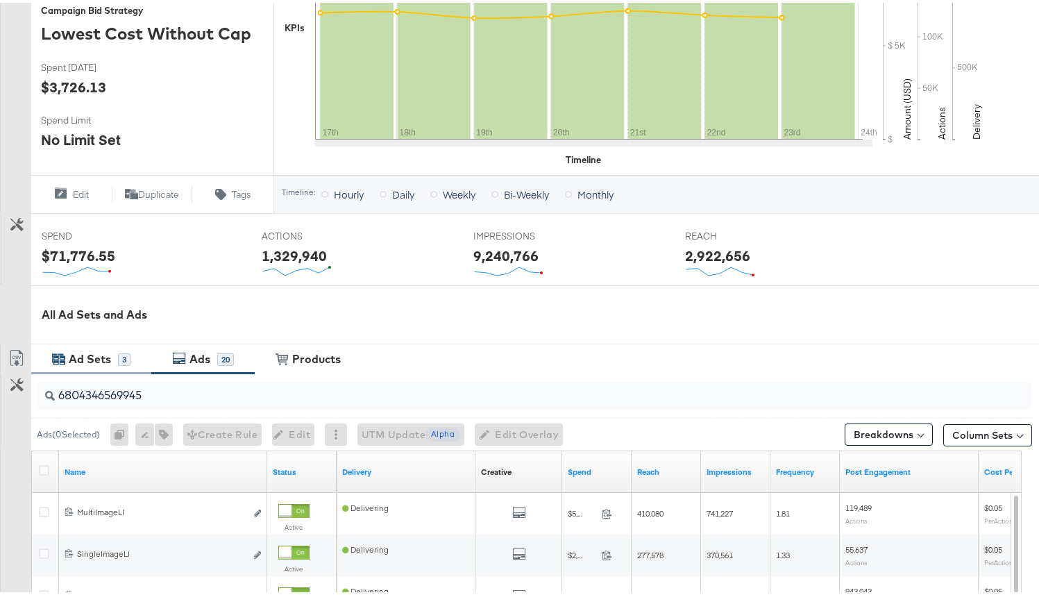
click at [115, 350] on div "Ad Sets" at bounding box center [91, 356] width 53 height 16
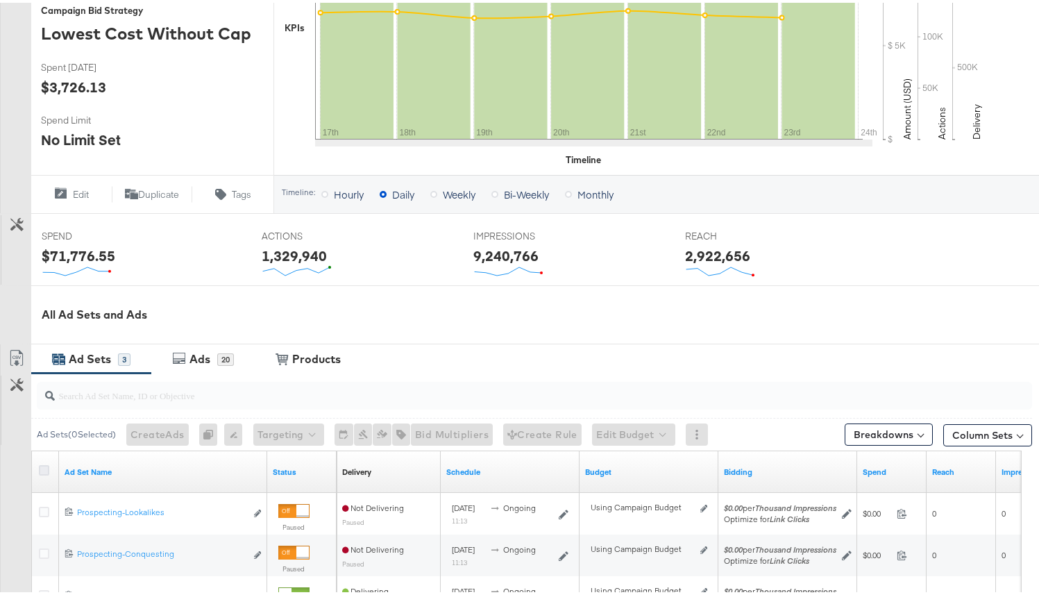
click at [46, 464] on icon at bounding box center [44, 467] width 10 height 10
click at [0, 0] on input "checkbox" at bounding box center [0, 0] width 0 height 0
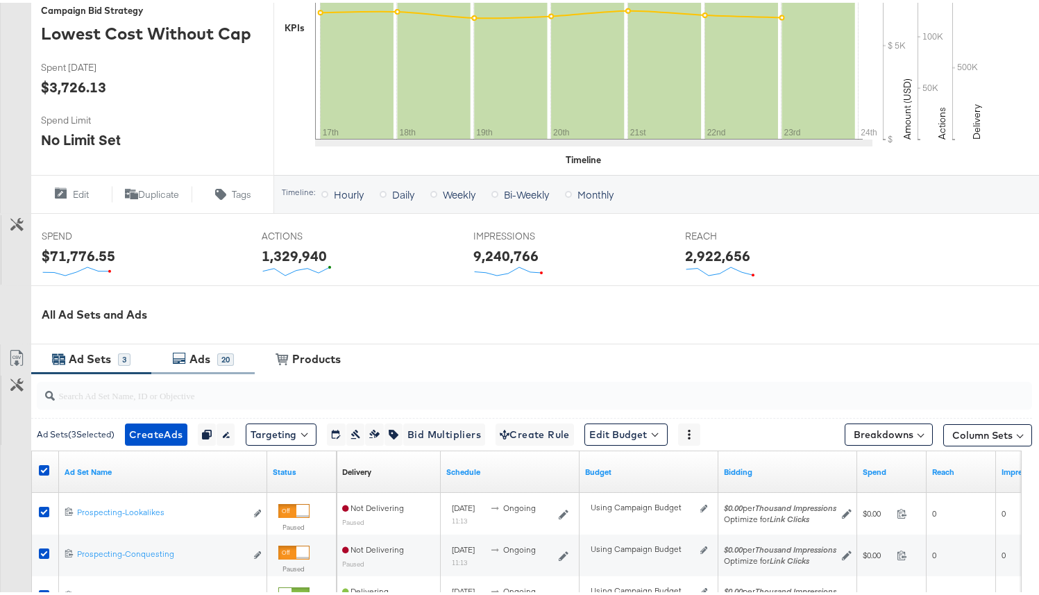
click at [175, 348] on icon at bounding box center [179, 355] width 14 height 14
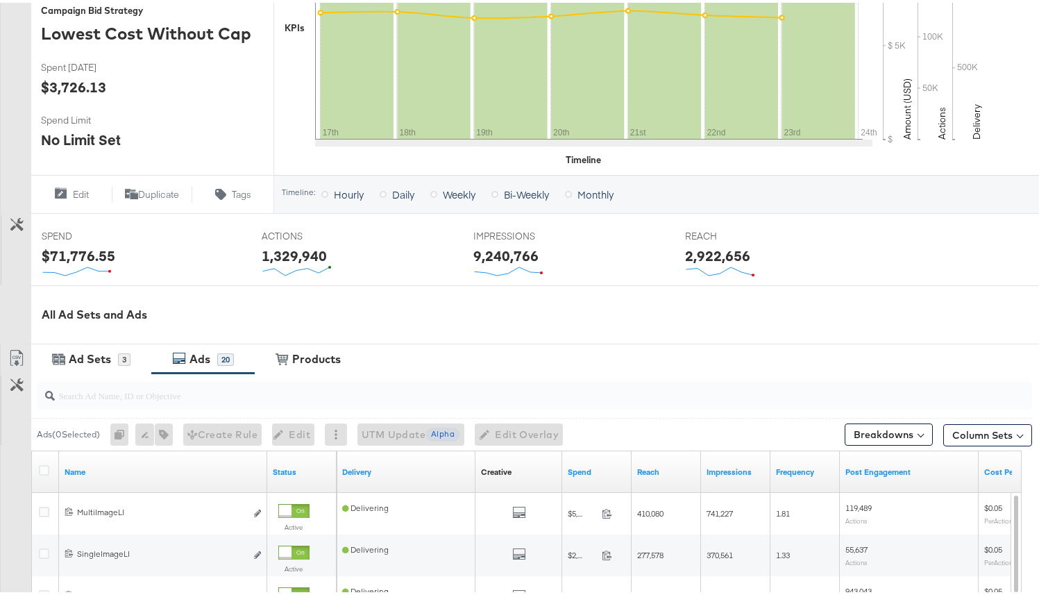
click at [160, 392] on input "search" at bounding box center [499, 386] width 889 height 27
paste input "6804346569945"
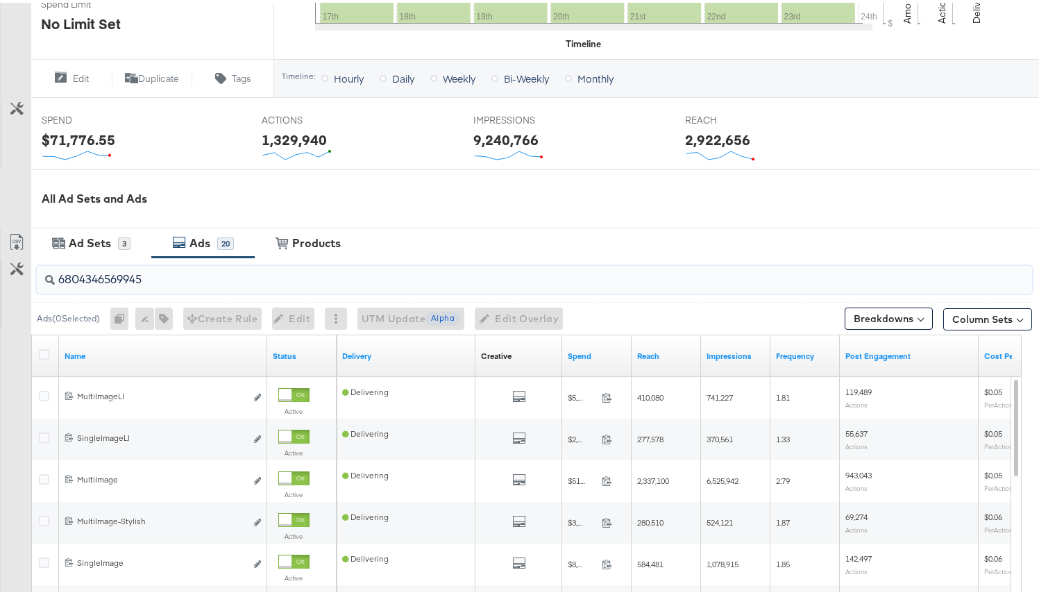
scroll to position [566, 0]
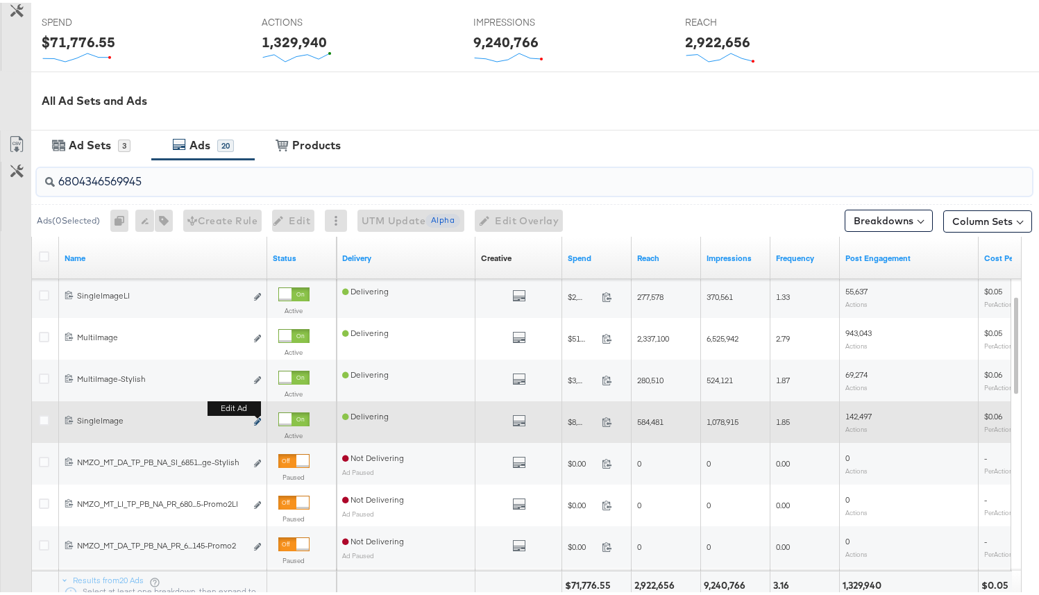
type input "6804346569945"
click at [255, 417] on icon "link" at bounding box center [257, 419] width 7 height 8
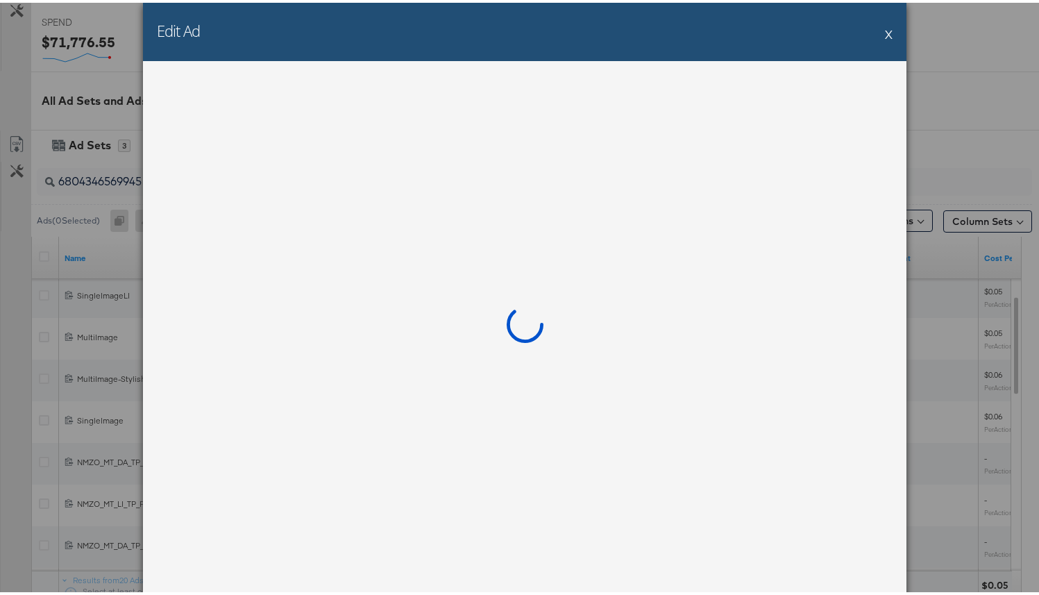
click at [885, 33] on button "X" at bounding box center [889, 31] width 8 height 28
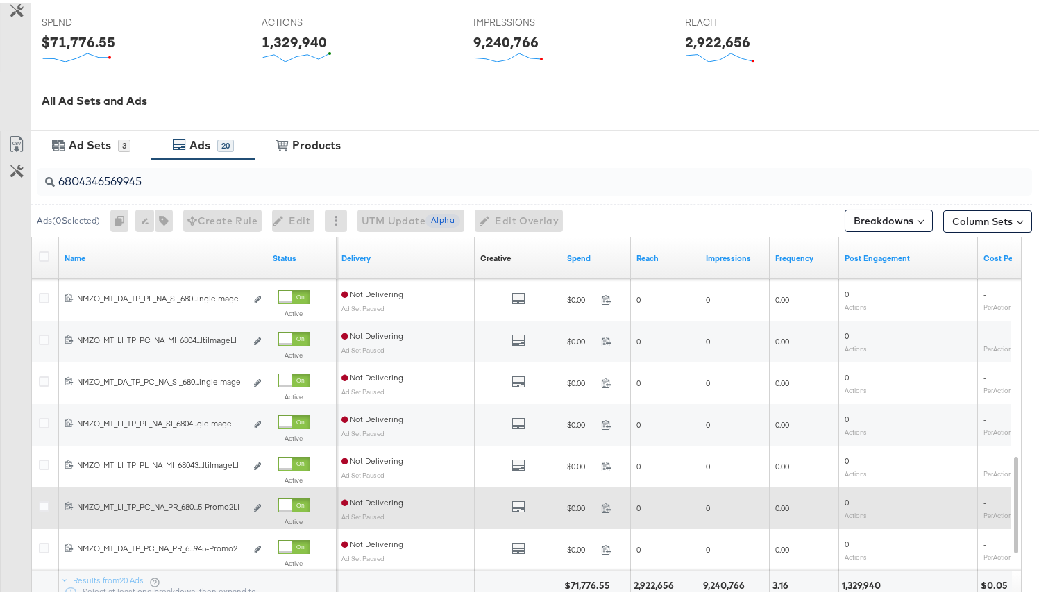
scroll to position [716, 0]
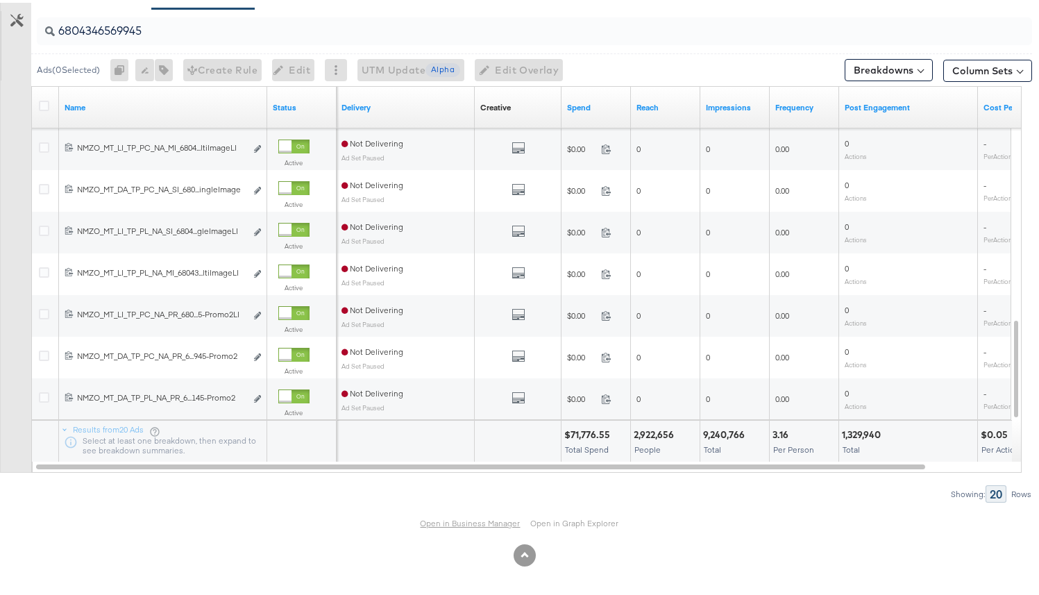
click at [427, 519] on link "Open in Business Manager" at bounding box center [471, 520] width 100 height 10
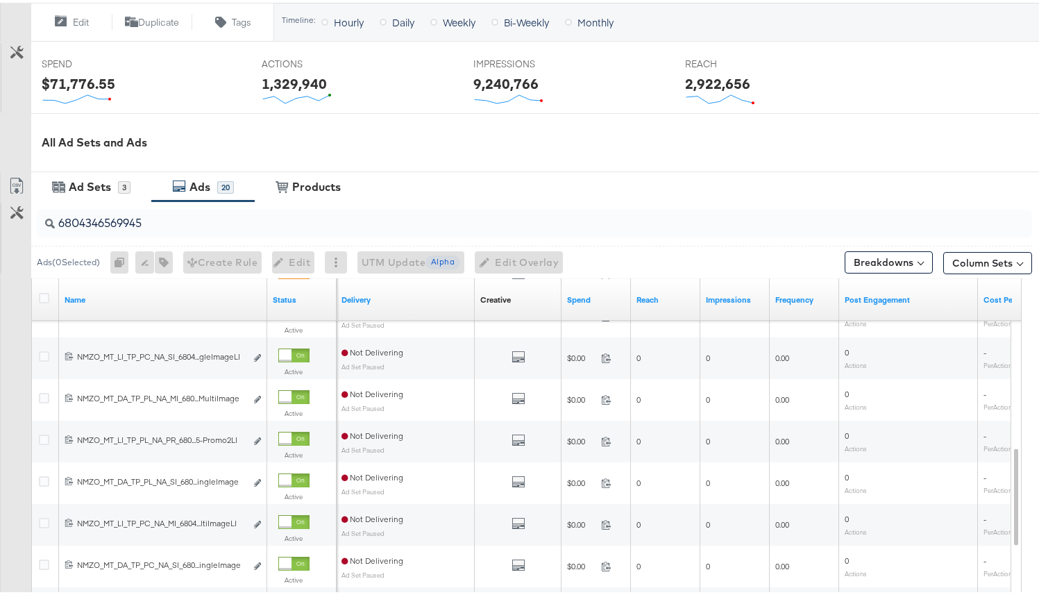
scroll to position [499, 0]
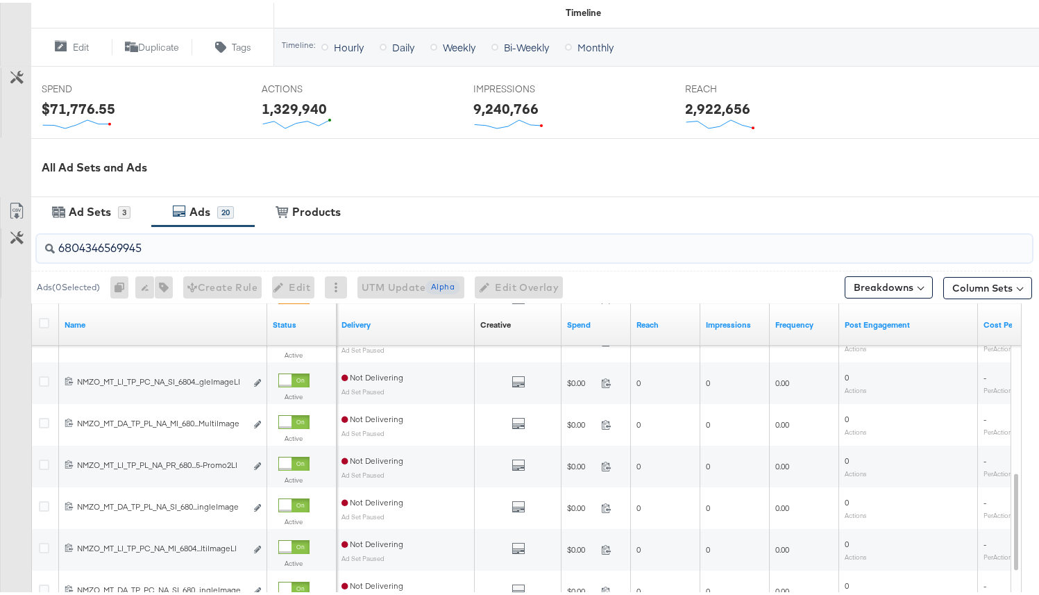
drag, startPoint x: 294, startPoint y: 249, endPoint x: 0, endPoint y: 246, distance: 294.3
click at [0, 246] on div "6804346569945 Ads ( 0 Selected) 0 Rename 0 ads Tags for 0 campaigns Create Rule…" at bounding box center [516, 471] width 1032 height 494
paste input "MultiImage-Stylish"
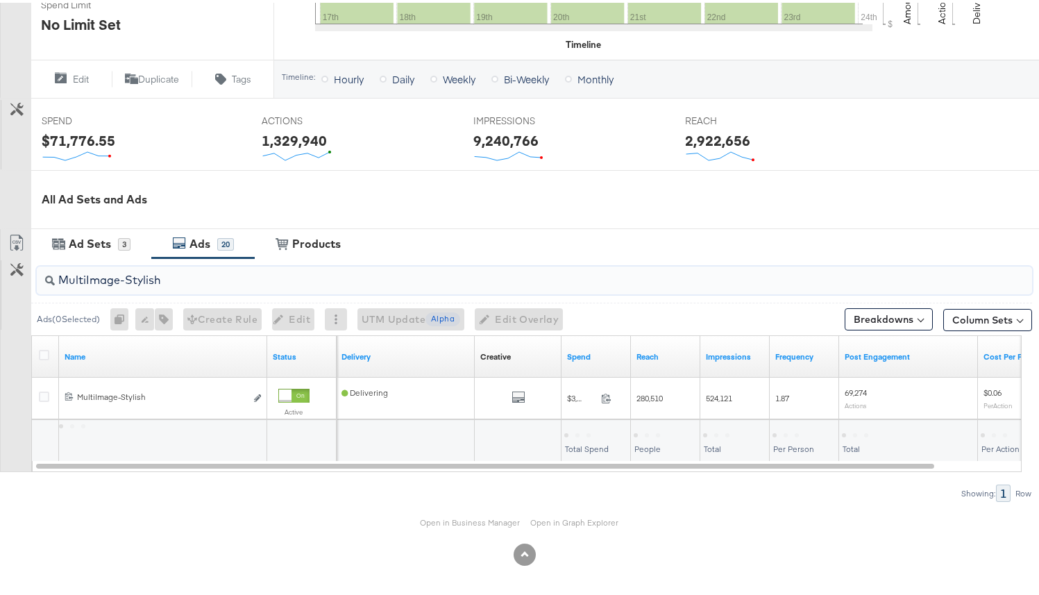
scroll to position [466, 0]
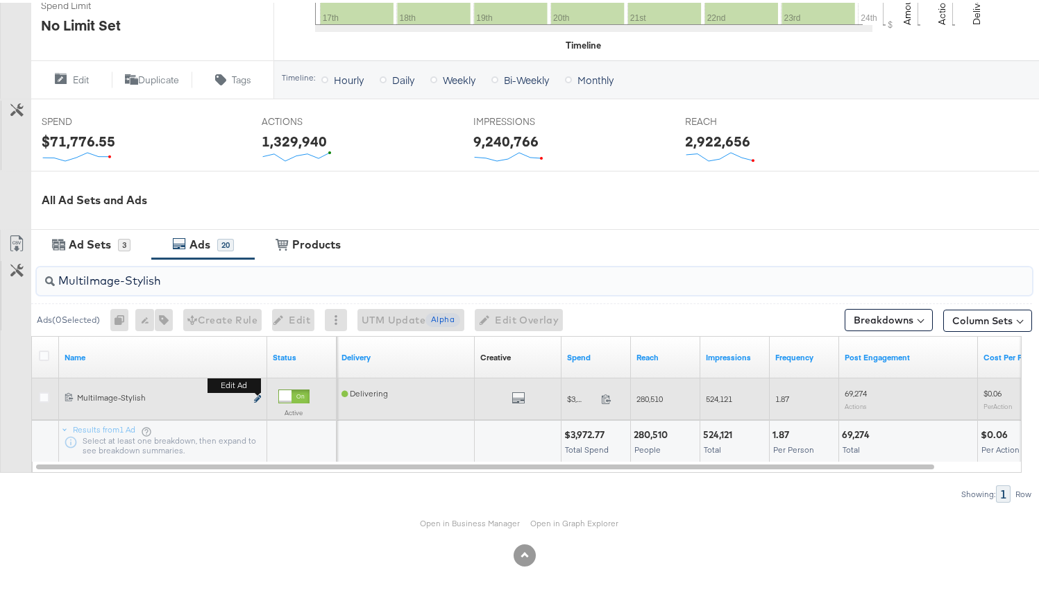
type input "MultiImage-Stylish"
click at [255, 395] on icon "link" at bounding box center [257, 396] width 7 height 8
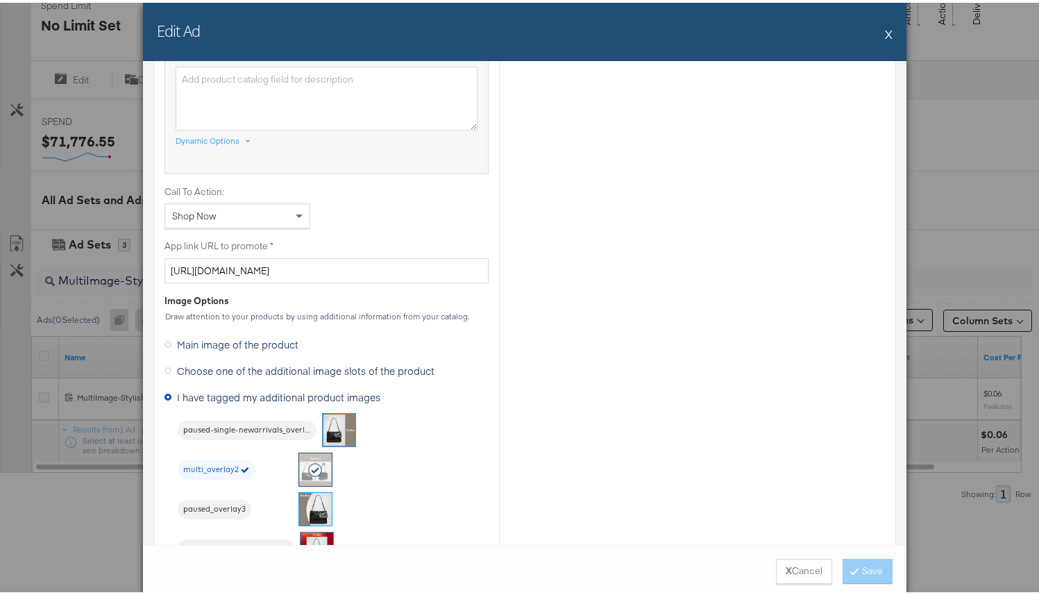
scroll to position [1157, 0]
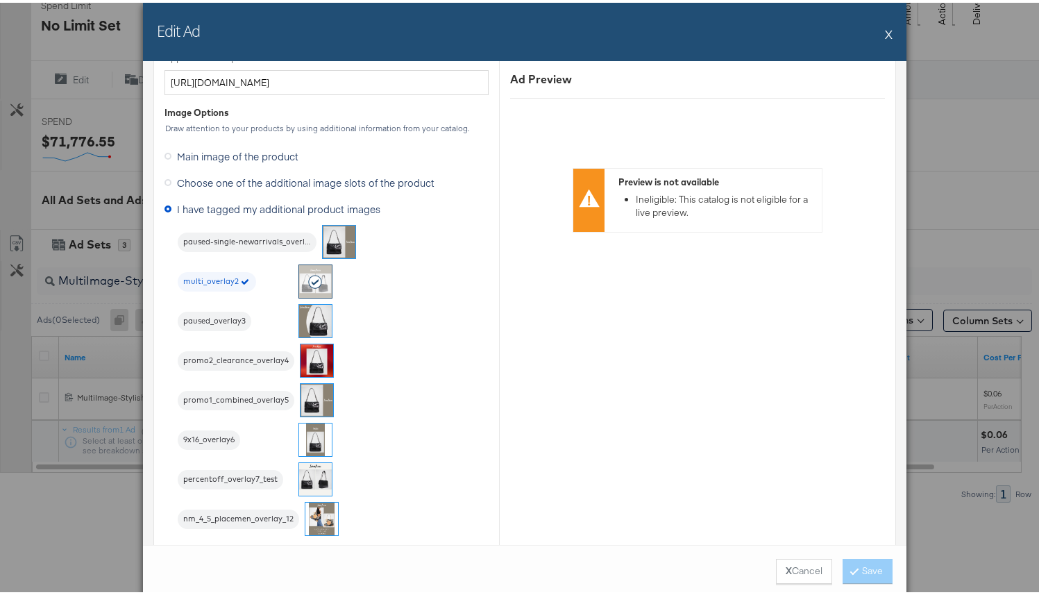
click at [885, 32] on button "X" at bounding box center [889, 31] width 8 height 28
